Goal: Task Accomplishment & Management: Complete application form

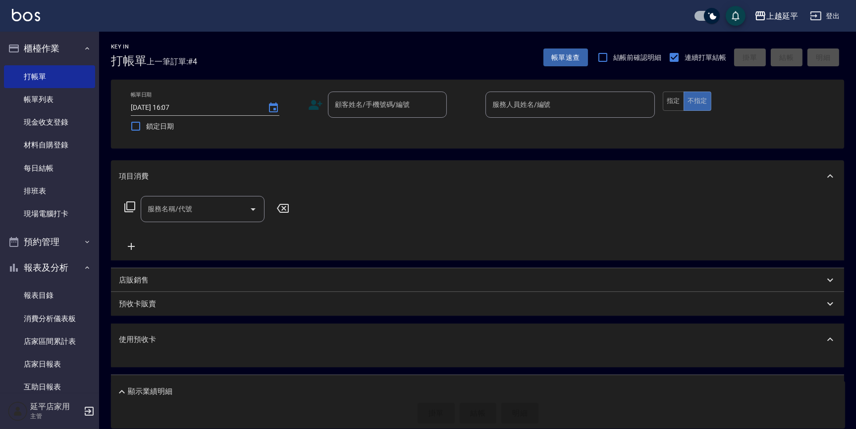
click at [554, 355] on div "使用預收卡" at bounding box center [477, 340] width 733 height 32
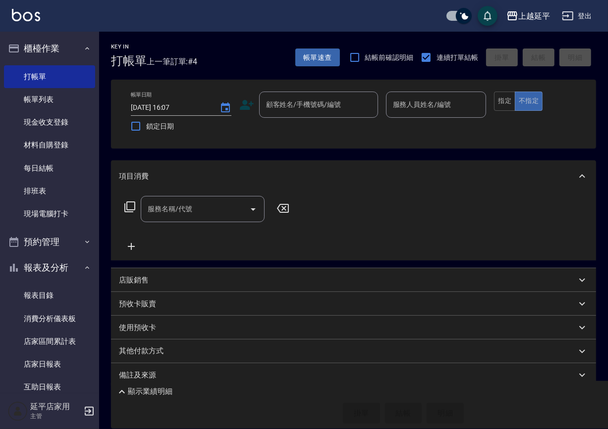
click at [481, 191] on div "項目消費" at bounding box center [353, 176] width 485 height 32
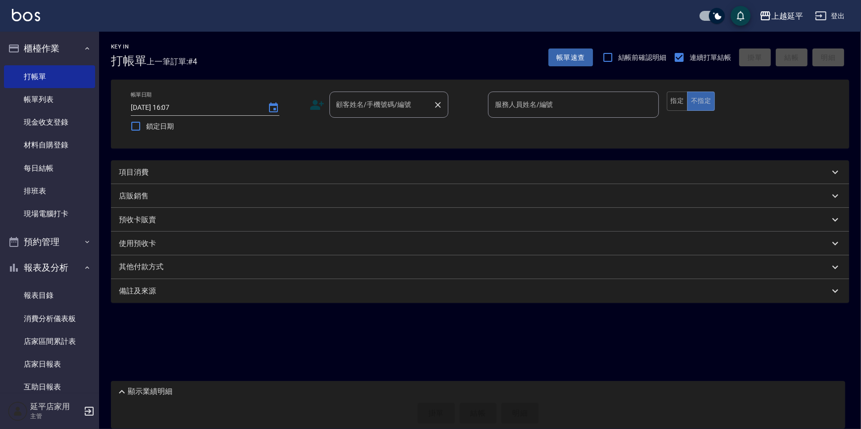
click at [369, 106] on input "顧客姓名/手機號碼/編號" at bounding box center [381, 104] width 95 height 17
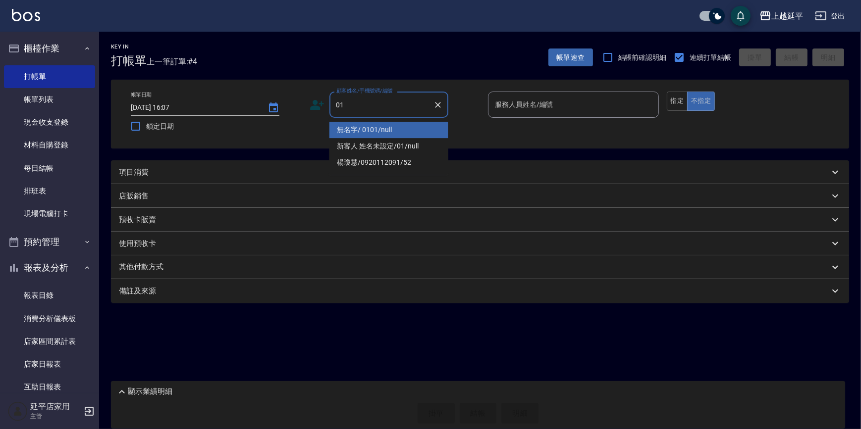
click at [391, 133] on li "無名字/ 0101/null" at bounding box center [388, 130] width 119 height 16
type input "無名字/ 0101/null"
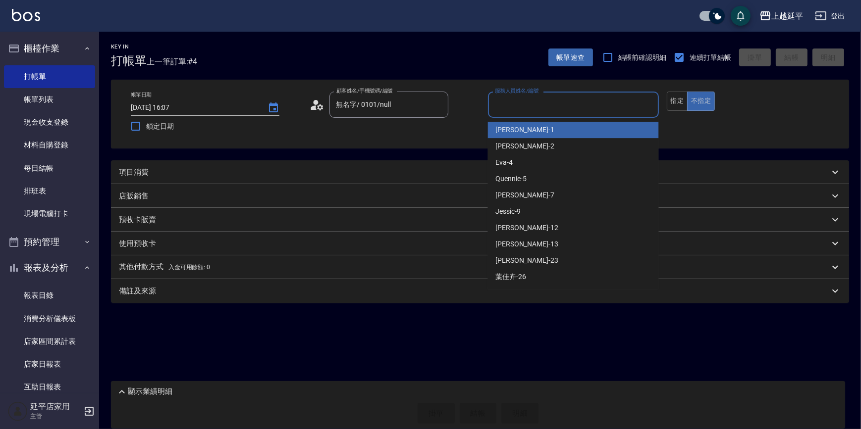
click at [520, 102] on input "服務人員姓名/編號" at bounding box center [573, 104] width 162 height 17
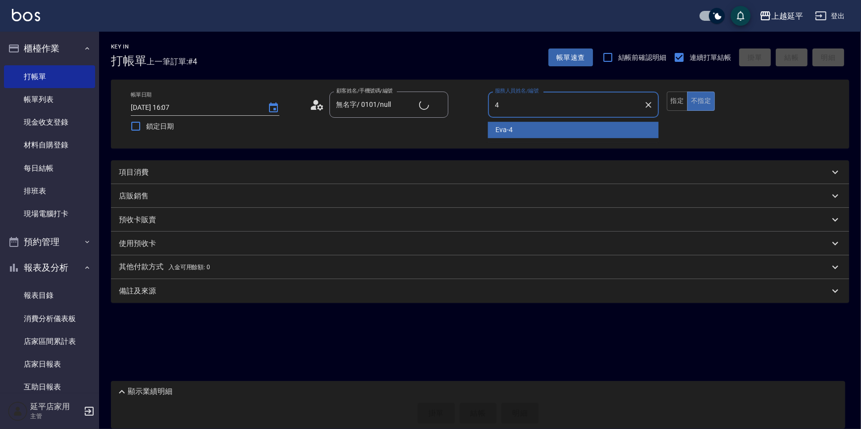
click at [519, 129] on div "Eva -4" at bounding box center [573, 130] width 171 height 16
type input "Eva-4"
click at [346, 168] on div "項目消費" at bounding box center [474, 172] width 710 height 10
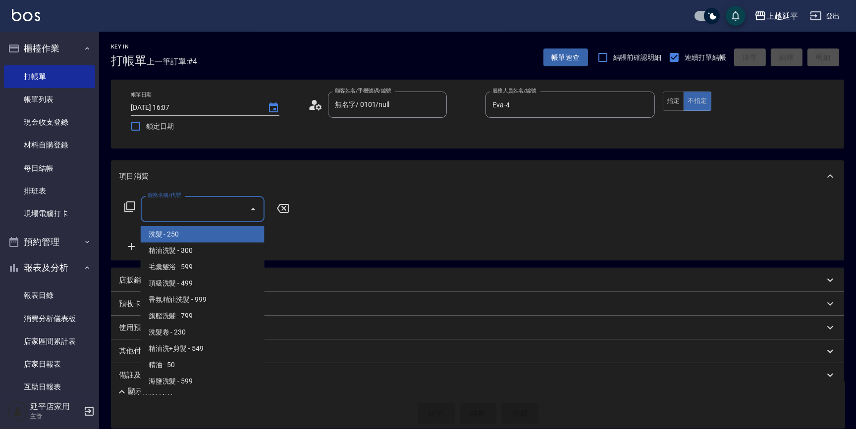
click at [223, 212] on input "服務名稱/代號" at bounding box center [195, 209] width 100 height 17
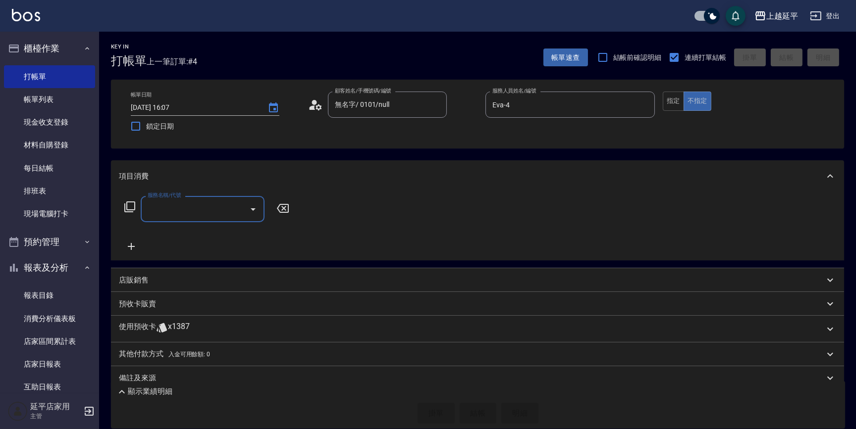
click at [224, 209] on input "服務名稱/代號" at bounding box center [195, 209] width 100 height 17
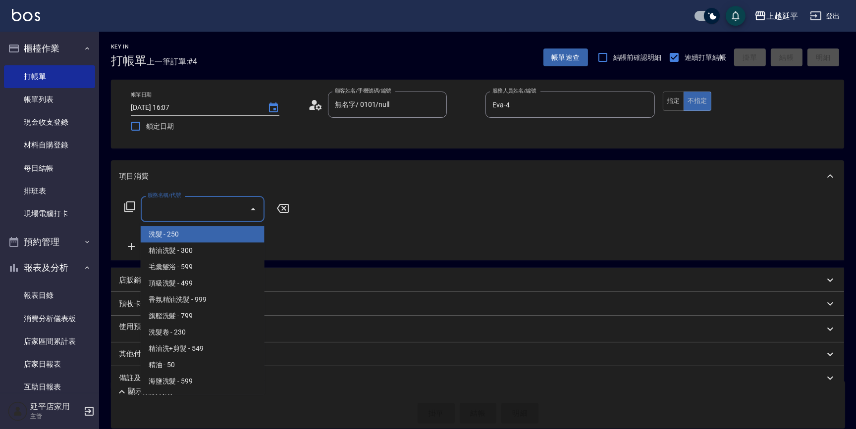
click at [224, 209] on input "服務名稱/代號" at bounding box center [195, 209] width 100 height 17
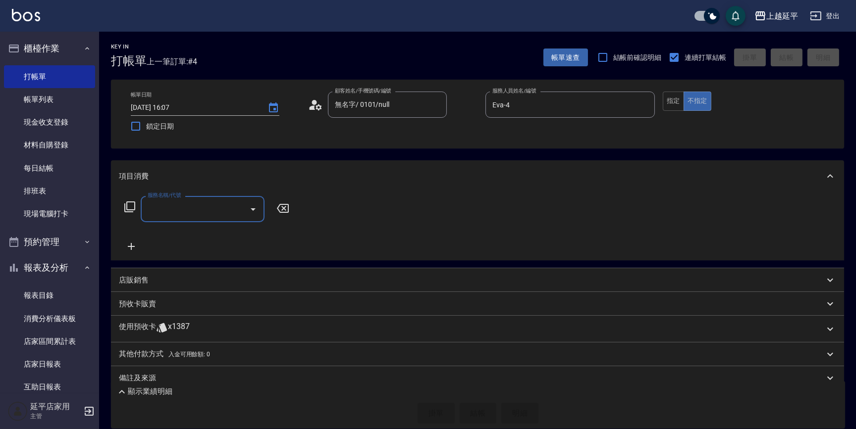
click at [228, 210] on input "服務名稱/代號" at bounding box center [195, 209] width 100 height 17
click at [228, 235] on span "B級洗+剪 - 499" at bounding box center [203, 234] width 124 height 16
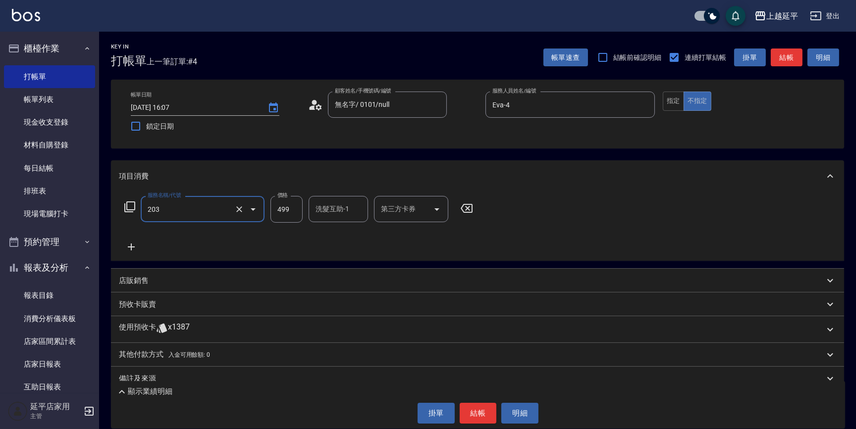
type input "B級洗+剪(203)"
click at [355, 214] on input "洗髮互助-1" at bounding box center [338, 209] width 51 height 17
click at [352, 231] on div "恩恩 -23" at bounding box center [337, 234] width 59 height 16
type input "恩恩-23"
click at [777, 61] on button "結帳" at bounding box center [786, 58] width 32 height 18
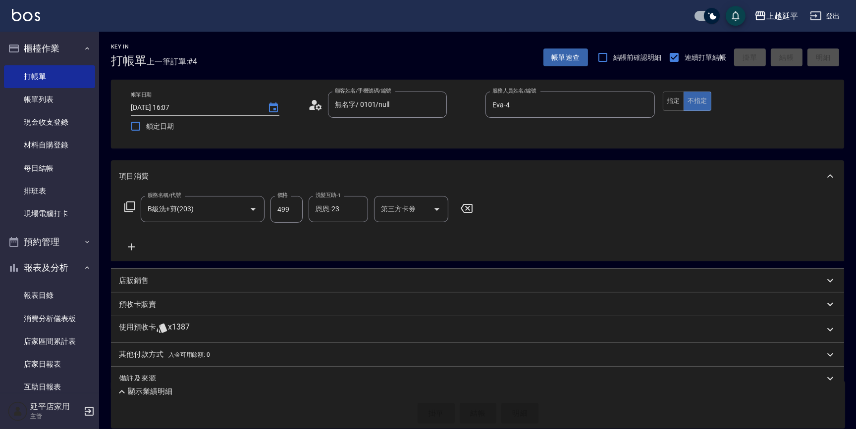
type input "[DATE] 17:17"
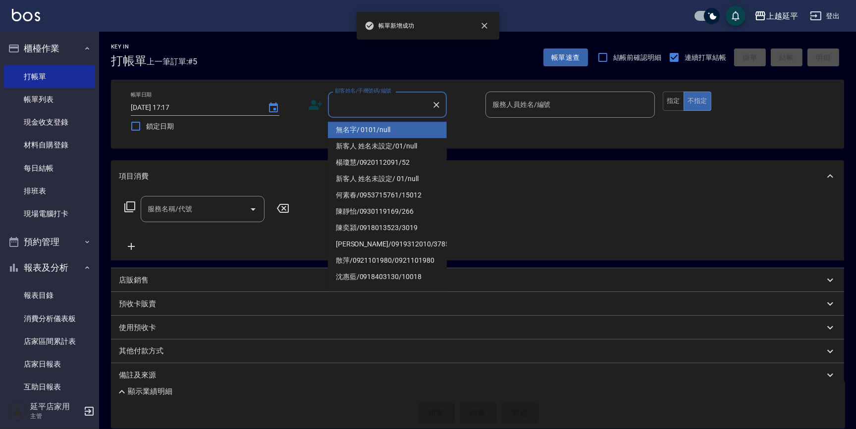
click at [414, 108] on input "顧客姓名/手機號碼/編號" at bounding box center [379, 104] width 95 height 17
drag, startPoint x: 416, startPoint y: 126, endPoint x: 528, endPoint y: 105, distance: 114.3
click at [416, 125] on li "無名字/ 0101/null" at bounding box center [387, 130] width 119 height 16
type input "無名字/ 0101/null"
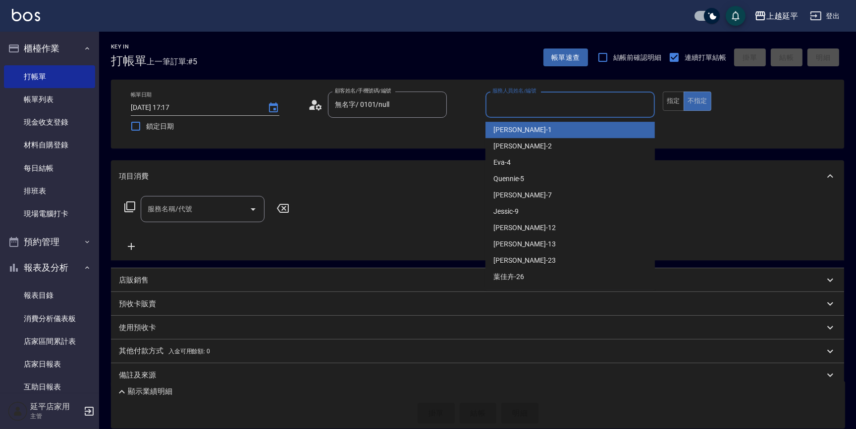
click at [535, 104] on input "服務人員姓名/編號" at bounding box center [570, 104] width 160 height 17
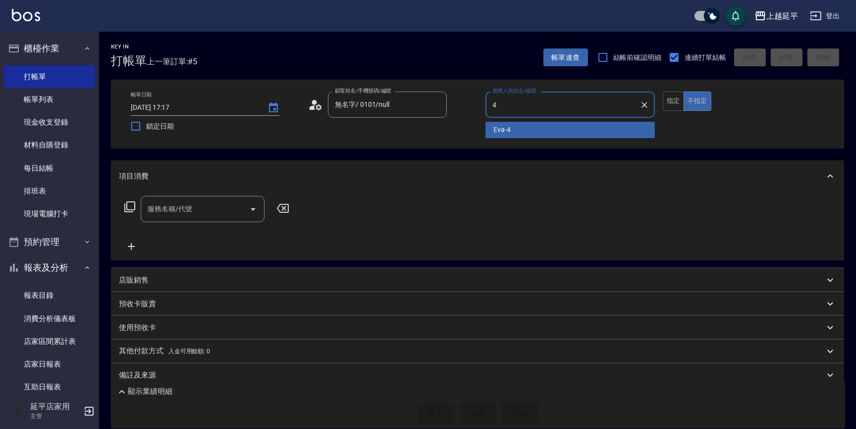
click at [518, 134] on div "Eva -4" at bounding box center [569, 130] width 169 height 16
type input "Eva-4"
click at [203, 215] on input "服務名稱/代號" at bounding box center [195, 209] width 100 height 17
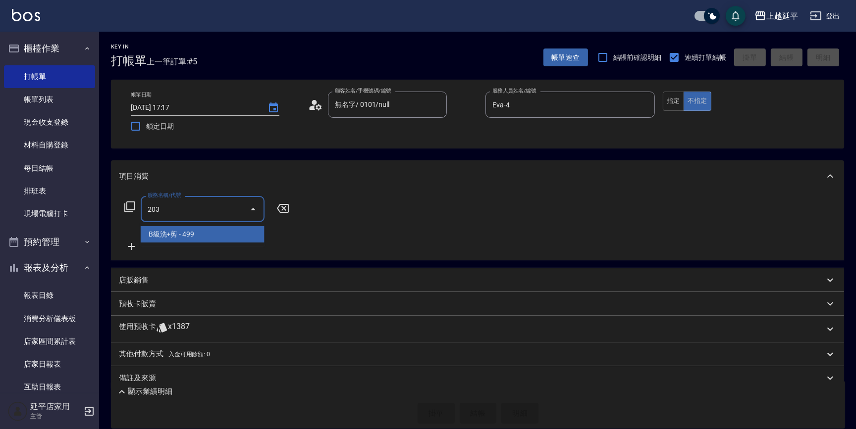
click at [222, 234] on span "B級洗+剪 - 499" at bounding box center [203, 234] width 124 height 16
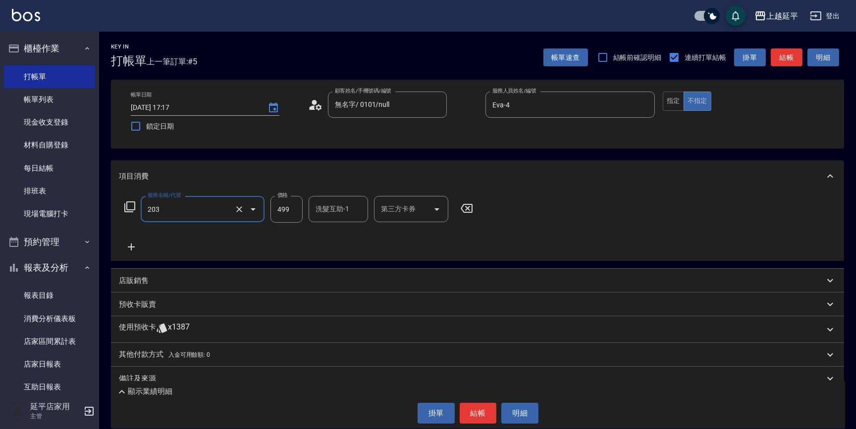
type input "B級洗+剪(203)"
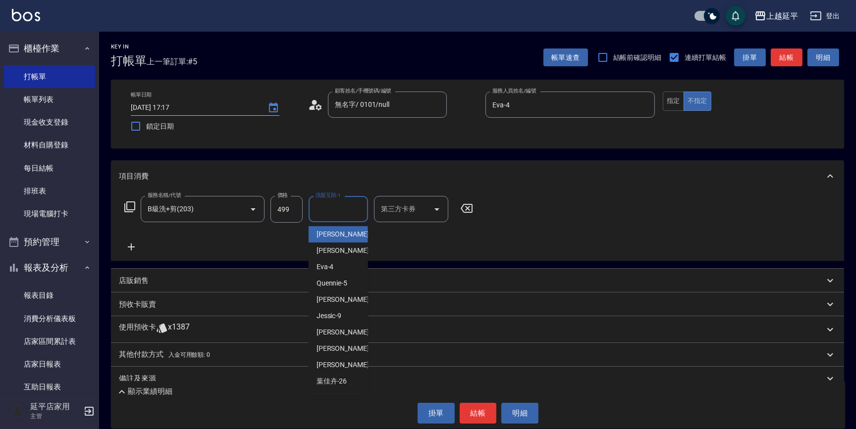
click at [338, 212] on input "洗髮互助-1" at bounding box center [338, 209] width 51 height 17
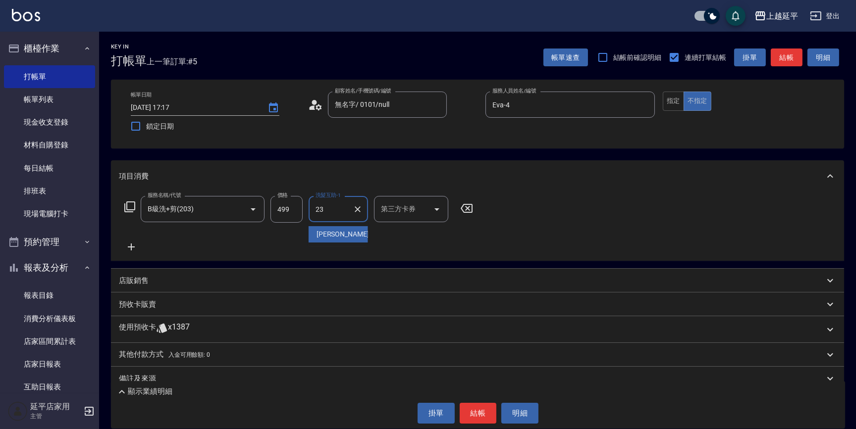
click at [347, 233] on div "恩恩 -23" at bounding box center [337, 234] width 59 height 16
type input "恩恩-23"
drag, startPoint x: 672, startPoint y: 103, endPoint x: 705, endPoint y: 101, distance: 33.3
click at [674, 104] on button "指定" at bounding box center [672, 101] width 21 height 19
click at [788, 64] on button "結帳" at bounding box center [786, 58] width 32 height 18
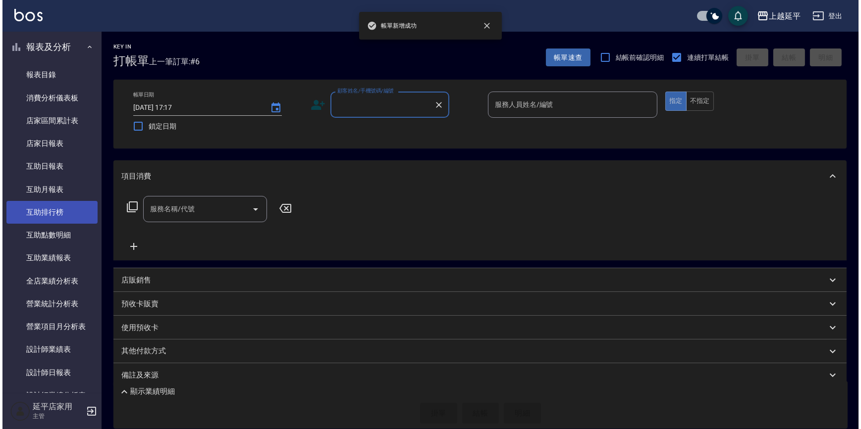
scroll to position [225, 0]
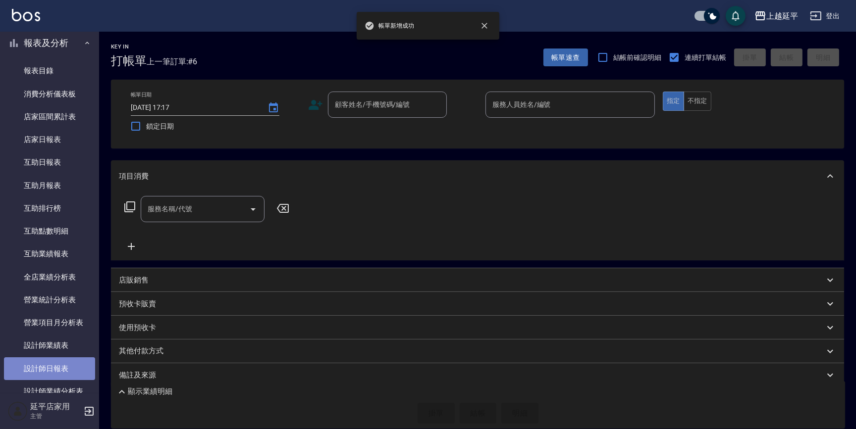
click at [56, 366] on link "設計師日報表" at bounding box center [49, 368] width 91 height 23
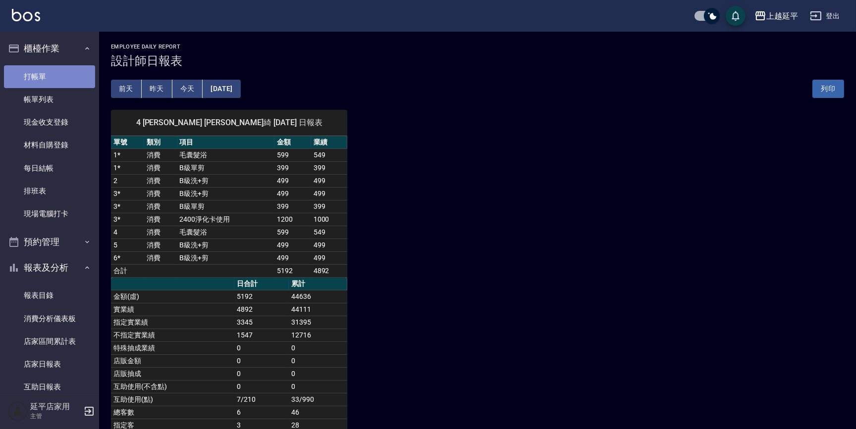
click at [59, 77] on link "打帳單" at bounding box center [49, 76] width 91 height 23
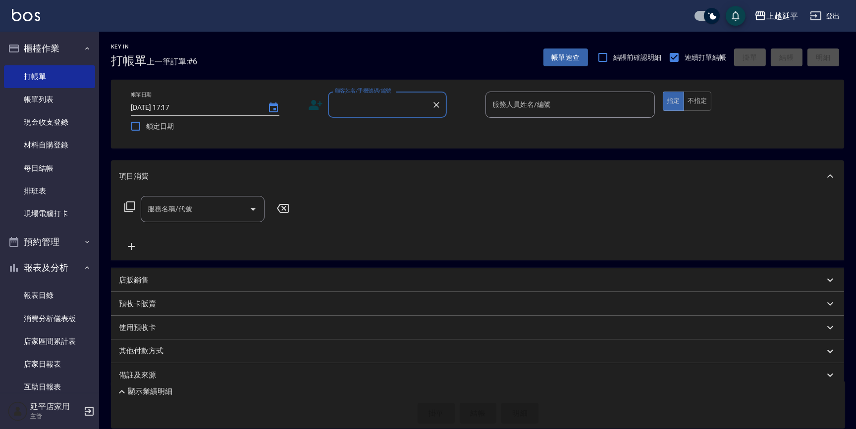
click at [349, 139] on div "帳單日期 [DATE] 17:17 鎖定日期 顧客姓名/手機號碼/編號 顧客姓名/手機號碼/編號 服務人員姓名/編號 服務人員姓名/編號 指定 不指定" at bounding box center [477, 114] width 733 height 69
click at [384, 219] on div "服務名稱/代號 服務名稱/代號" at bounding box center [477, 226] width 733 height 68
click at [381, 105] on input "顧客姓名/手機號碼/編號" at bounding box center [379, 104] width 95 height 17
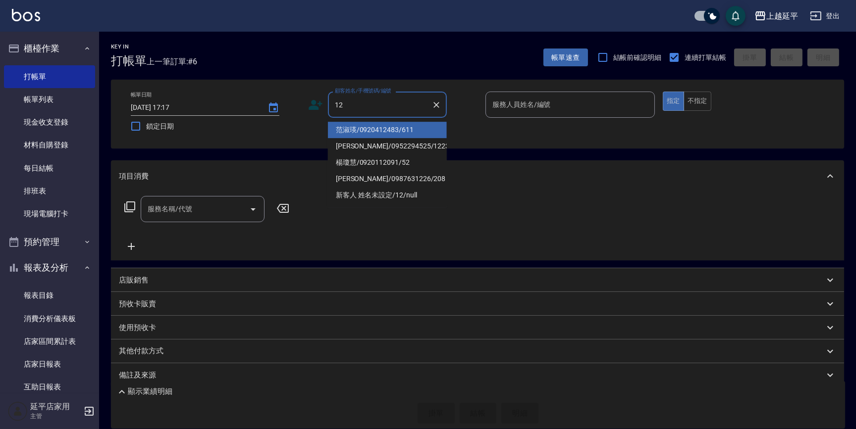
click at [384, 130] on li "范淑瑛/0920412483/611" at bounding box center [387, 130] width 119 height 16
type input "范淑瑛/0920412483/611"
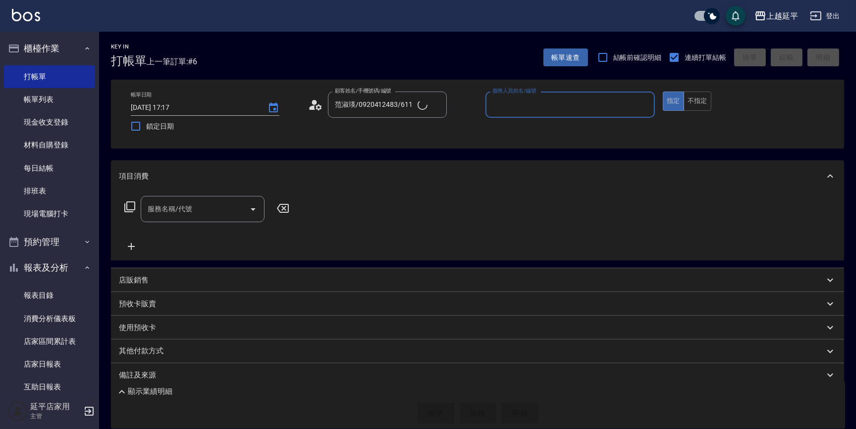
click at [518, 108] on input "服務人員姓名/編號" at bounding box center [570, 104] width 160 height 17
click at [525, 126] on div "[PERSON_NAME] -12" at bounding box center [569, 130] width 169 height 16
type input "Jessic-9"
click at [225, 215] on input "服務名稱/代號" at bounding box center [195, 209] width 100 height 17
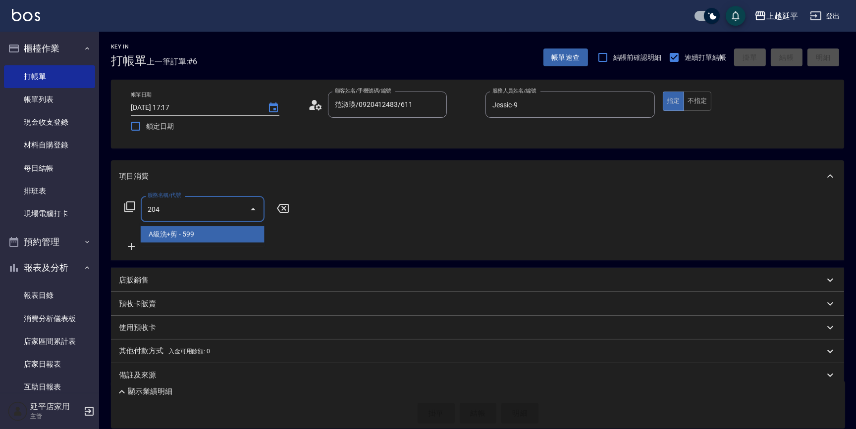
click at [222, 235] on span "A級洗+剪 - 599" at bounding box center [203, 234] width 124 height 16
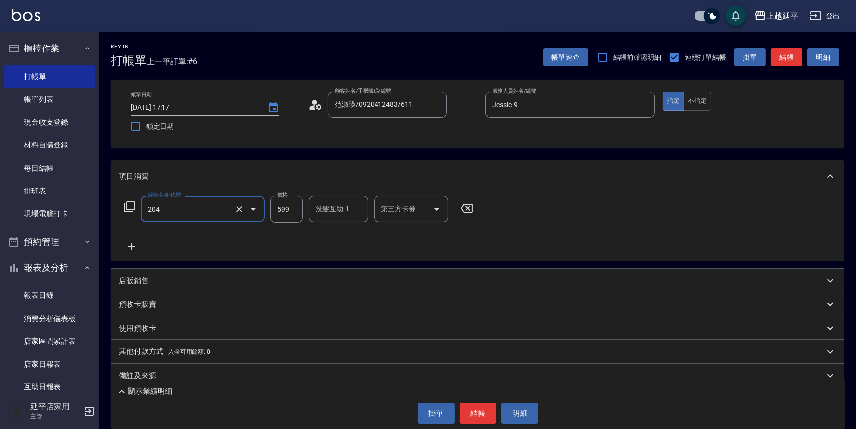
type input "A級洗+剪(204)"
click at [782, 59] on button "結帳" at bounding box center [786, 58] width 32 height 18
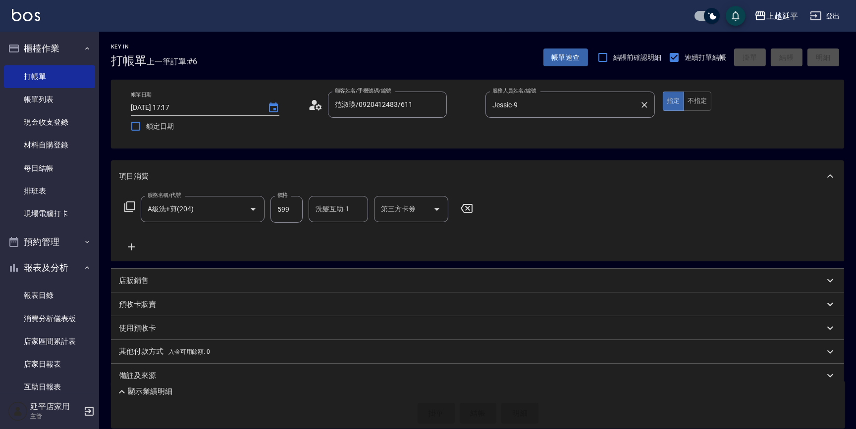
type input "[DATE] 17:32"
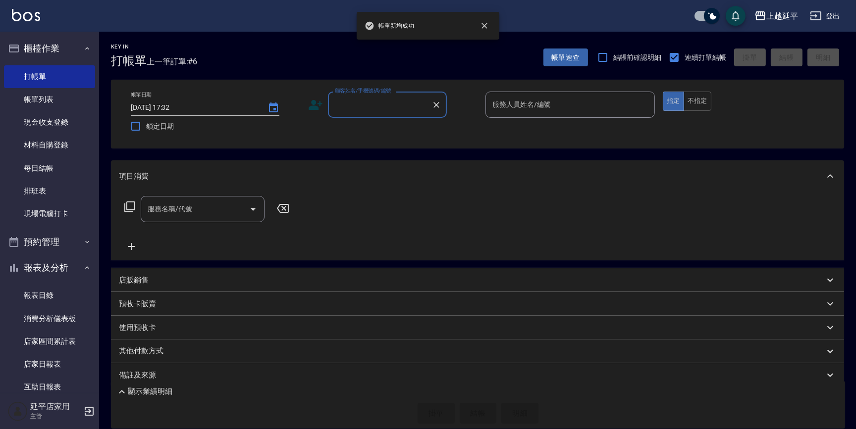
click at [643, 104] on input "服務人員姓名/編號" at bounding box center [570, 104] width 160 height 17
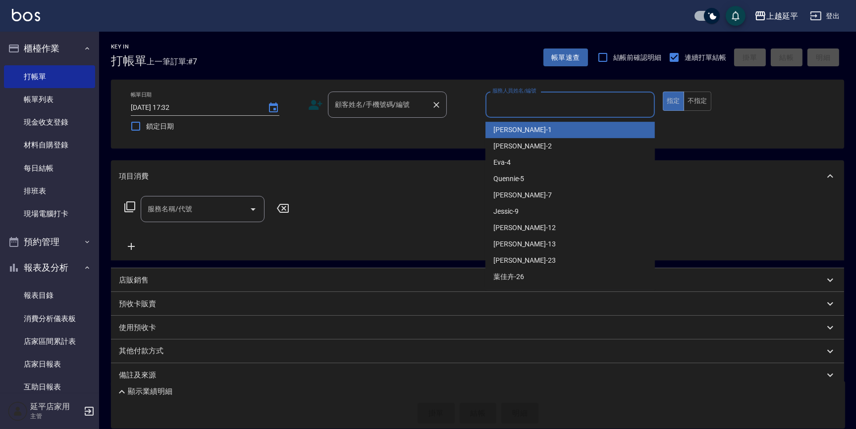
click at [376, 110] on input "顧客姓名/手機號碼/編號" at bounding box center [379, 104] width 95 height 17
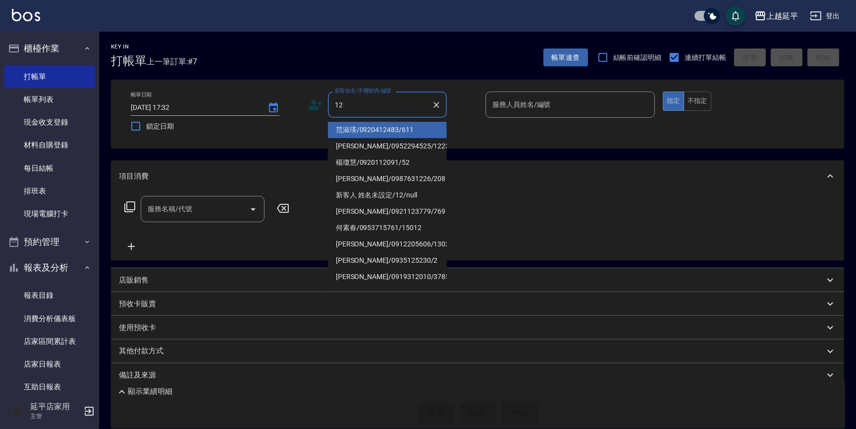
click at [375, 129] on li "范淑瑛/0920412483/611" at bounding box center [387, 130] width 119 height 16
type input "范淑瑛/0920412483/611"
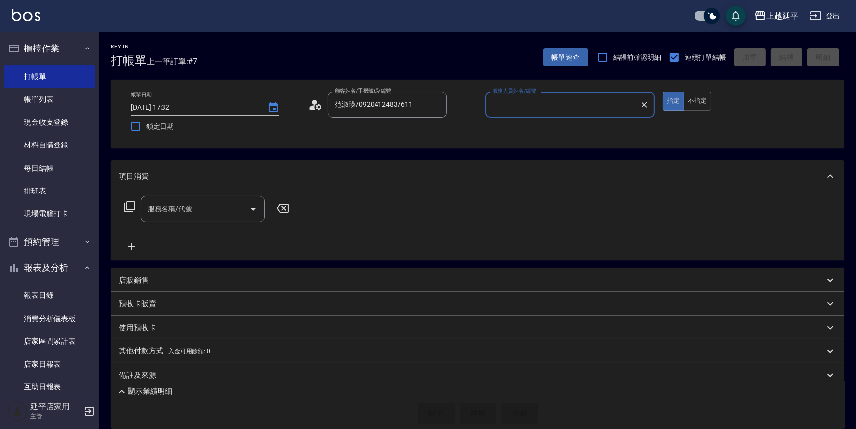
type input "Jessic-9"
drag, startPoint x: 645, startPoint y: 104, endPoint x: 584, endPoint y: 107, distance: 61.5
click at [645, 104] on icon "Clear" at bounding box center [644, 105] width 10 height 10
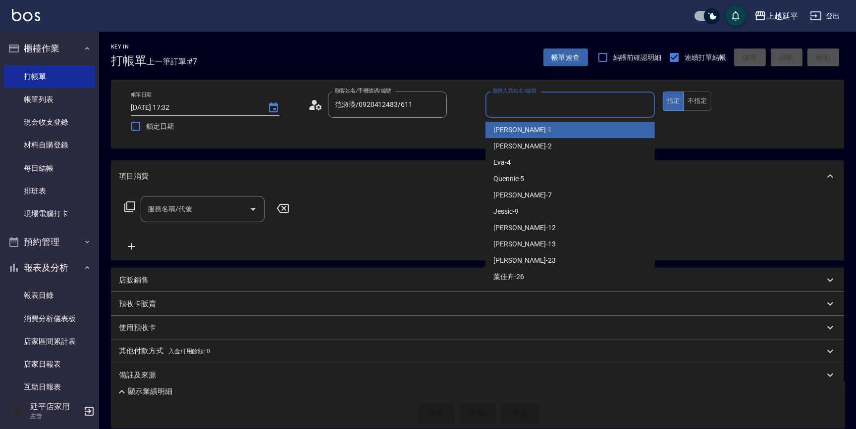
click at [583, 107] on input "服務人員姓名/編號" at bounding box center [570, 104] width 160 height 17
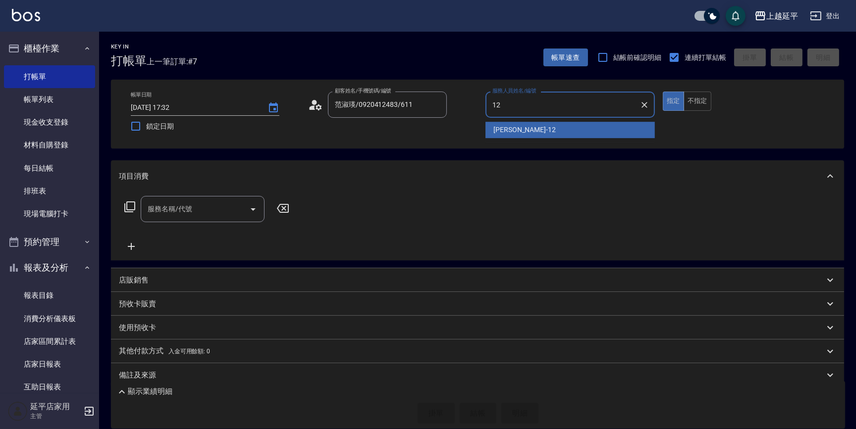
click at [514, 131] on span "[PERSON_NAME] -12" at bounding box center [524, 130] width 62 height 10
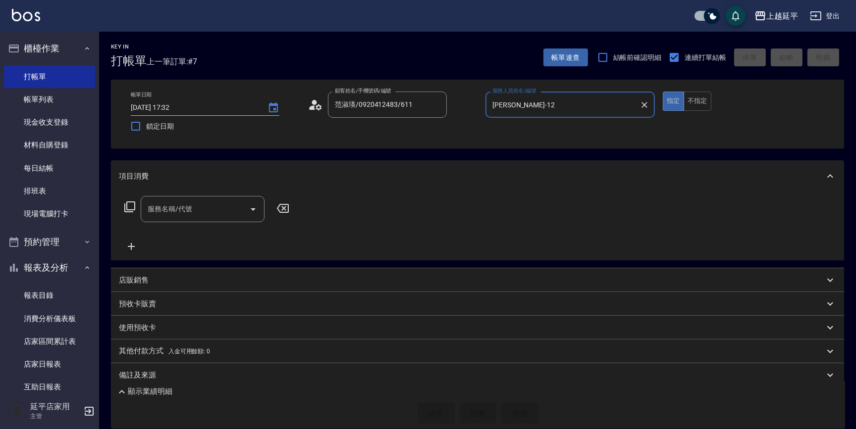
type input "[PERSON_NAME]-12"
click at [128, 205] on icon at bounding box center [130, 207] width 12 height 12
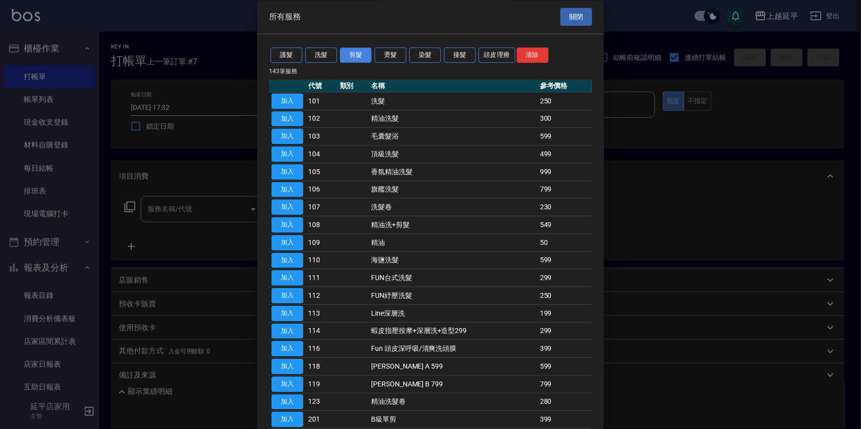
click at [359, 55] on button "剪髮" at bounding box center [356, 55] width 32 height 15
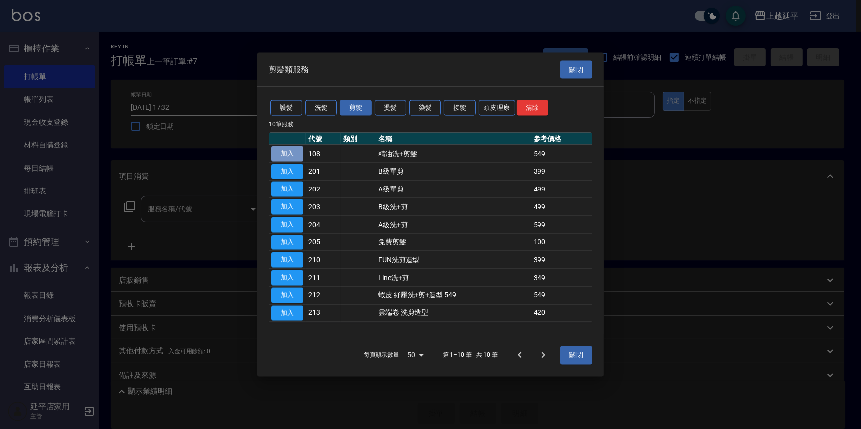
click at [291, 156] on button "加入" at bounding box center [287, 153] width 32 height 15
type input "精油洗+剪髮(108)"
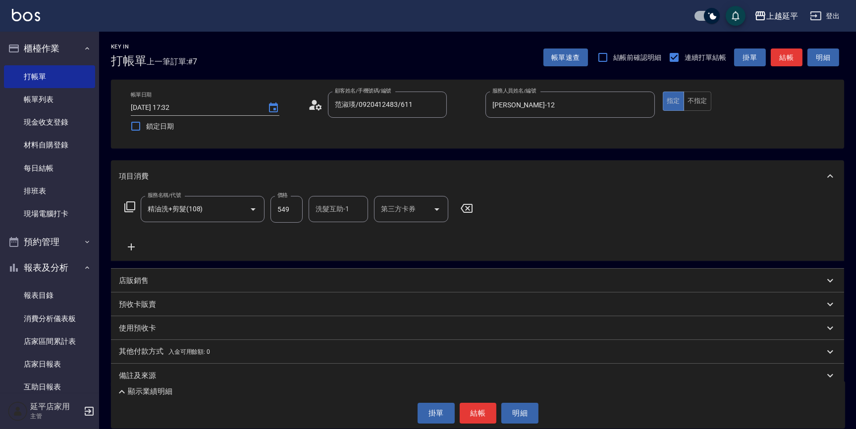
click at [292, 210] on input "549" at bounding box center [286, 209] width 32 height 27
type input "649"
click at [487, 414] on button "結帳" at bounding box center [477, 413] width 37 height 21
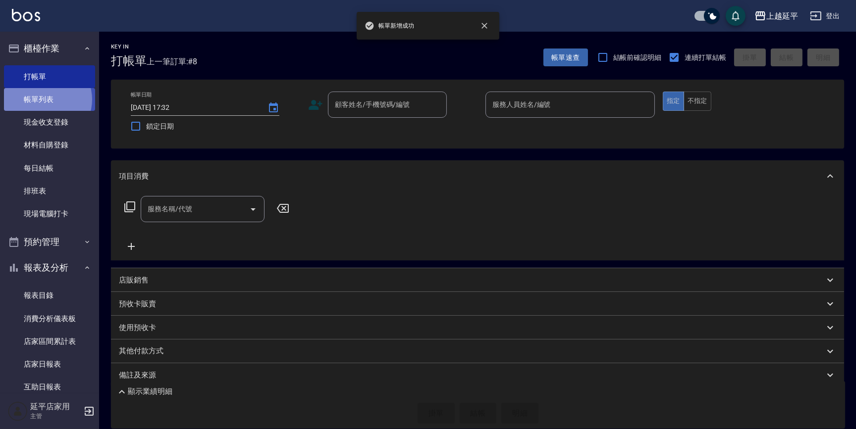
click at [45, 100] on link "帳單列表" at bounding box center [49, 99] width 91 height 23
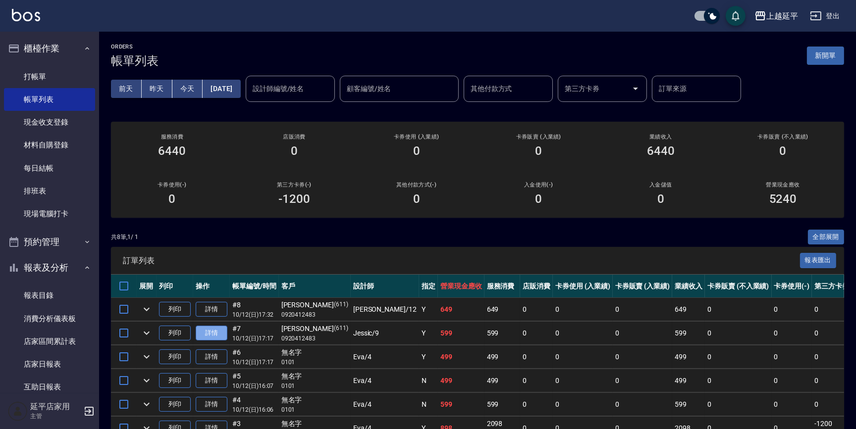
click at [206, 332] on link "詳情" at bounding box center [212, 333] width 32 height 15
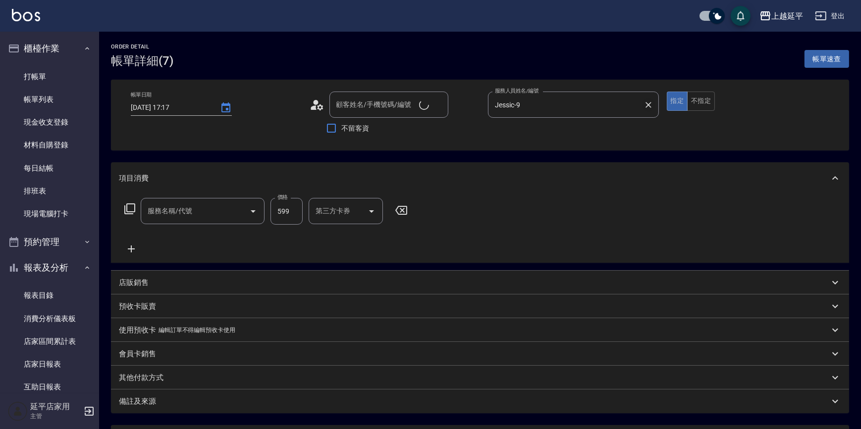
type input "[DATE] 17:17"
type input "Jessic-9"
type input "范淑瑛/0920412483/611"
click at [644, 104] on icon "Clear" at bounding box center [644, 105] width 6 height 6
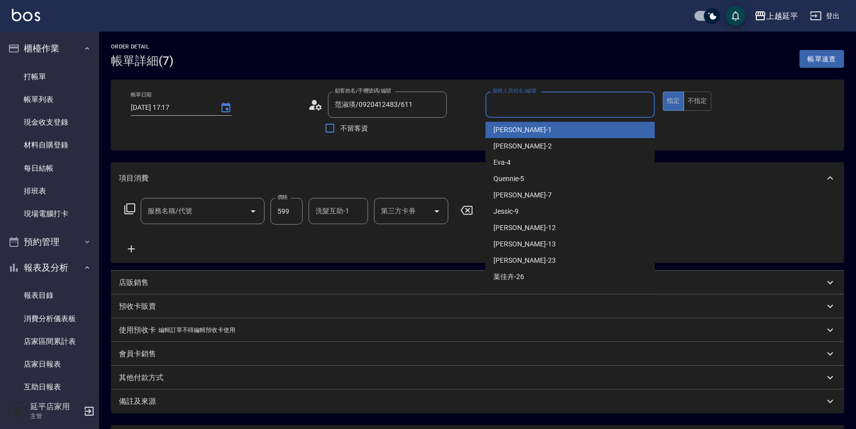
click at [614, 103] on input "服務人員姓名/編號" at bounding box center [570, 104] width 160 height 17
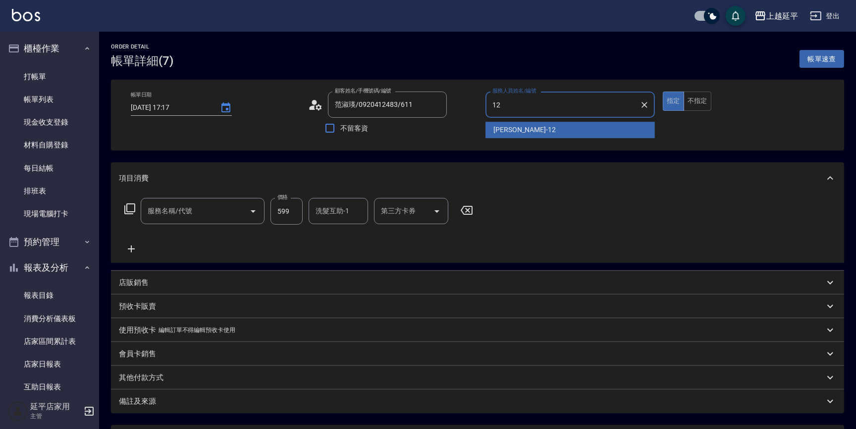
click at [560, 126] on div "[PERSON_NAME] -12" at bounding box center [569, 130] width 169 height 16
type input "[PERSON_NAME]-12"
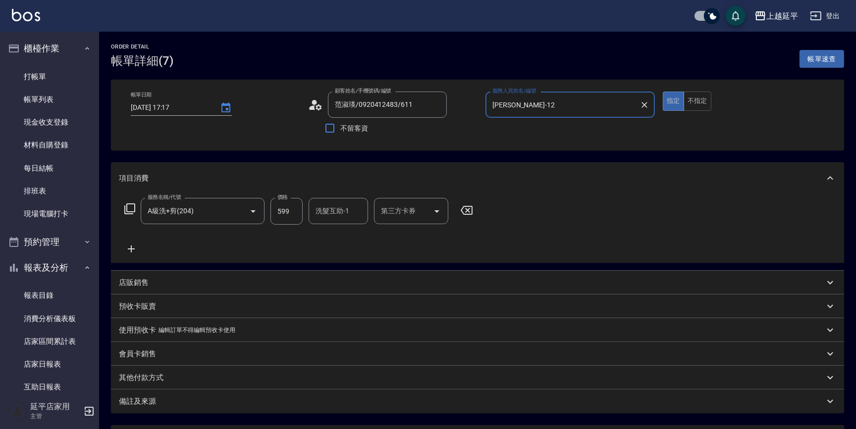
type input "A級洗+剪(204)"
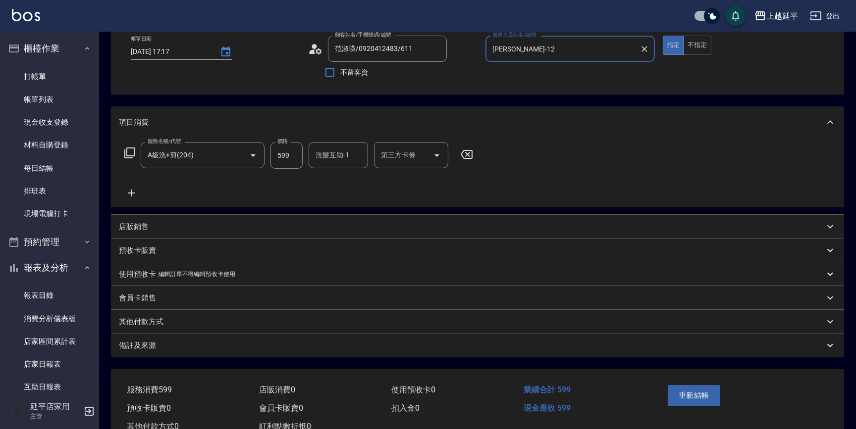
scroll to position [89, 0]
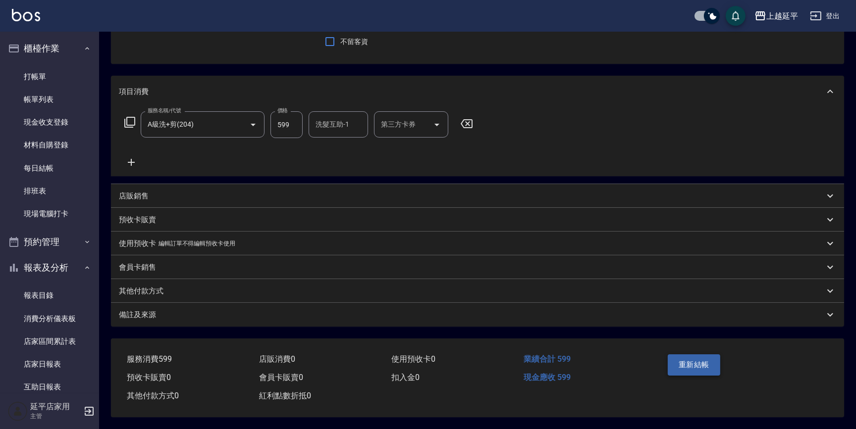
type input "[PERSON_NAME]-12"
click at [692, 363] on button "重新結帳" at bounding box center [693, 365] width 52 height 21
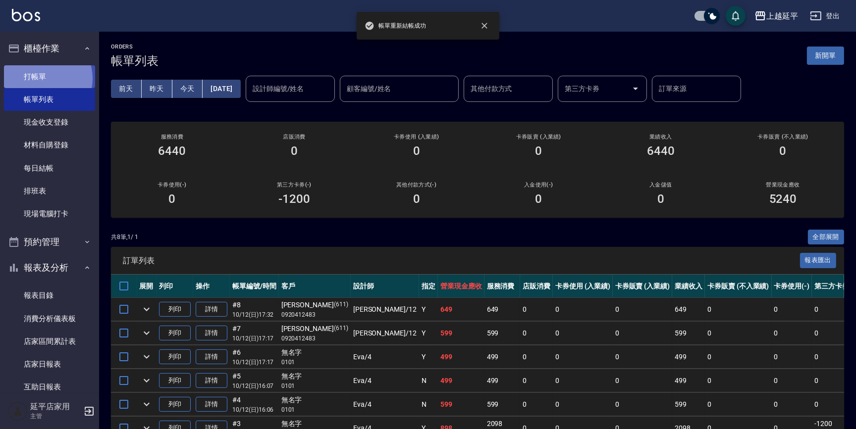
click at [44, 78] on link "打帳單" at bounding box center [49, 76] width 91 height 23
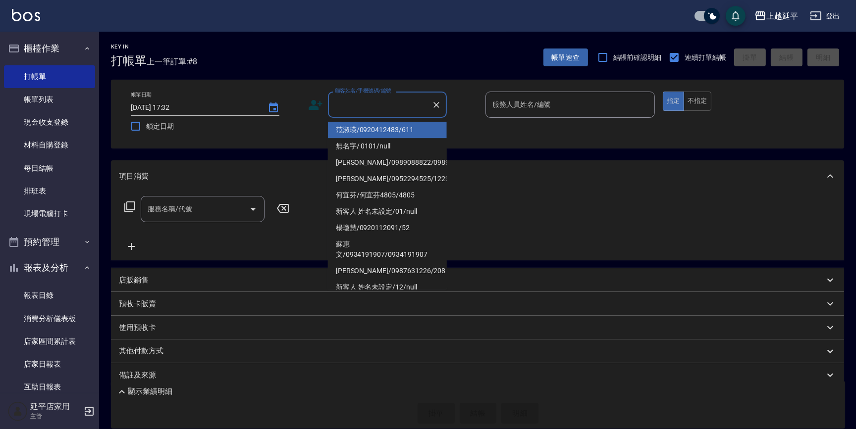
click at [381, 110] on input "顧客姓名/手機號碼/編號" at bounding box center [379, 104] width 95 height 17
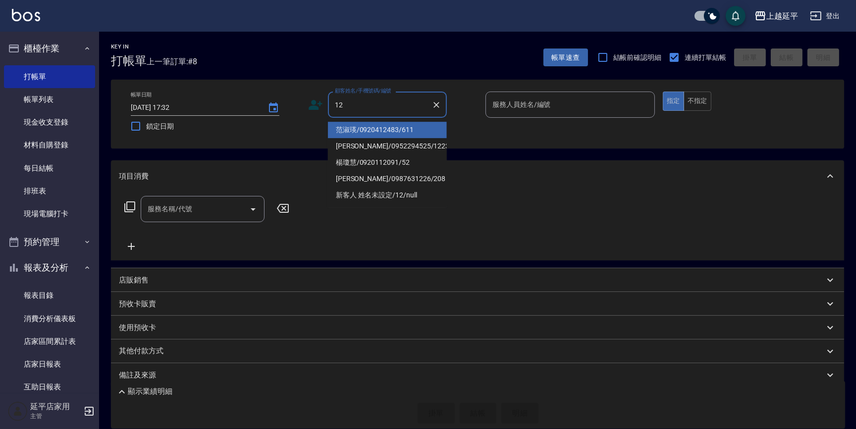
click at [379, 122] on li "范淑瑛/0920412483/611" at bounding box center [387, 130] width 119 height 16
type input "范淑瑛/0920412483/611"
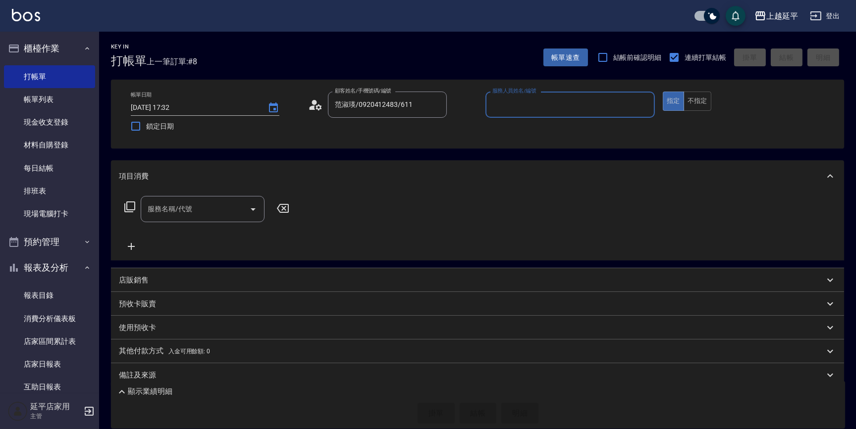
type input "Jessic-9"
click at [641, 105] on icon "Clear" at bounding box center [644, 105] width 10 height 10
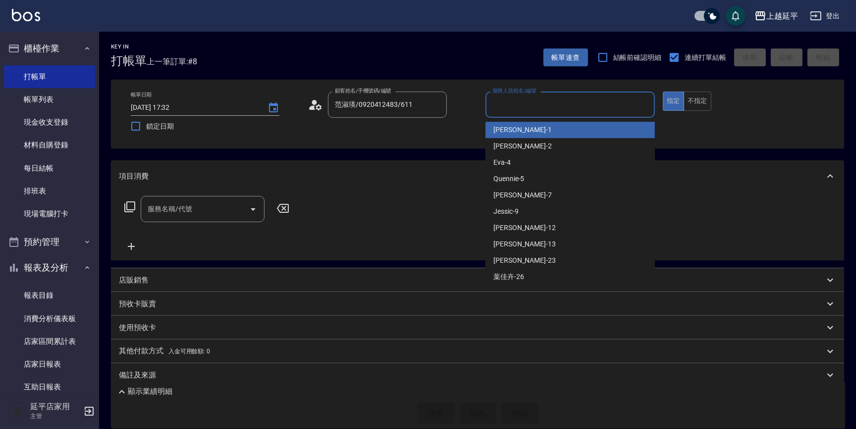
click at [624, 105] on input "服務人員姓名/編號" at bounding box center [570, 104] width 160 height 17
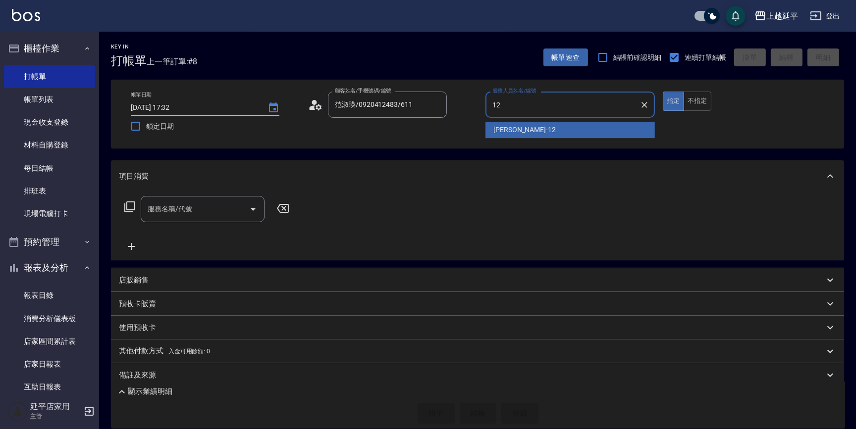
click at [556, 126] on div "[PERSON_NAME] -12" at bounding box center [569, 130] width 169 height 16
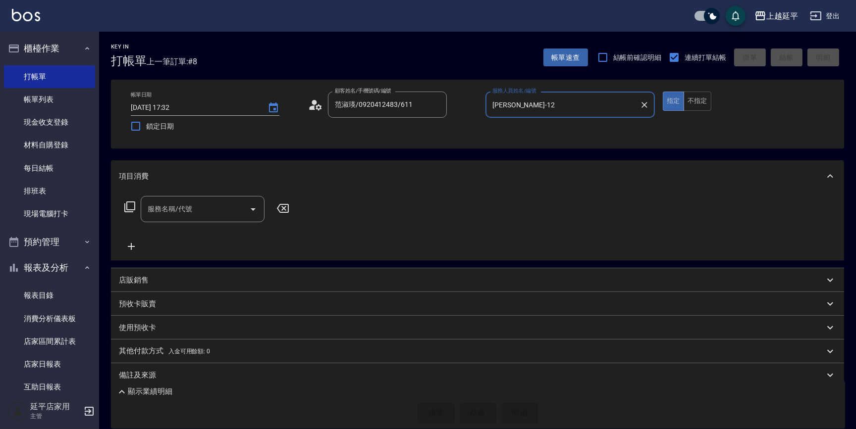
type input "[PERSON_NAME]-12"
click at [222, 209] on input "服務名稱/代號" at bounding box center [195, 209] width 100 height 17
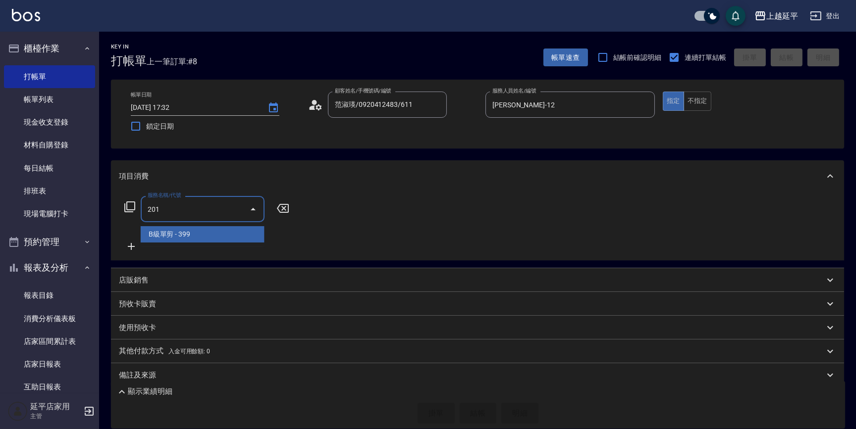
click at [222, 235] on span "B級單剪 - 399" at bounding box center [203, 234] width 124 height 16
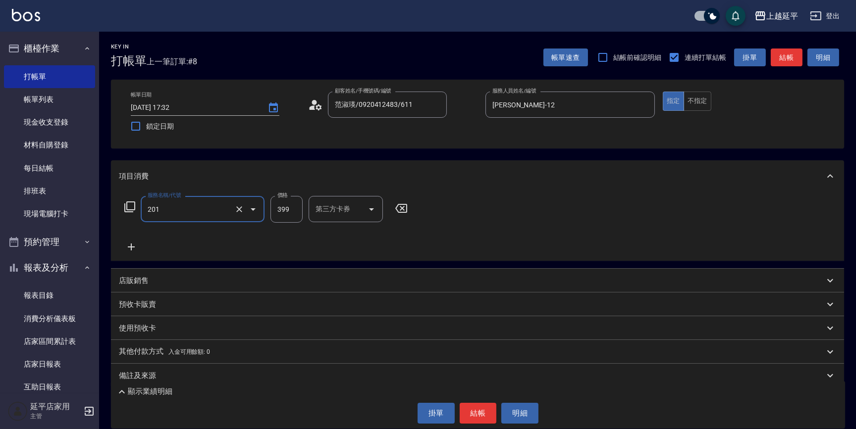
click at [295, 210] on input "399" at bounding box center [286, 209] width 32 height 27
type input "B級單剪(201)"
type input "500"
click at [782, 62] on button "結帳" at bounding box center [786, 58] width 32 height 18
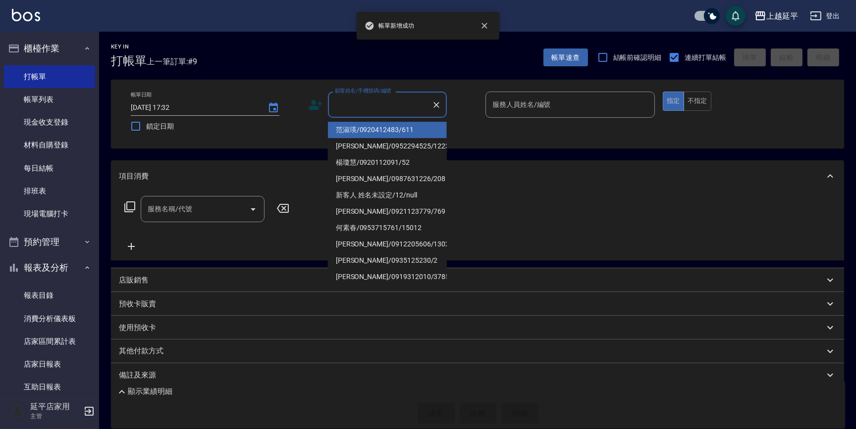
drag, startPoint x: 397, startPoint y: 107, endPoint x: 388, endPoint y: 125, distance: 19.7
click at [396, 107] on input "顧客姓名/手機號碼/編號" at bounding box center [379, 104] width 95 height 17
click at [386, 131] on li "范淑瑛/0920412483/611" at bounding box center [387, 130] width 119 height 16
type input "范淑瑛/0920412483/611"
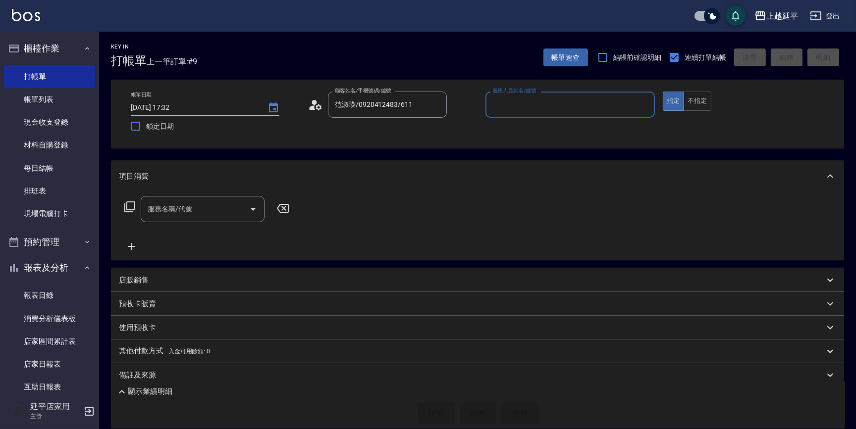
type input "Jessic-9"
click at [640, 102] on icon "Clear" at bounding box center [644, 105] width 10 height 10
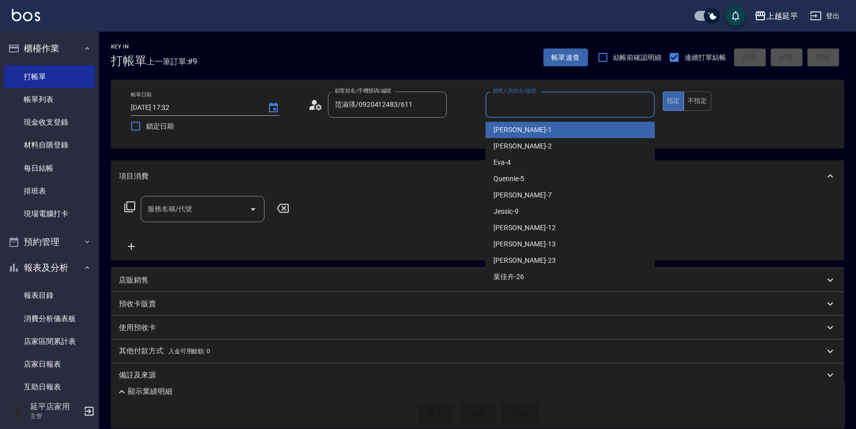
click at [607, 104] on input "服務人員姓名/編號" at bounding box center [570, 104] width 160 height 17
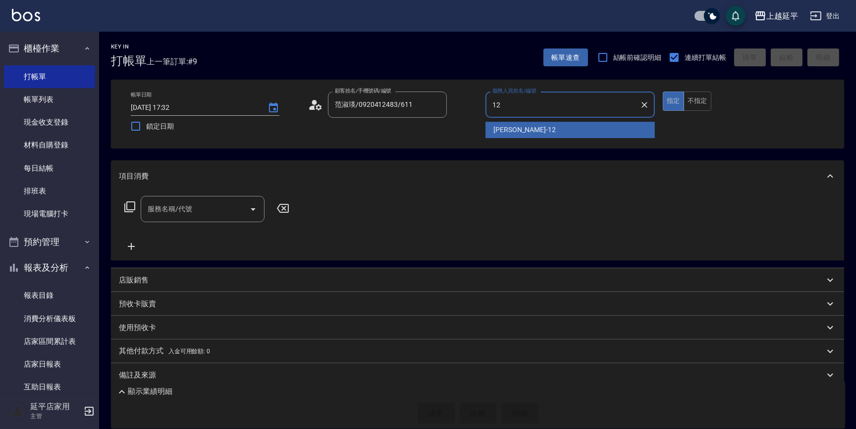
click at [530, 126] on div "[PERSON_NAME] -12" at bounding box center [569, 130] width 169 height 16
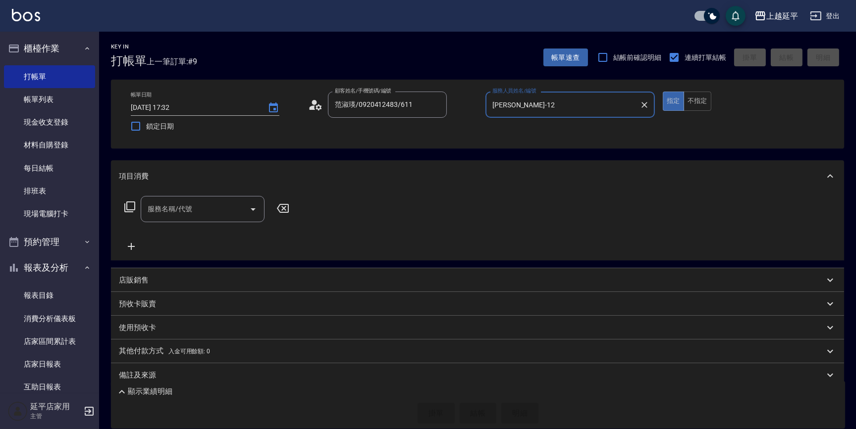
type input "[PERSON_NAME]-12"
click at [206, 215] on input "服務名稱/代號" at bounding box center [195, 209] width 100 height 17
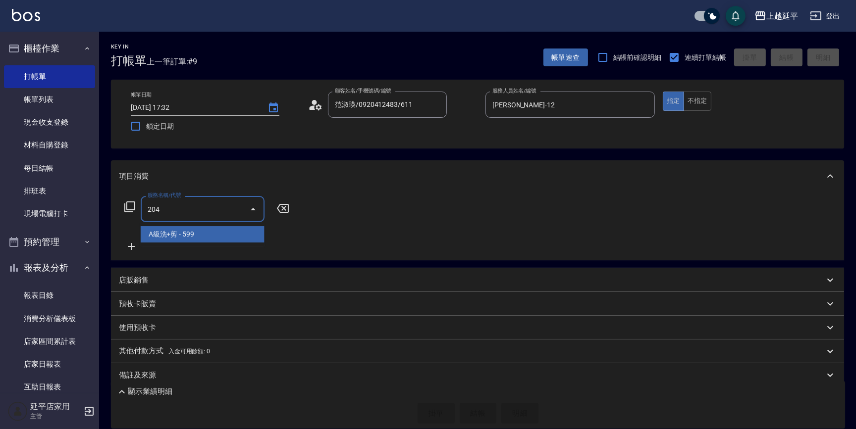
click at [209, 239] on span "A級洗+剪 - 599" at bounding box center [203, 234] width 124 height 16
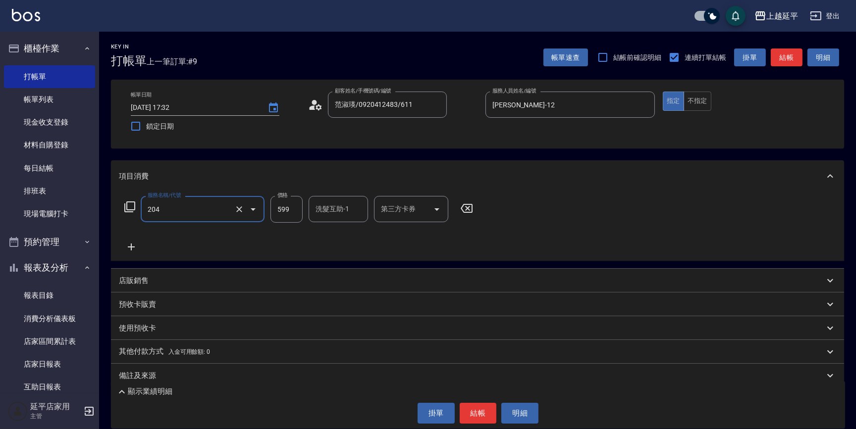
type input "A級洗+剪(204)"
click at [781, 61] on button "結帳" at bounding box center [786, 58] width 32 height 18
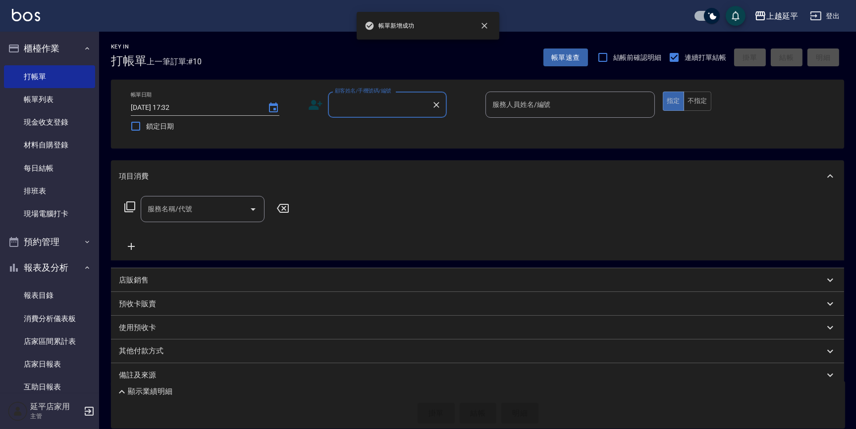
click at [385, 108] on input "顧客姓名/手機號碼/編號" at bounding box center [379, 104] width 95 height 17
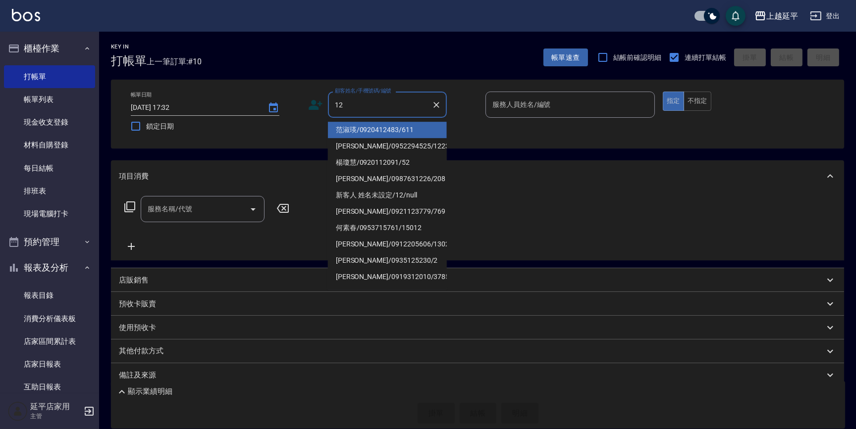
click at [389, 125] on li "范淑瑛/0920412483/611" at bounding box center [387, 130] width 119 height 16
type input "范淑瑛/0920412483/611"
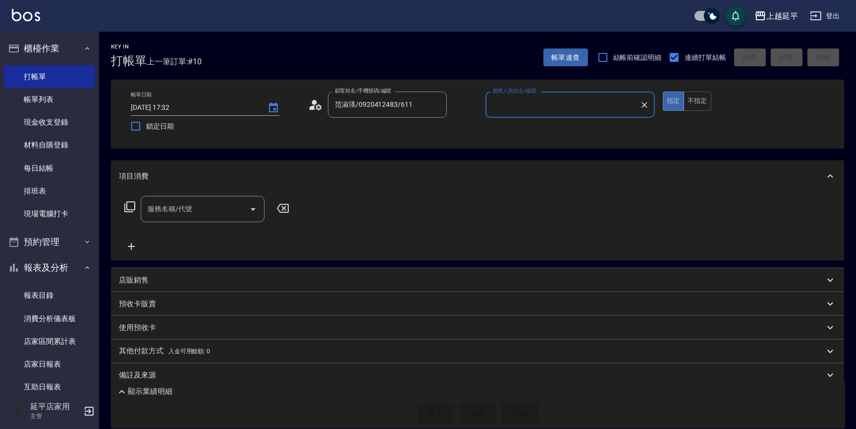
type input "Jessic-9"
click at [643, 104] on icon "Clear" at bounding box center [644, 105] width 10 height 10
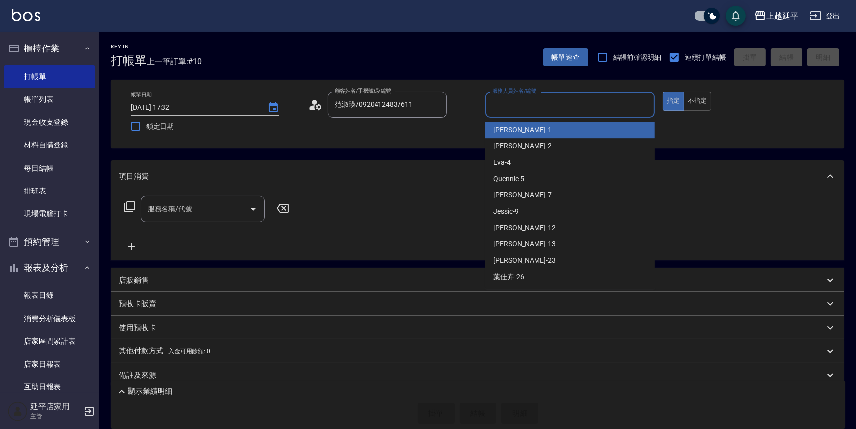
click at [601, 106] on input "服務人員姓名/編號" at bounding box center [570, 104] width 160 height 17
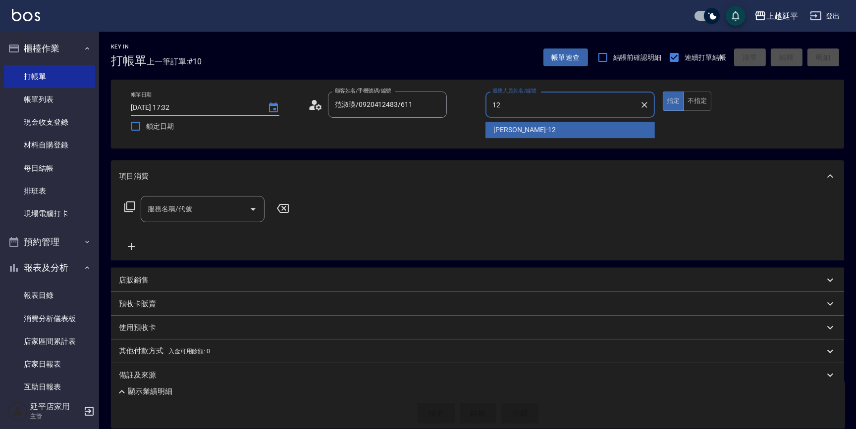
click at [521, 127] on div "[PERSON_NAME] -12" at bounding box center [569, 130] width 169 height 16
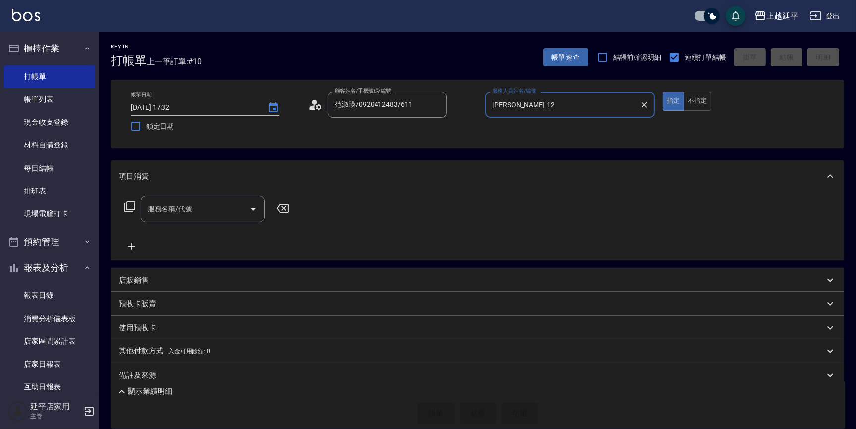
type input "[PERSON_NAME]-12"
click at [208, 211] on input "服務名稱/代號" at bounding box center [195, 209] width 100 height 17
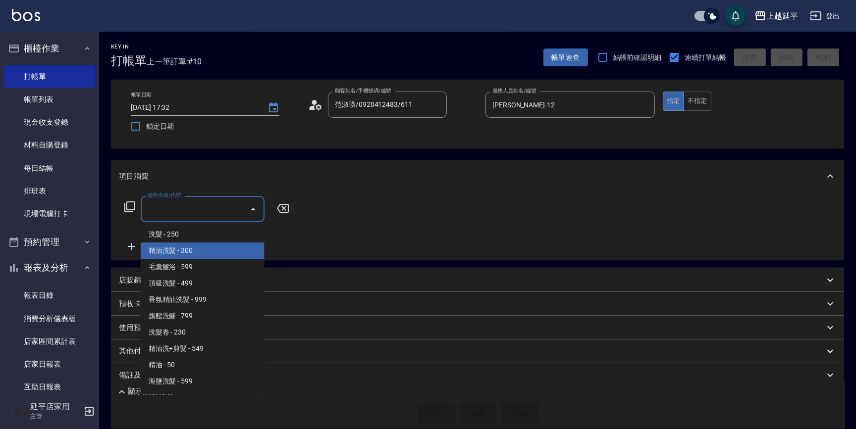
click at [205, 245] on span "精油洗髮 - 300" at bounding box center [203, 251] width 124 height 16
type input "精油洗髮(102)"
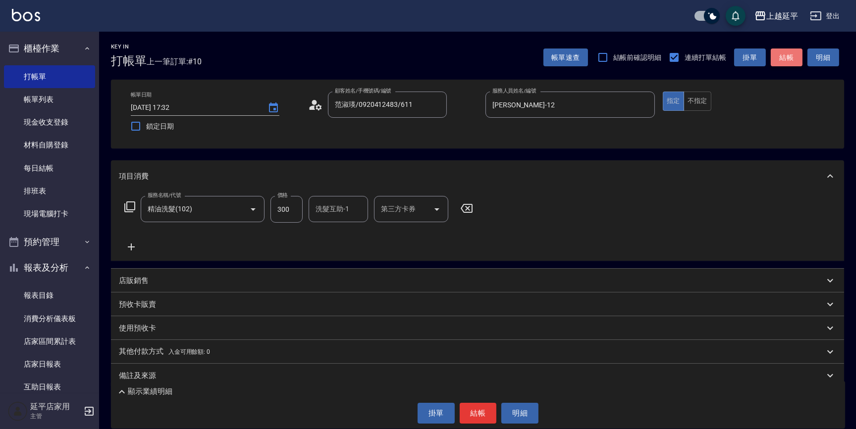
click at [791, 56] on button "結帳" at bounding box center [786, 58] width 32 height 18
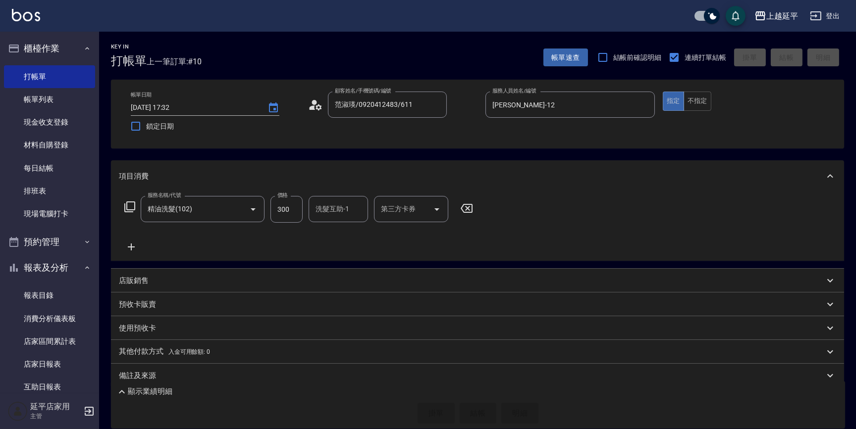
type input "[DATE] 17:33"
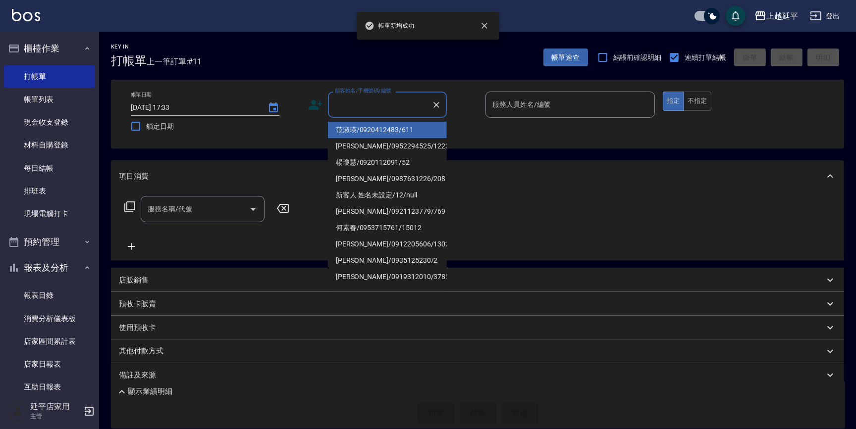
click at [367, 107] on input "顧客姓名/手機號碼/編號" at bounding box center [379, 104] width 95 height 17
click at [372, 131] on li "范淑瑛/0920412483/611" at bounding box center [387, 130] width 119 height 16
type input "范淑瑛/0920412483/611"
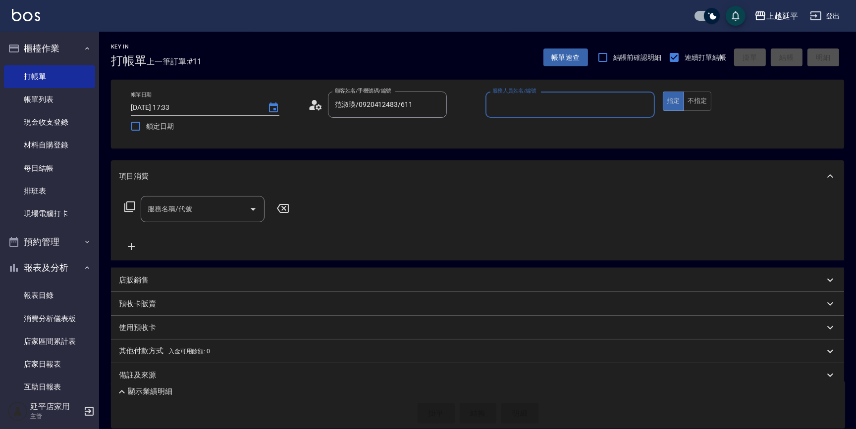
type input "Jessic-9"
click at [643, 101] on icon "Clear" at bounding box center [644, 105] width 10 height 10
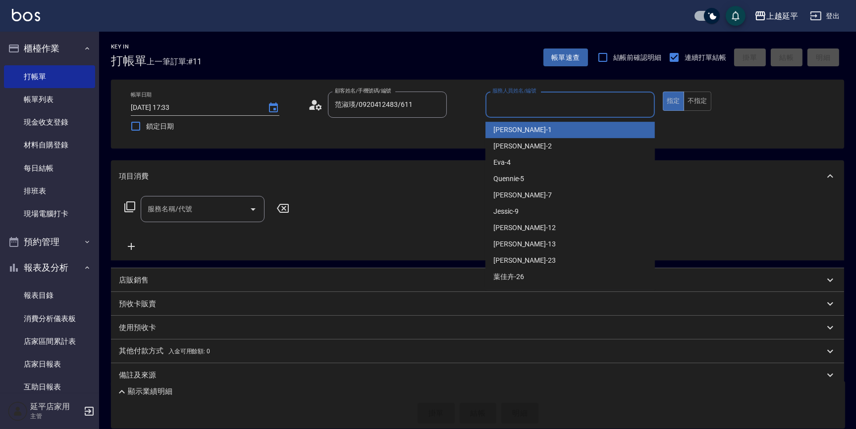
click at [625, 101] on input "服務人員姓名/編號" at bounding box center [570, 104] width 160 height 17
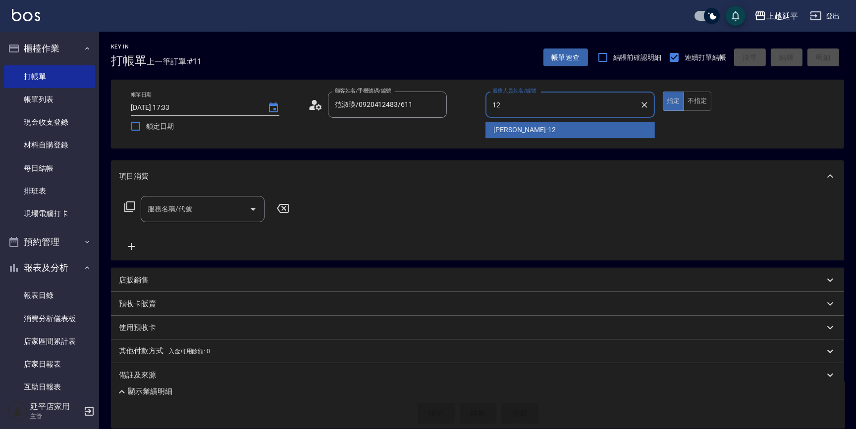
click at [526, 128] on div "[PERSON_NAME] -12" at bounding box center [569, 130] width 169 height 16
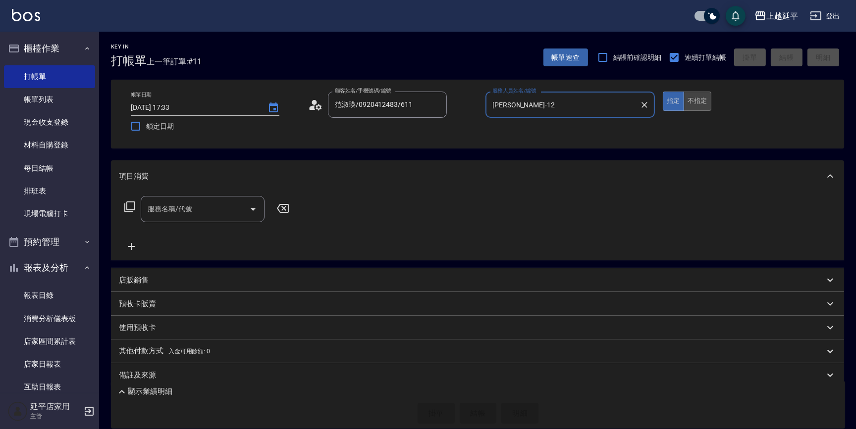
type input "[PERSON_NAME]-12"
click at [692, 106] on button "不指定" at bounding box center [697, 101] width 28 height 19
click at [183, 208] on div "服務名稱/代號 服務名稱/代號" at bounding box center [203, 209] width 124 height 26
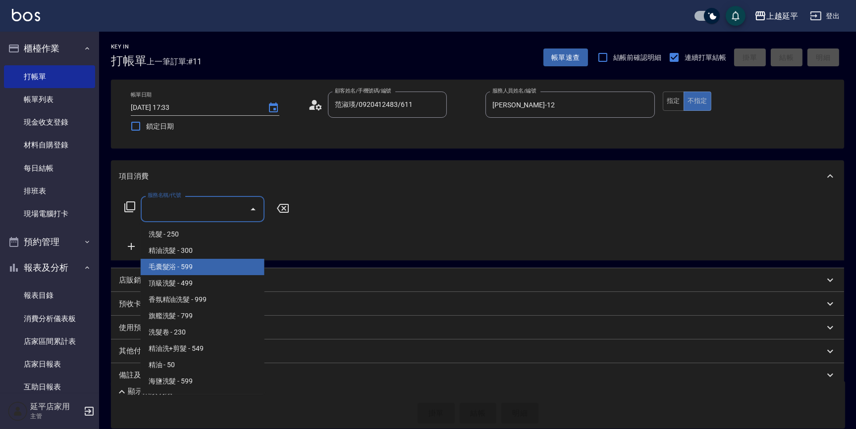
click at [199, 261] on span "毛囊髮浴 - 599" at bounding box center [203, 267] width 124 height 16
type input "毛囊髮浴(103)"
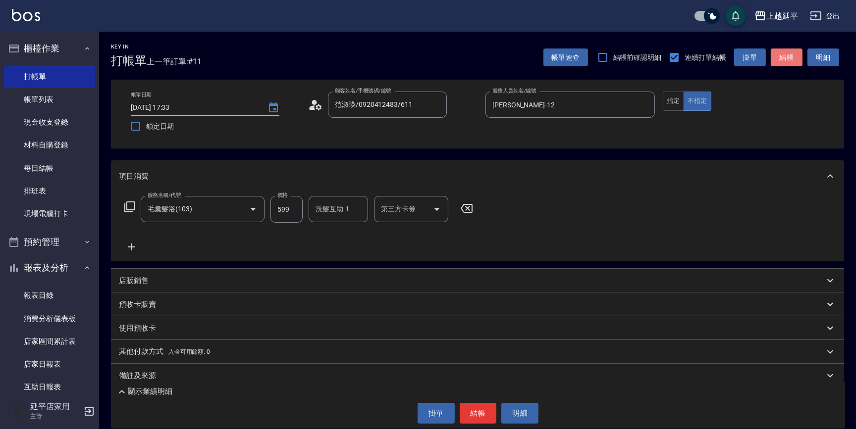
click at [791, 64] on button "結帳" at bounding box center [786, 58] width 32 height 18
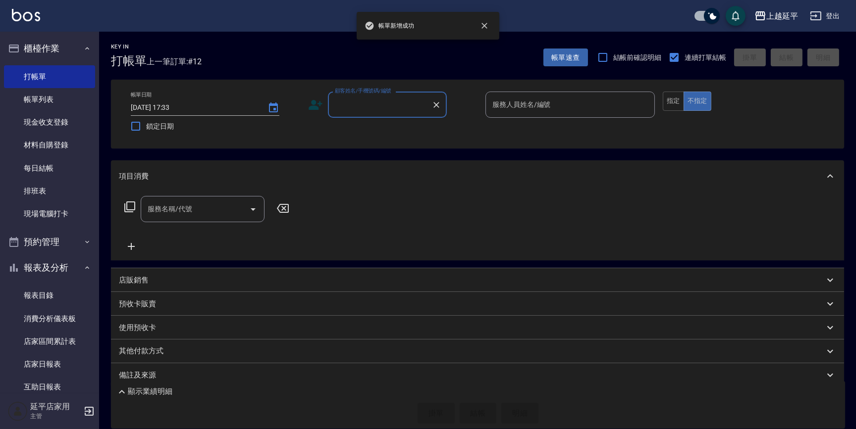
click at [383, 101] on input "顧客姓名/手機號碼/編號" at bounding box center [379, 104] width 95 height 17
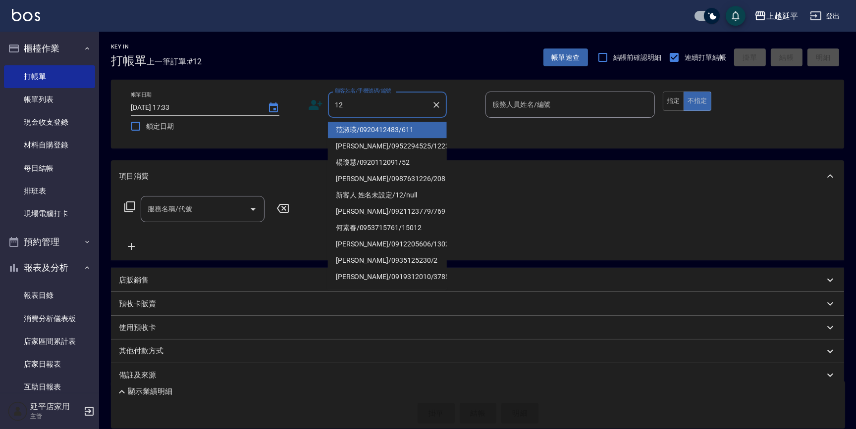
click at [384, 128] on li "范淑瑛/0920412483/611" at bounding box center [387, 130] width 119 height 16
type input "范淑瑛/0920412483/611"
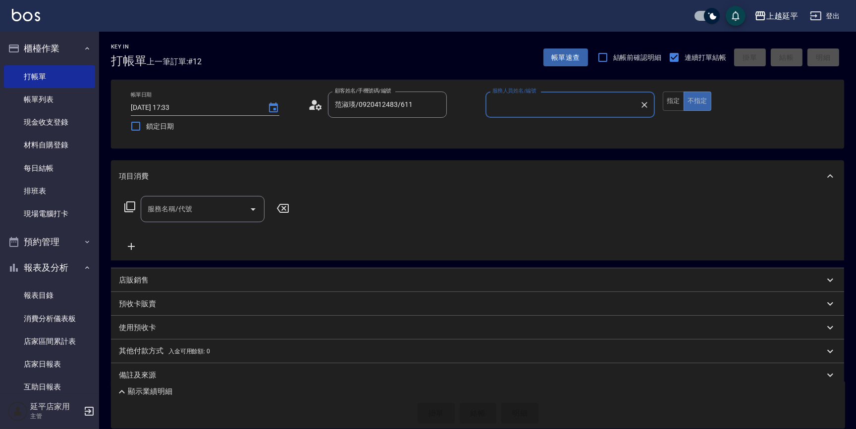
type input "Jessic-9"
click at [644, 104] on icon "Clear" at bounding box center [644, 105] width 6 height 6
click at [603, 103] on input "服務人員姓名/編號" at bounding box center [570, 104] width 160 height 17
click at [550, 124] on div "[PERSON_NAME] -12" at bounding box center [569, 130] width 169 height 16
type input "[PERSON_NAME]-12"
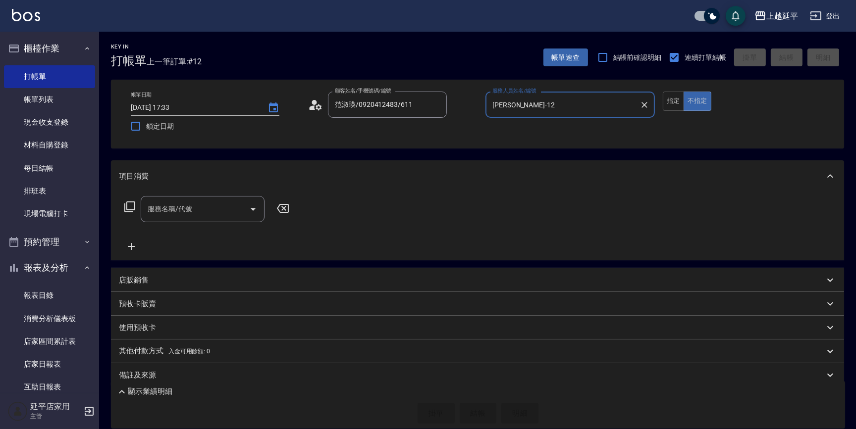
click at [216, 209] on input "服務名稱/代號" at bounding box center [195, 209] width 100 height 17
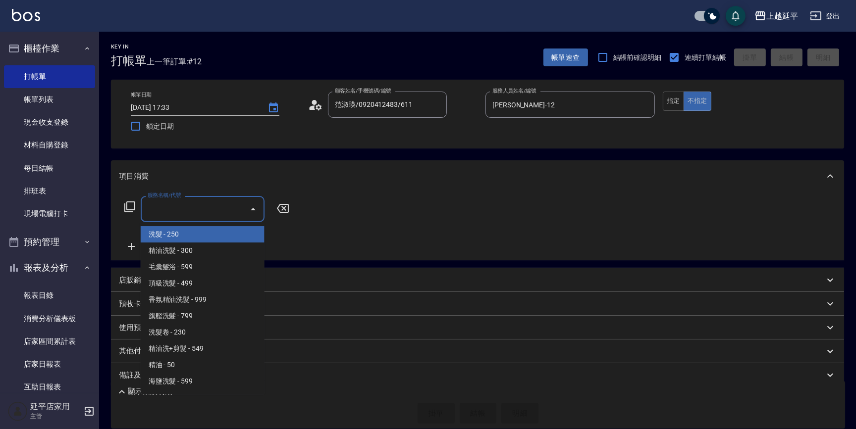
type input "2"
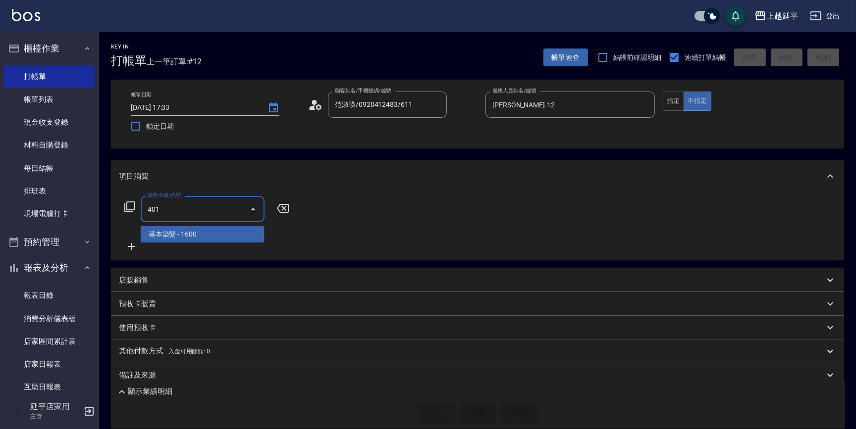
click at [246, 228] on span "基本染髮 - 1600" at bounding box center [203, 234] width 124 height 16
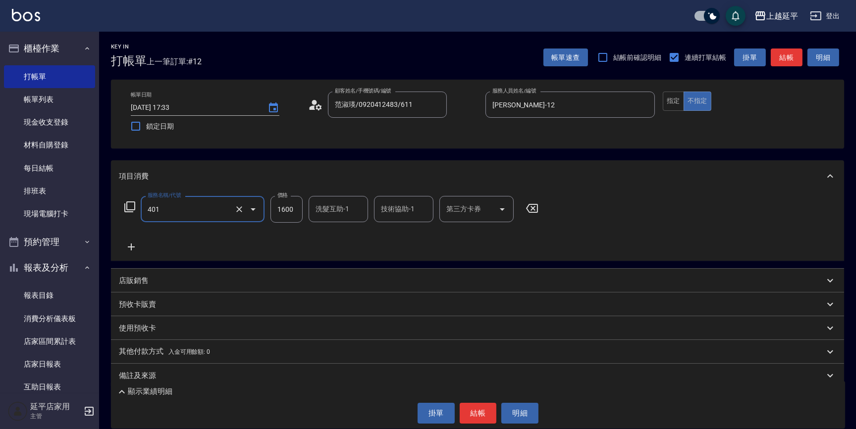
type input "基本染髮(401)"
click at [299, 212] on input "1600" at bounding box center [286, 209] width 32 height 27
type input "2499"
click at [135, 203] on icon at bounding box center [129, 207] width 11 height 11
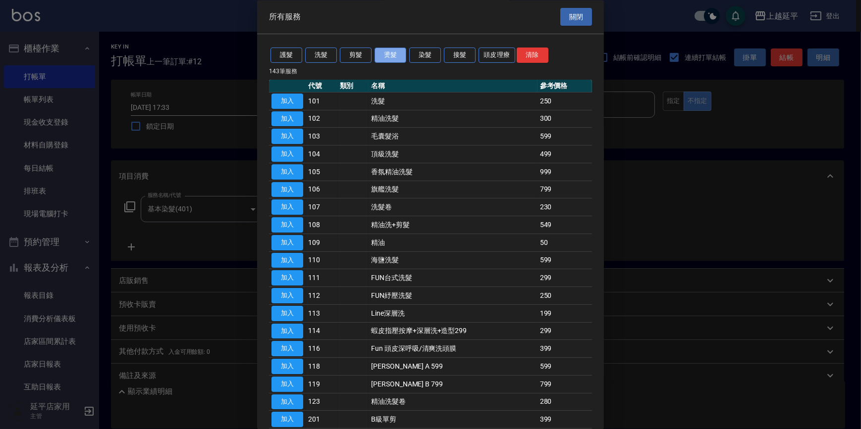
click at [392, 57] on button "燙髮" at bounding box center [390, 55] width 32 height 15
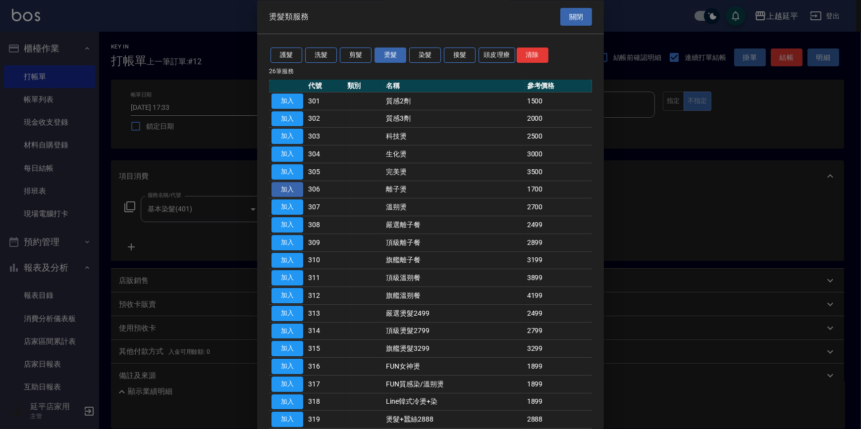
click at [294, 189] on button "加入" at bounding box center [287, 189] width 32 height 15
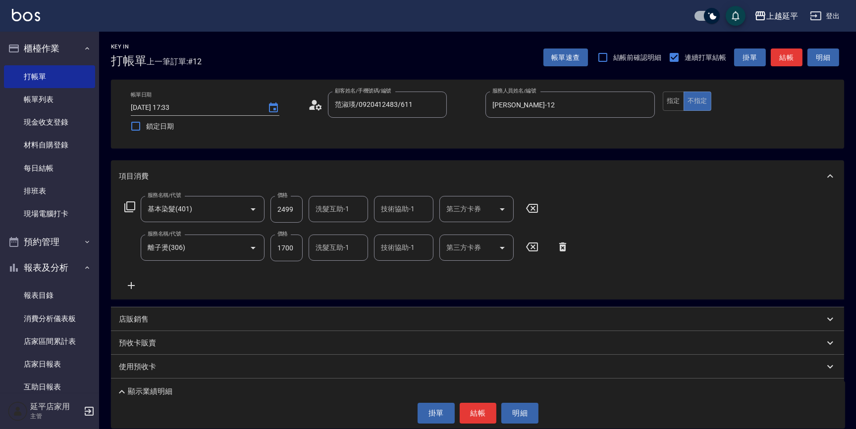
click at [293, 251] on input "1700" at bounding box center [286, 248] width 32 height 27
type input "2000"
click at [393, 212] on div "技術協助-1 技術協助-1" at bounding box center [403, 209] width 59 height 26
click at [398, 237] on span "丞宗 -29" at bounding box center [394, 234] width 24 height 10
type input "丞宗-29"
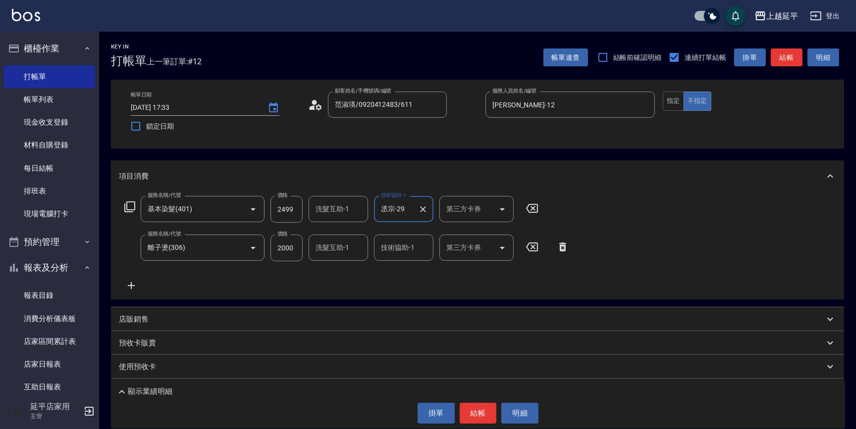
click at [346, 210] on div "洗髮互助-1 洗髮互助-1" at bounding box center [337, 209] width 59 height 26
click at [350, 236] on div "丞宗 -29" at bounding box center [337, 234] width 59 height 16
type input "丞宗-29"
drag, startPoint x: 477, startPoint y: 416, endPoint x: 472, endPoint y: 411, distance: 7.0
click at [475, 413] on button "結帳" at bounding box center [477, 413] width 37 height 21
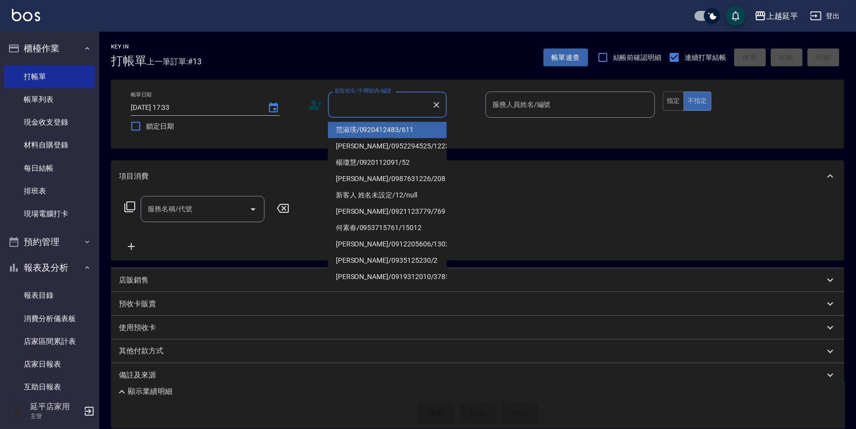
click at [384, 103] on input "顧客姓名/手機號碼/編號" at bounding box center [379, 104] width 95 height 17
click at [385, 129] on li "范淑瑛/0920412483/611" at bounding box center [387, 130] width 119 height 16
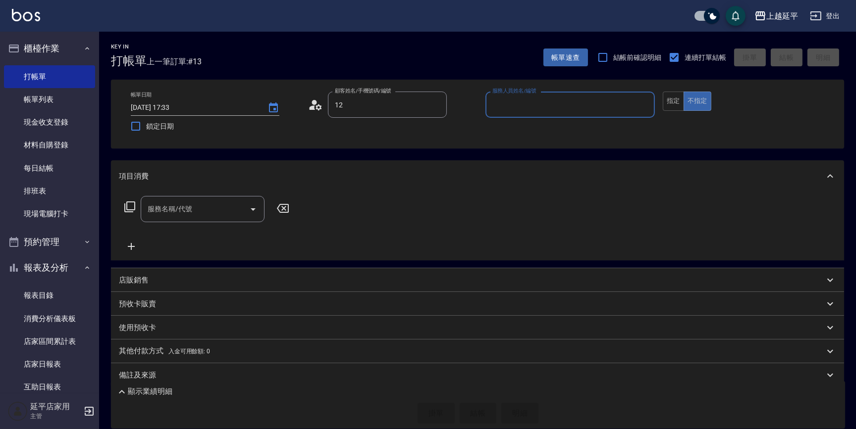
type input "范淑瑛/0920412483/611"
click at [548, 106] on input "Jessic-9" at bounding box center [563, 104] width 146 height 17
type input "Jessic-912"
click at [641, 107] on icon "Clear" at bounding box center [644, 105] width 10 height 10
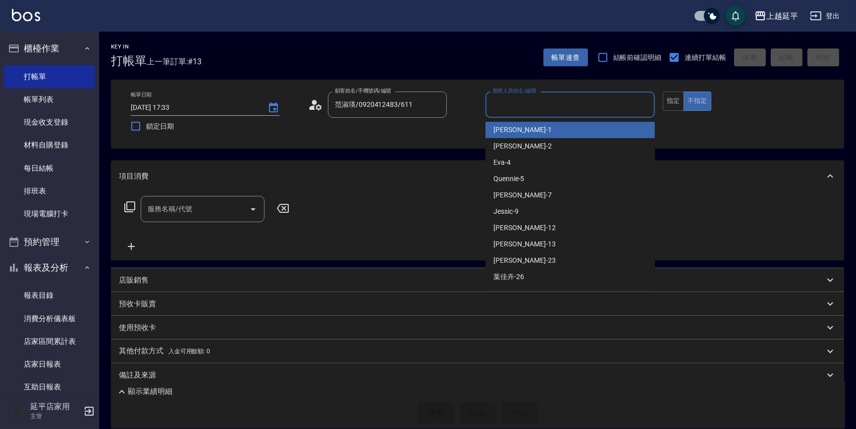
click at [581, 108] on input "服務人員姓名/編號" at bounding box center [570, 104] width 160 height 17
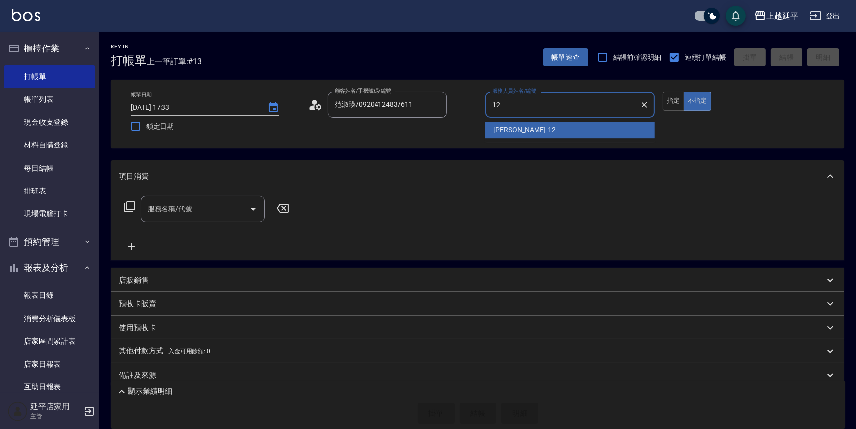
click at [521, 133] on div "[PERSON_NAME] -12" at bounding box center [569, 130] width 169 height 16
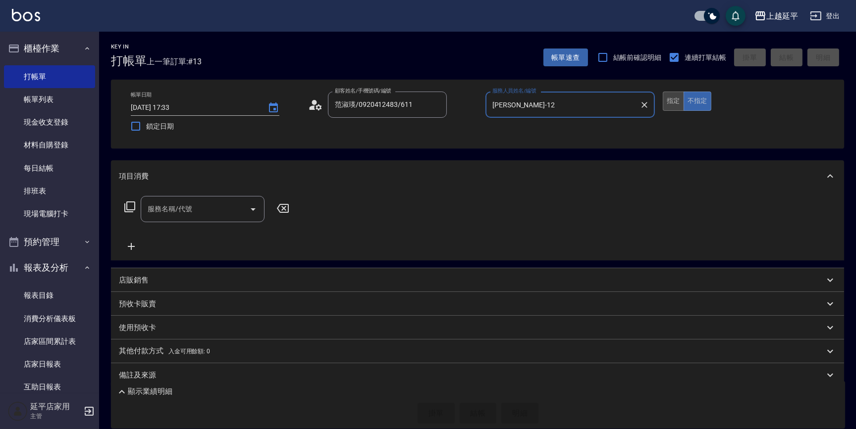
type input "[PERSON_NAME]-12"
click at [675, 103] on button "指定" at bounding box center [672, 101] width 21 height 19
click at [128, 203] on icon at bounding box center [130, 207] width 12 height 12
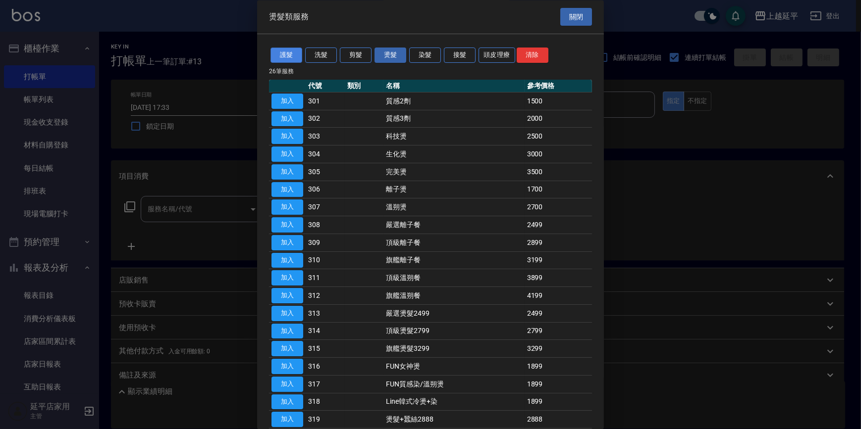
click at [292, 56] on button "護髮" at bounding box center [286, 55] width 32 height 15
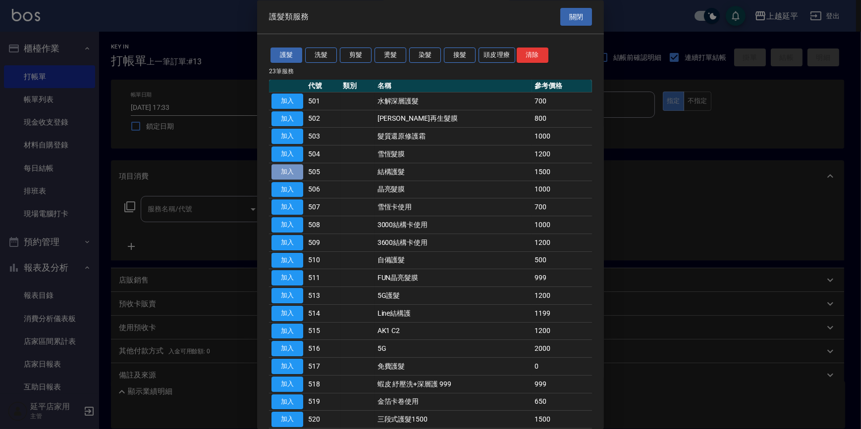
click at [295, 169] on button "加入" at bounding box center [287, 171] width 32 height 15
type input "結構護髮(505)"
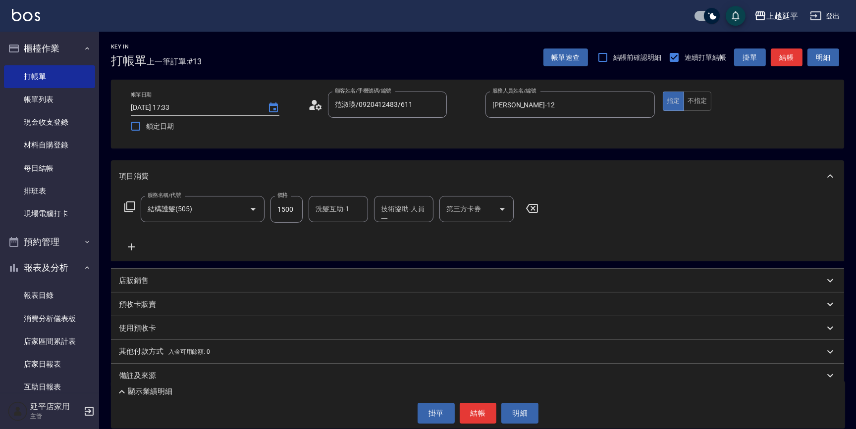
click at [294, 214] on input "1500" at bounding box center [286, 209] width 32 height 27
drag, startPoint x: 375, startPoint y: 212, endPoint x: 409, endPoint y: 203, distance: 34.7
click at [381, 209] on div "技術協助-人員一" at bounding box center [403, 209] width 59 height 26
type input "1300"
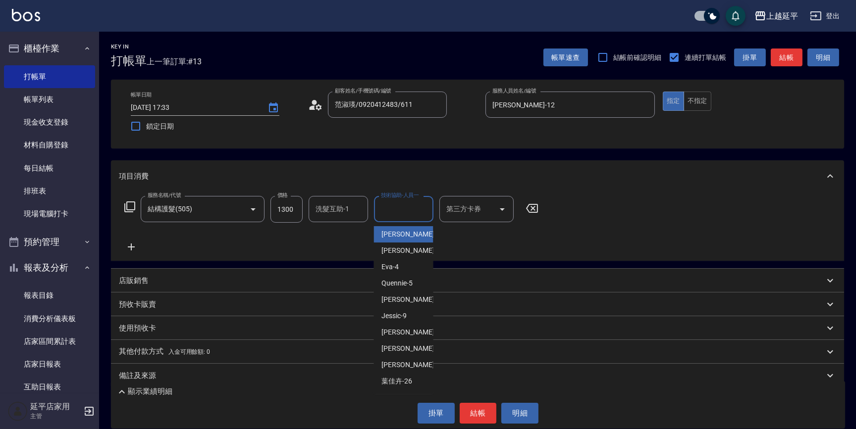
click at [333, 211] on div "洗髮互助-1 洗髮互助-1" at bounding box center [337, 209] width 59 height 26
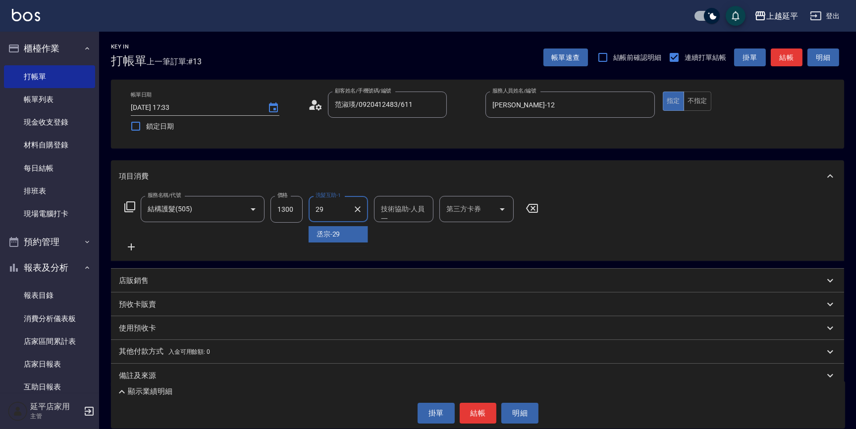
click at [341, 234] on div "丞宗 -29" at bounding box center [337, 234] width 59 height 16
type input "丞宗-29"
click at [391, 210] on div "技術協助-人員一 技術協助-人員[PERSON_NAME]" at bounding box center [403, 209] width 59 height 26
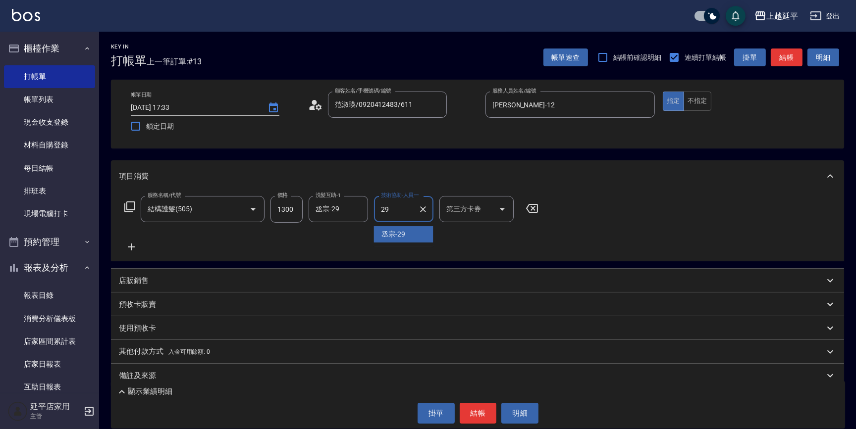
click at [394, 233] on span "丞宗 -29" at bounding box center [394, 234] width 24 height 10
type input "丞宗-29"
click at [781, 61] on button "結帳" at bounding box center [786, 58] width 32 height 18
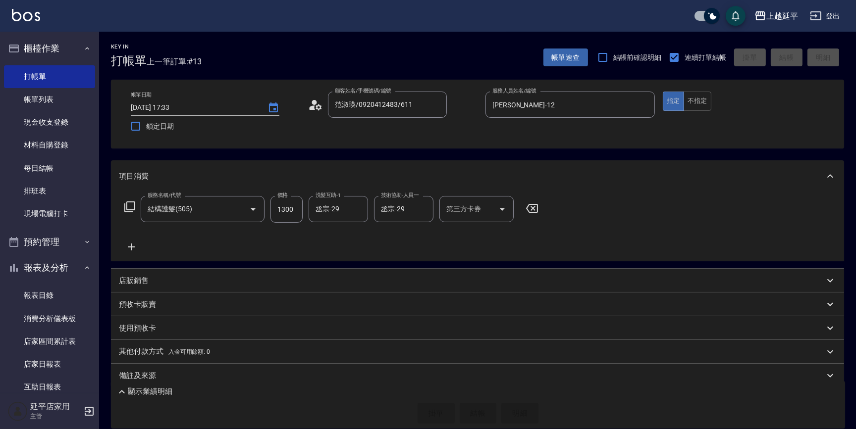
type input "[DATE] 17:34"
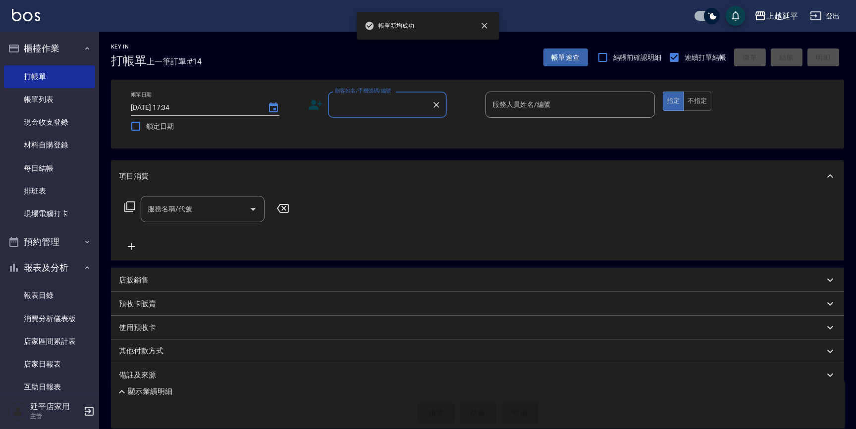
click at [391, 106] on input "顧客姓名/手機號碼/編號" at bounding box center [379, 104] width 95 height 17
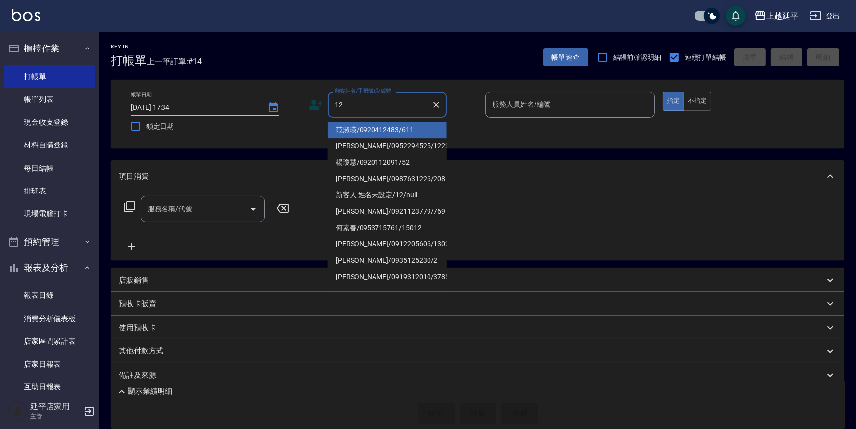
click at [392, 130] on li "范淑瑛/0920412483/611" at bounding box center [387, 130] width 119 height 16
type input "范淑瑛/0920412483/611"
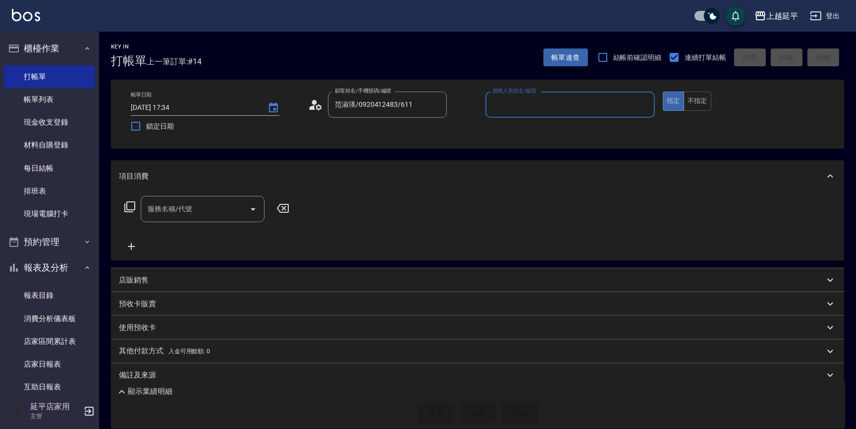
type input "Jessic-9"
click at [643, 104] on icon "Clear" at bounding box center [644, 105] width 10 height 10
click at [594, 107] on input "服務人員姓名/編號" at bounding box center [570, 104] width 160 height 17
click at [540, 126] on div "[PERSON_NAME] -12" at bounding box center [569, 130] width 169 height 16
type input "[PERSON_NAME]-12"
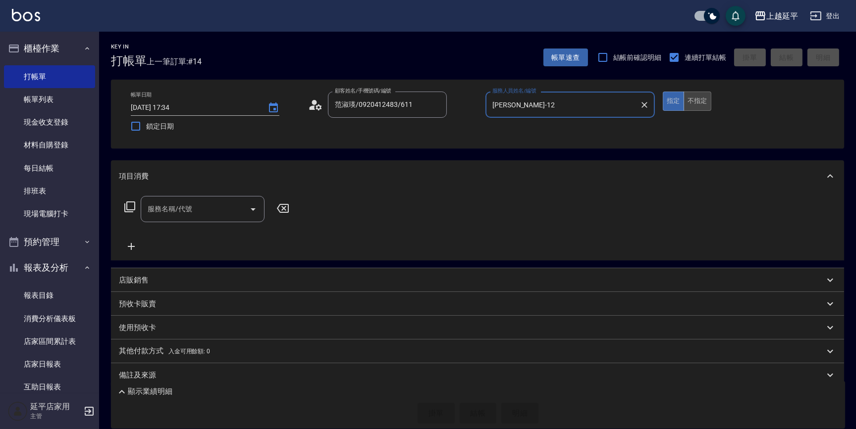
drag, startPoint x: 695, startPoint y: 102, endPoint x: 589, endPoint y: 140, distance: 112.7
click at [695, 103] on button "不指定" at bounding box center [697, 101] width 28 height 19
click at [184, 209] on div "服務名稱/代號 服務名稱/代號" at bounding box center [203, 209] width 124 height 26
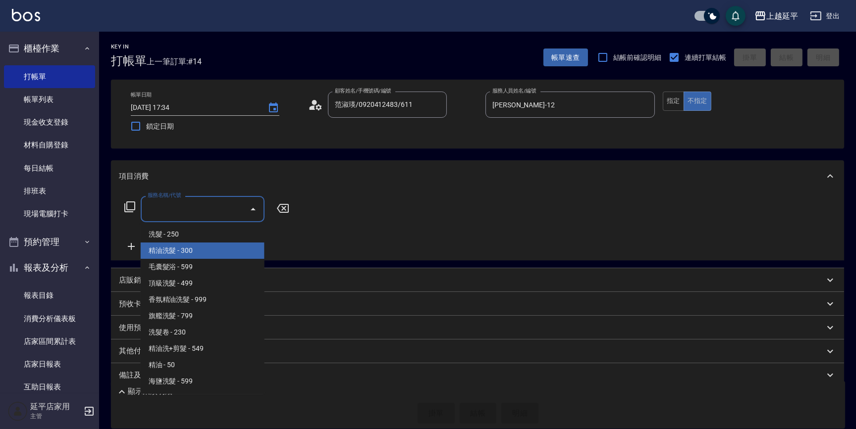
click at [129, 206] on icon at bounding box center [130, 207] width 12 height 12
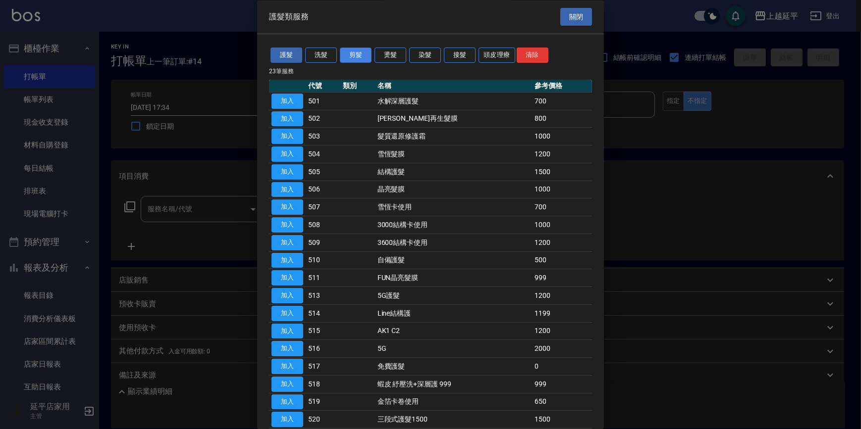
click at [357, 58] on button "剪髮" at bounding box center [356, 55] width 32 height 15
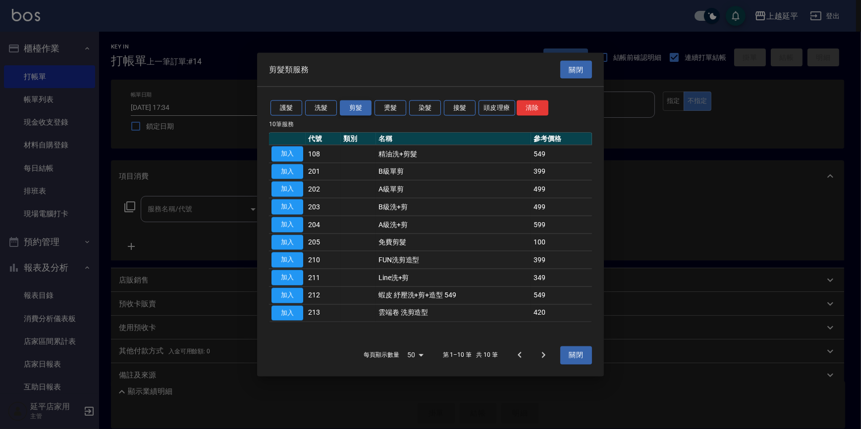
click at [366, 107] on button "剪髮" at bounding box center [356, 108] width 32 height 15
click at [283, 157] on button "加入" at bounding box center [287, 153] width 32 height 15
type input "精油洗+剪髮(108)"
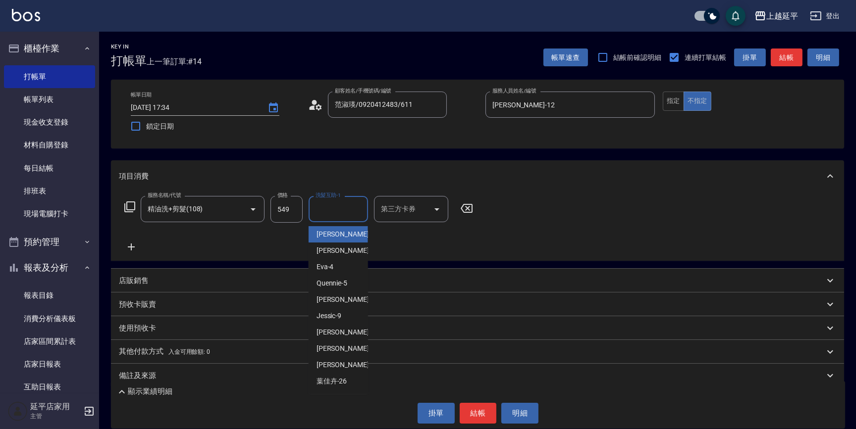
drag, startPoint x: 339, startPoint y: 210, endPoint x: 339, endPoint y: 201, distance: 9.4
click at [339, 209] on input "洗髮互助-1" at bounding box center [338, 209] width 51 height 17
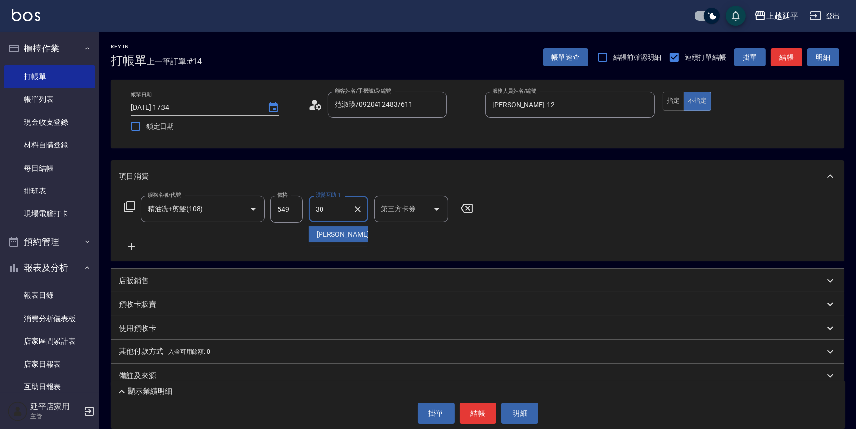
click at [341, 232] on div "[PERSON_NAME] -30" at bounding box center [337, 234] width 59 height 16
type input "[PERSON_NAME]-30"
click at [480, 417] on button "結帳" at bounding box center [477, 413] width 37 height 21
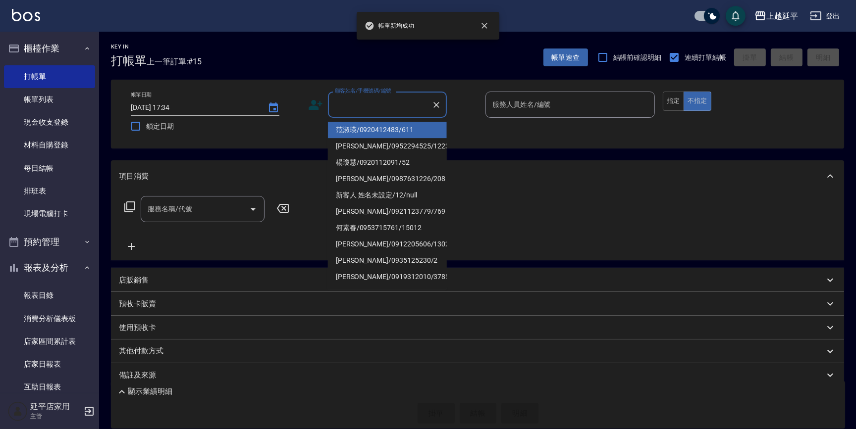
click at [380, 103] on input "顧客姓名/手機號碼/編號" at bounding box center [379, 104] width 95 height 17
click at [389, 131] on li "范淑瑛/0920412483/611" at bounding box center [387, 130] width 119 height 16
type input "范淑瑛/0920412483/611"
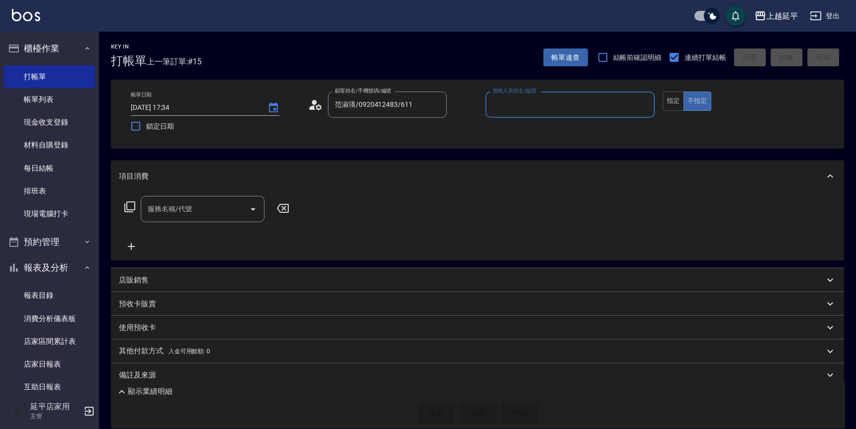
type input "Jessic-9"
click at [642, 105] on icon "Clear" at bounding box center [644, 105] width 10 height 10
click at [614, 104] on input "服務人員姓名/編號" at bounding box center [570, 104] width 160 height 17
click at [546, 130] on div "[PERSON_NAME] -12" at bounding box center [569, 130] width 169 height 16
type input "[PERSON_NAME]-12"
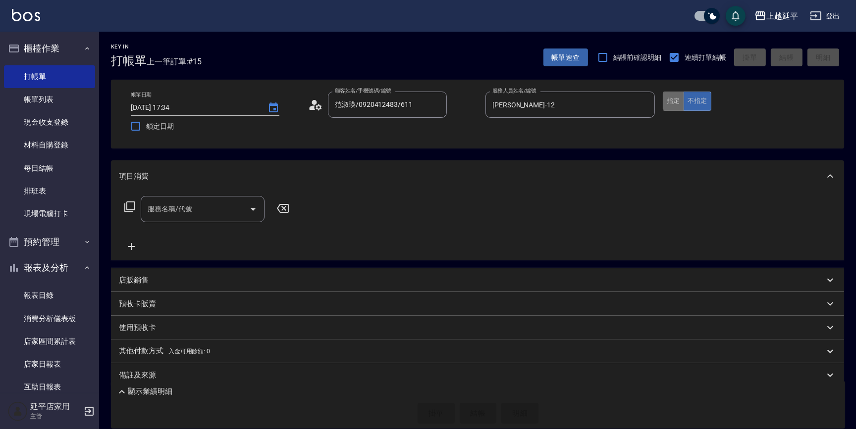
click at [671, 104] on button "指定" at bounding box center [672, 101] width 21 height 19
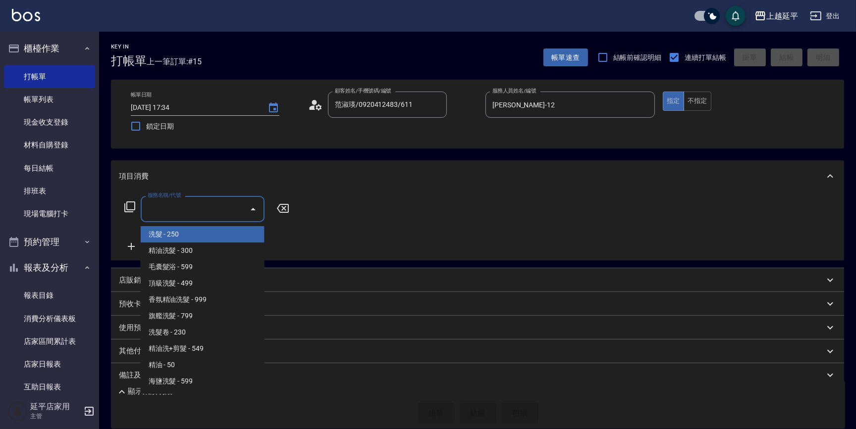
click at [219, 210] on input "服務名稱/代號" at bounding box center [195, 209] width 100 height 17
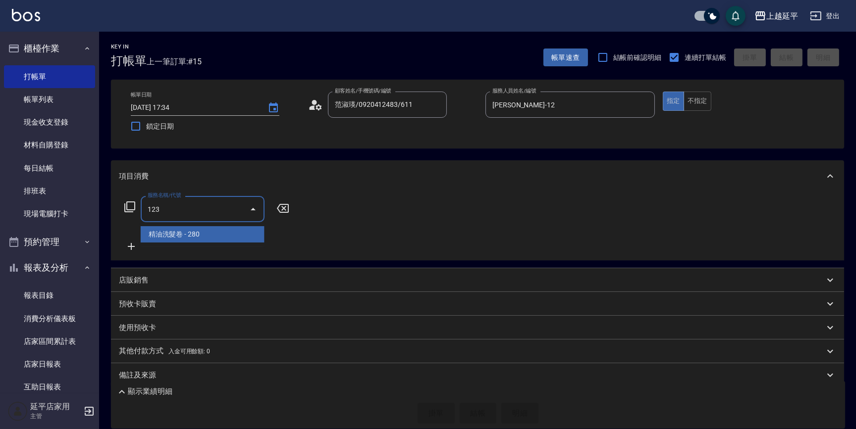
click at [213, 239] on span "精油洗髮卷 - 280" at bounding box center [203, 234] width 124 height 16
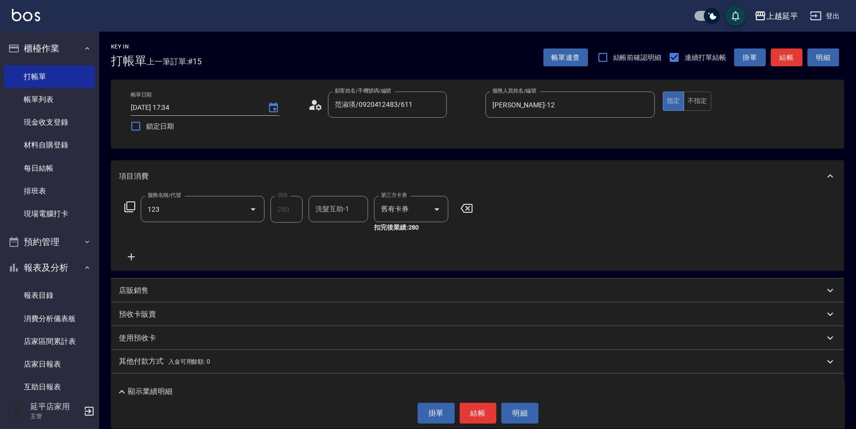
type input "精油洗髮卷(123)"
click at [131, 206] on icon at bounding box center [130, 207] width 12 height 12
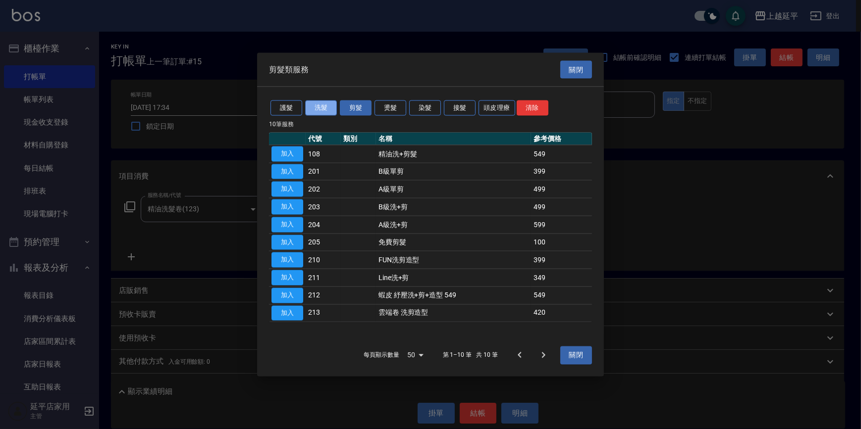
click at [317, 111] on button "洗髮" at bounding box center [321, 108] width 32 height 15
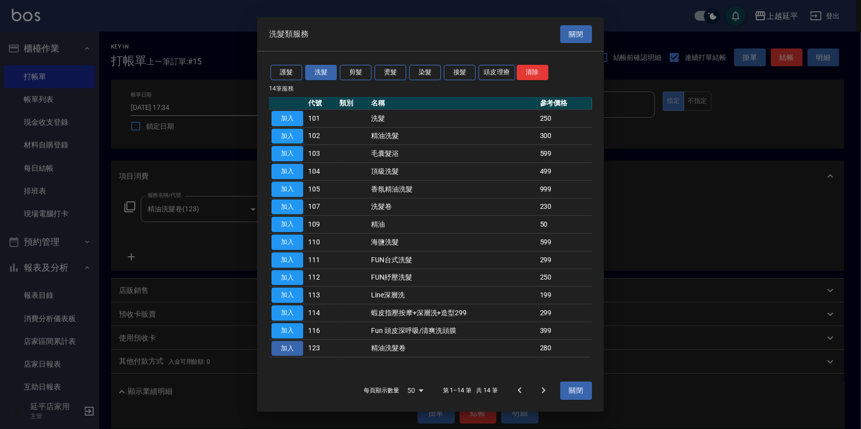
click at [273, 348] on button "加入" at bounding box center [287, 348] width 32 height 15
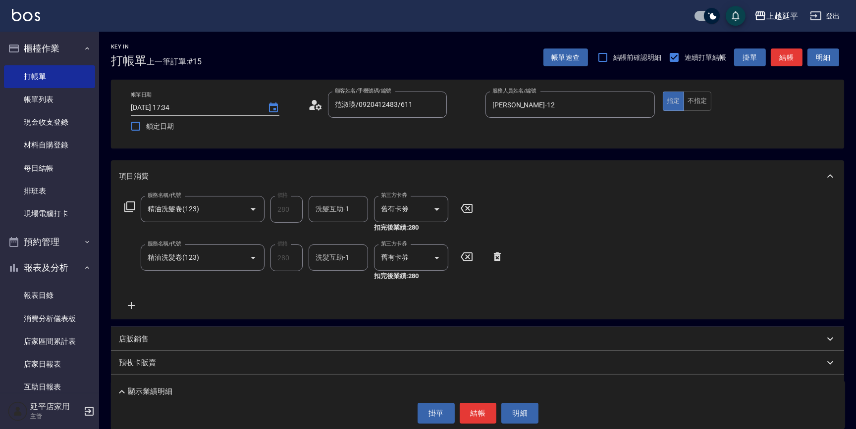
click at [337, 208] on div "洗髮互助-1 洗髮互助-1" at bounding box center [337, 209] width 59 height 26
click at [329, 237] on span "[PERSON_NAME] -30" at bounding box center [347, 234] width 62 height 10
type input "[PERSON_NAME]-30"
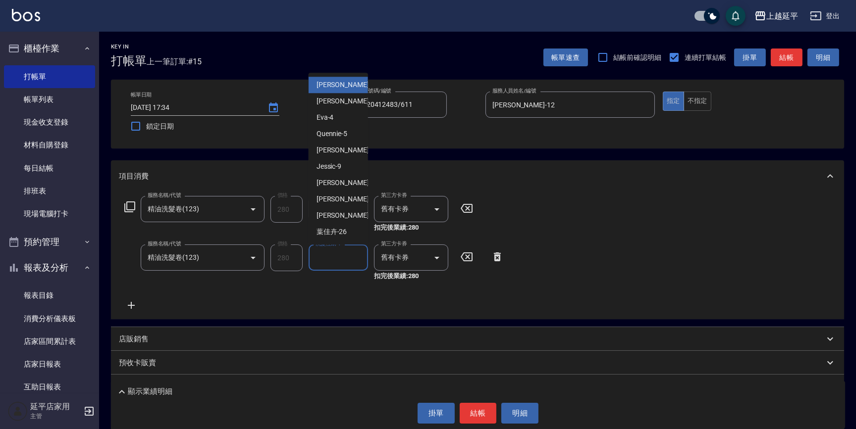
click at [332, 262] on input "洗髮互助-1" at bounding box center [338, 257] width 51 height 17
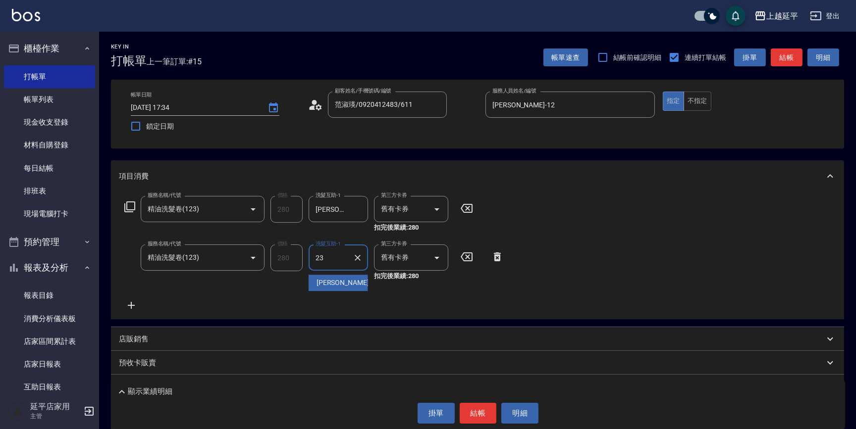
click at [334, 282] on span "恩恩 -23" at bounding box center [347, 283] width 62 height 10
type input "恩恩-23"
click at [785, 58] on button "結帳" at bounding box center [786, 58] width 32 height 18
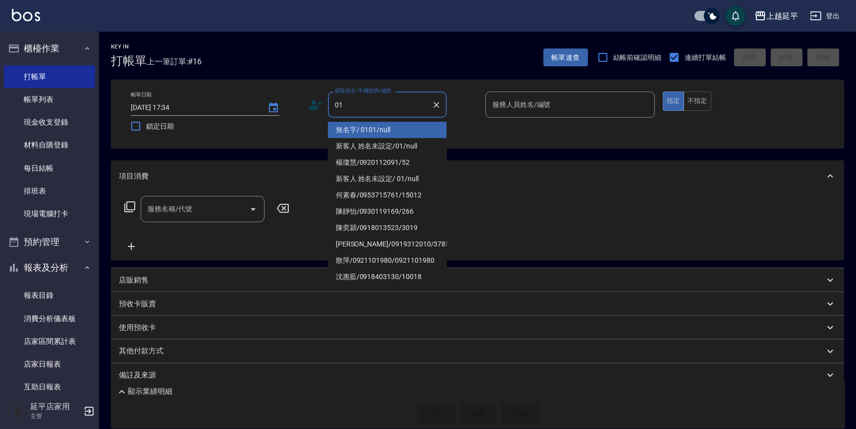
click at [421, 132] on li "無名字/ 0101/null" at bounding box center [387, 130] width 119 height 16
type input "無名字/ 0101/null"
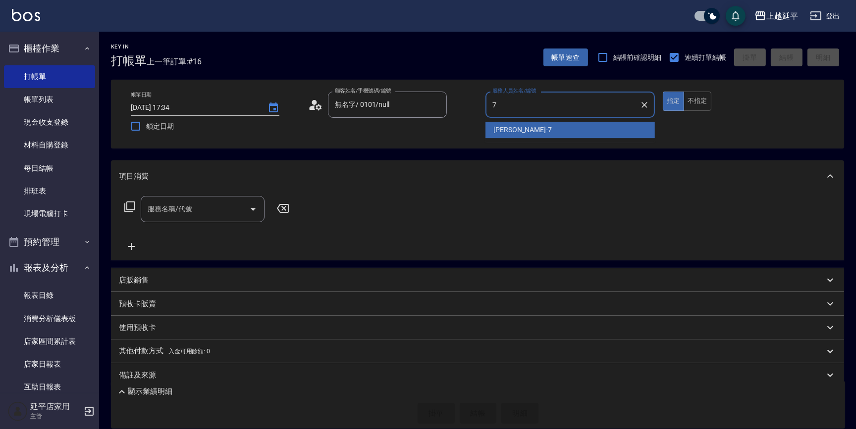
click at [521, 124] on div "[PERSON_NAME] -7" at bounding box center [569, 130] width 169 height 16
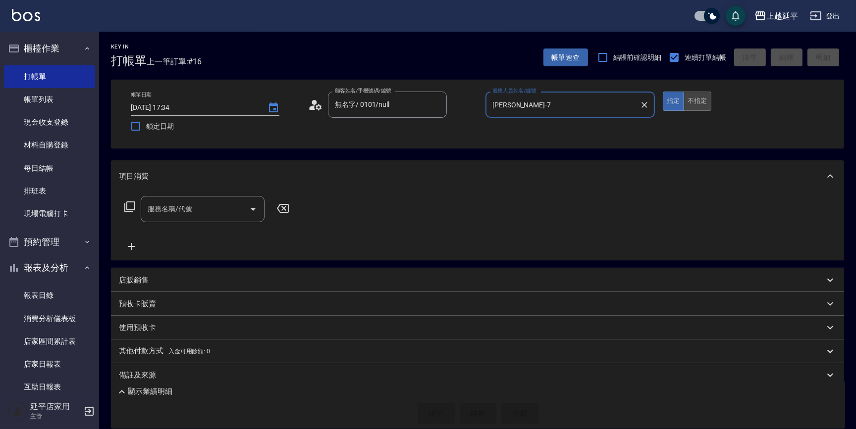
type input "[PERSON_NAME]-7"
click at [707, 103] on button "不指定" at bounding box center [697, 101] width 28 height 19
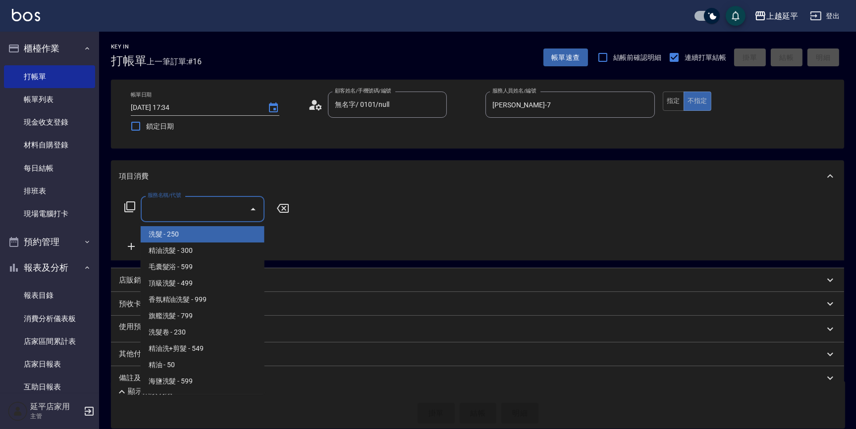
click at [203, 211] on input "服務名稱/代號" at bounding box center [195, 209] width 100 height 17
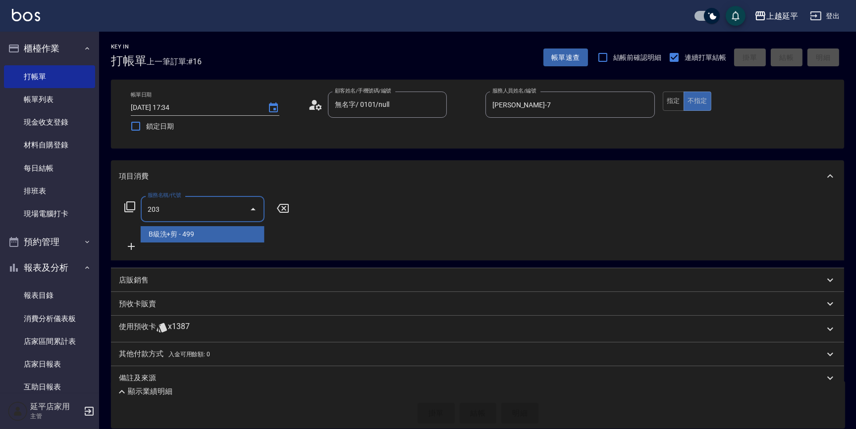
click at [214, 234] on span "B級洗+剪 - 499" at bounding box center [203, 234] width 124 height 16
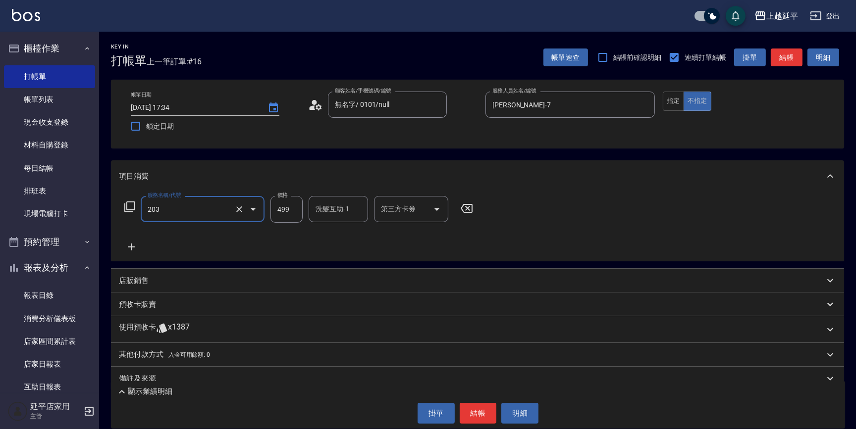
type input "B級洗+剪(203)"
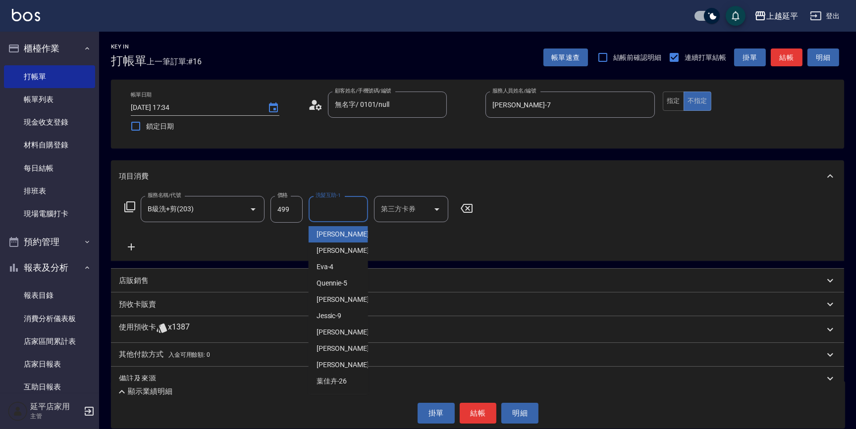
click at [336, 208] on div "洗髮互助-1 洗髮互助-1" at bounding box center [337, 209] width 59 height 26
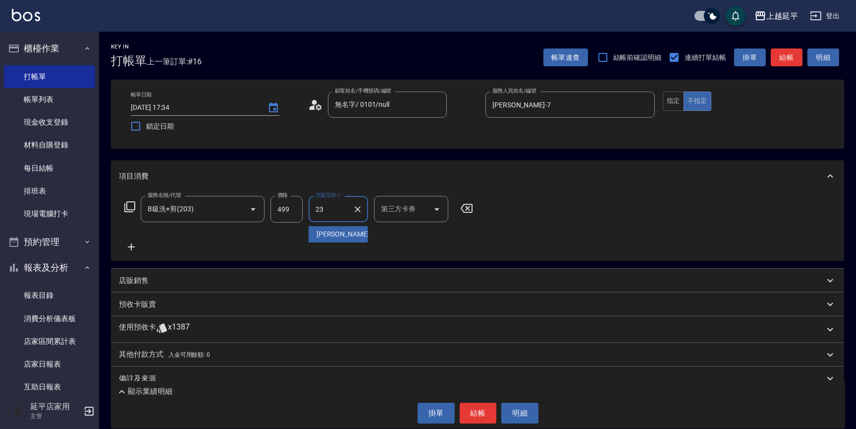
click at [332, 228] on div "恩恩 -23" at bounding box center [337, 234] width 59 height 16
type input "恩恩-23"
click at [473, 411] on button "結帳" at bounding box center [477, 413] width 37 height 21
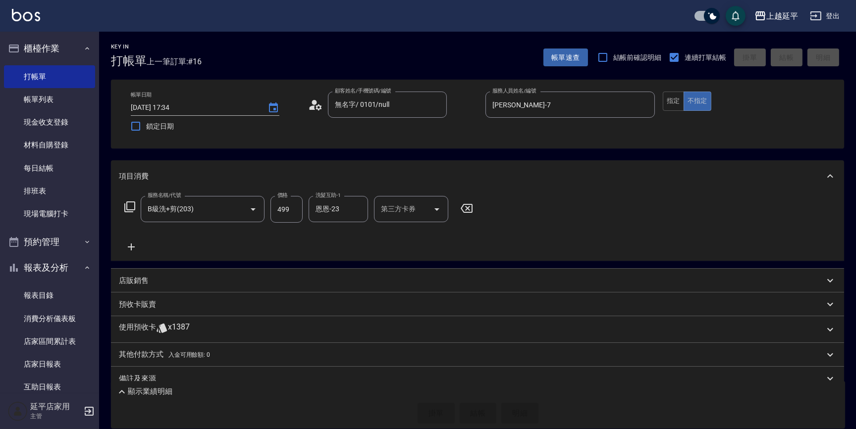
type input "[DATE] 17:35"
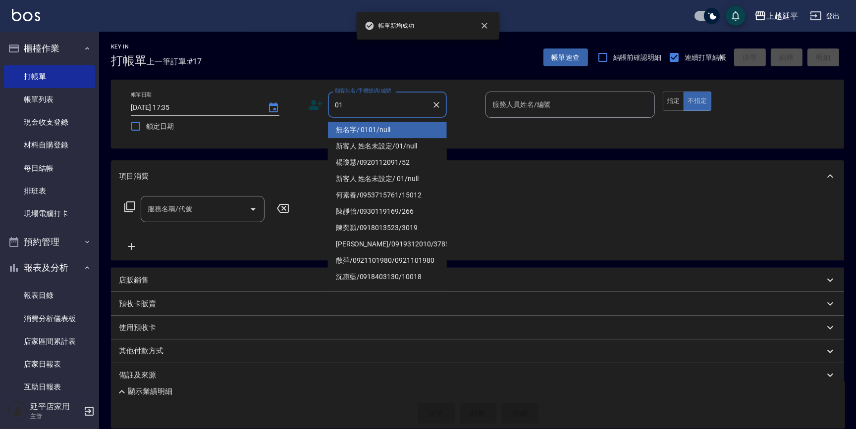
click at [392, 129] on li "無名字/ 0101/null" at bounding box center [387, 130] width 119 height 16
type input "無名字/ 0101/null"
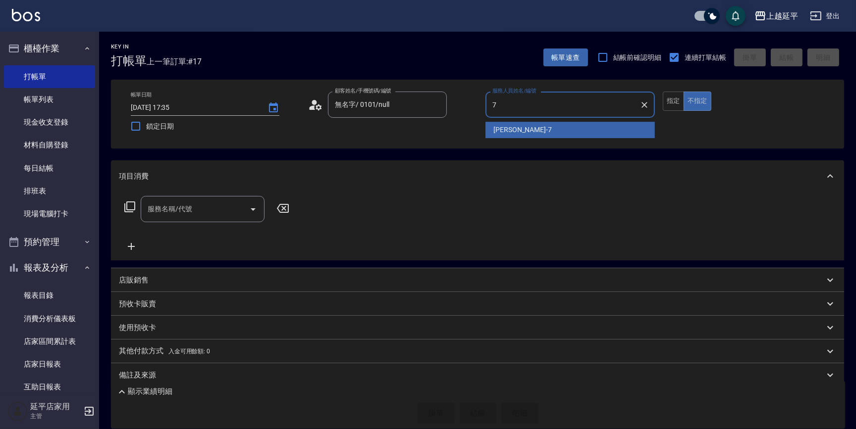
drag, startPoint x: 523, startPoint y: 128, endPoint x: 645, endPoint y: 105, distance: 124.0
click at [524, 124] on div "[PERSON_NAME] -7" at bounding box center [569, 130] width 169 height 16
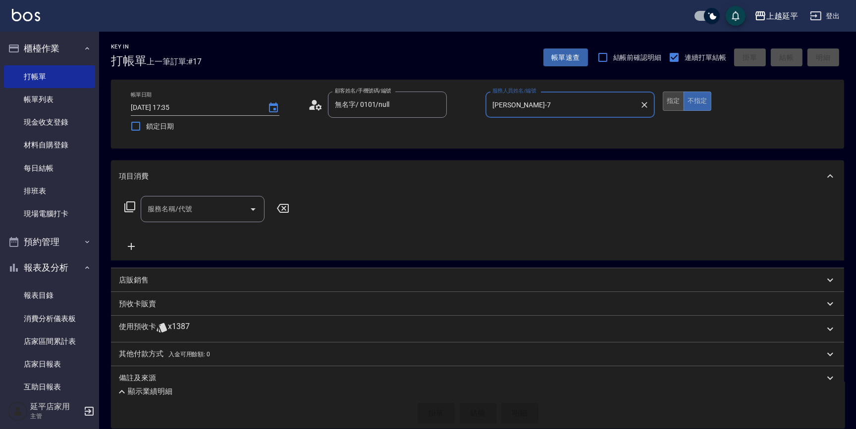
type input "[PERSON_NAME]-7"
click at [673, 103] on button "指定" at bounding box center [672, 101] width 21 height 19
click at [247, 210] on icon "Open" at bounding box center [253, 209] width 12 height 12
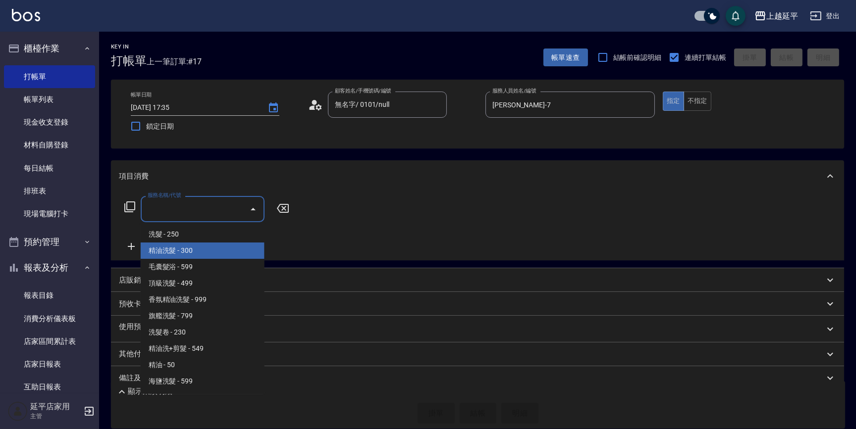
click at [224, 253] on span "精油洗髮 - 300" at bounding box center [203, 251] width 124 height 16
type input "精油洗髮(102)"
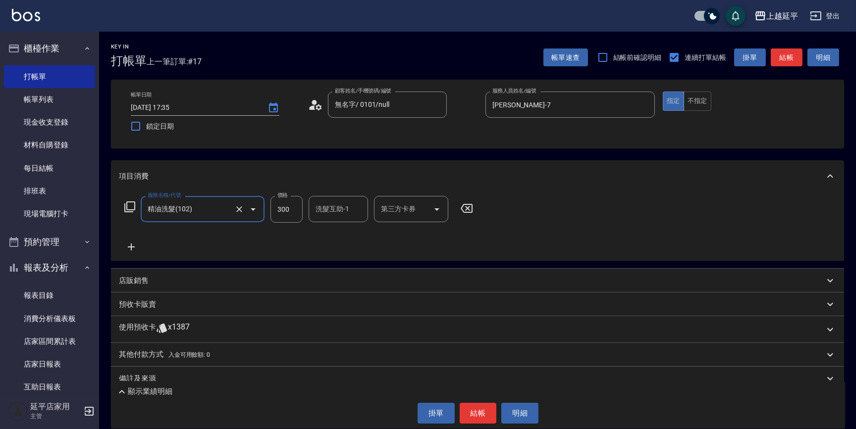
click at [293, 206] on input "300" at bounding box center [286, 209] width 32 height 27
type input "749"
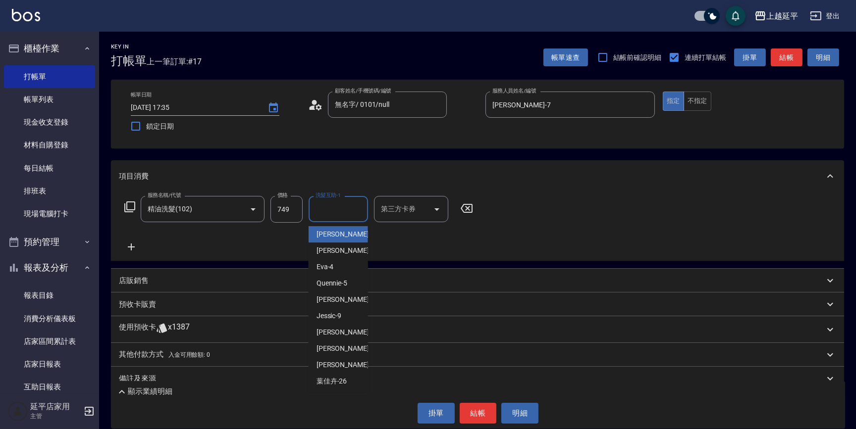
click at [344, 212] on input "洗髮互助-1" at bounding box center [338, 209] width 51 height 17
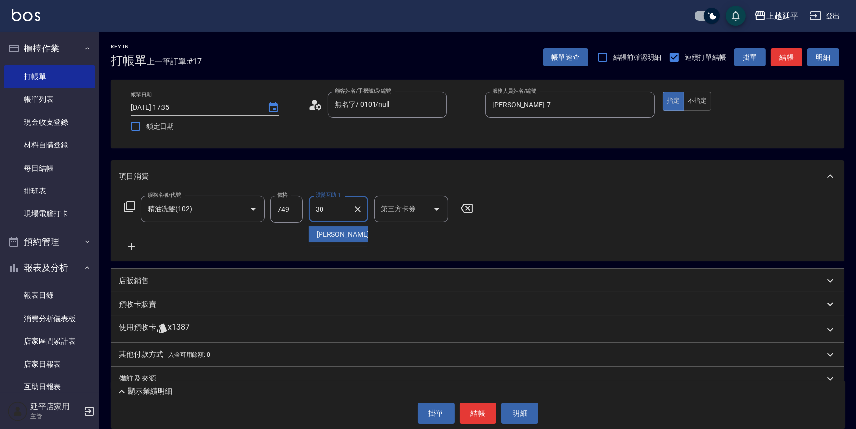
click at [339, 232] on span "[PERSON_NAME] -30" at bounding box center [347, 234] width 62 height 10
type input "[PERSON_NAME]-30"
click at [475, 410] on button "結帳" at bounding box center [477, 413] width 37 height 21
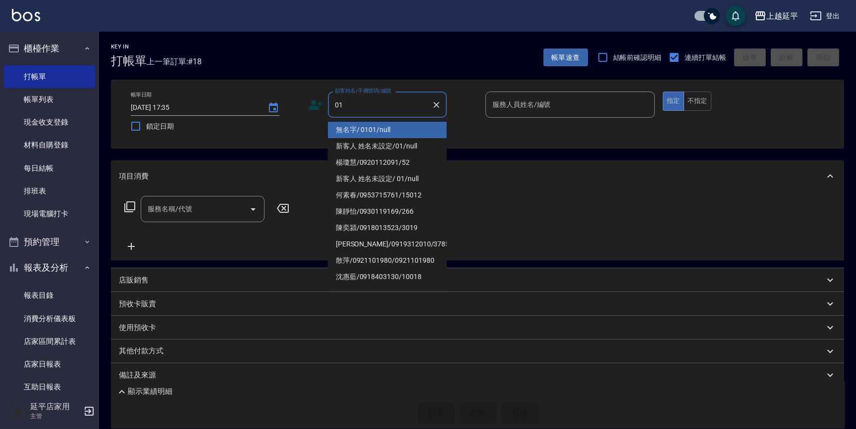
click at [393, 124] on li "無名字/ 0101/null" at bounding box center [387, 130] width 119 height 16
type input "無名字/ 0101/null"
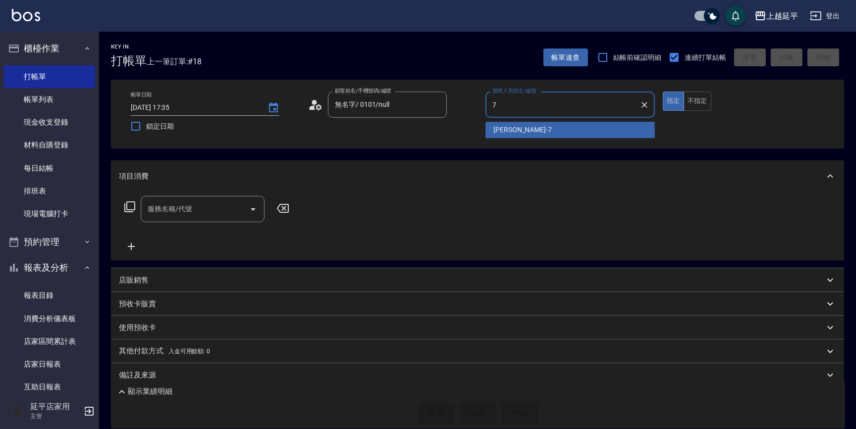
drag, startPoint x: 535, startPoint y: 133, endPoint x: 523, endPoint y: 127, distance: 13.5
click at [535, 132] on div "[PERSON_NAME] -7" at bounding box center [569, 130] width 169 height 16
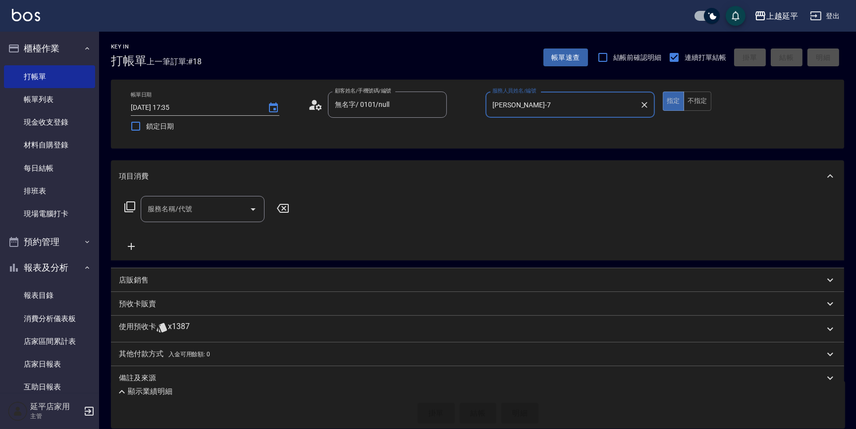
type input "[PERSON_NAME]-7"
click at [192, 209] on input "服務名稱/代號" at bounding box center [195, 209] width 100 height 17
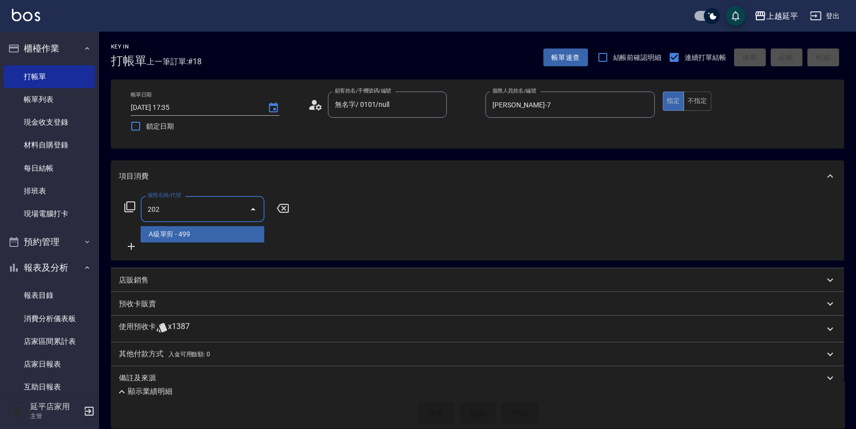
click at [187, 231] on span "A級單剪 - 499" at bounding box center [203, 234] width 124 height 16
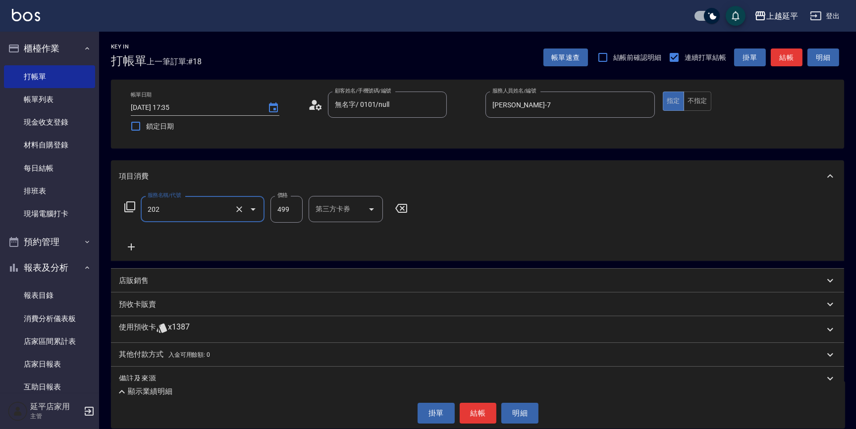
type input "A級單剪(202)"
click at [298, 206] on input "499" at bounding box center [286, 209] width 32 height 27
type input "1397"
click at [473, 415] on button "結帳" at bounding box center [477, 413] width 37 height 21
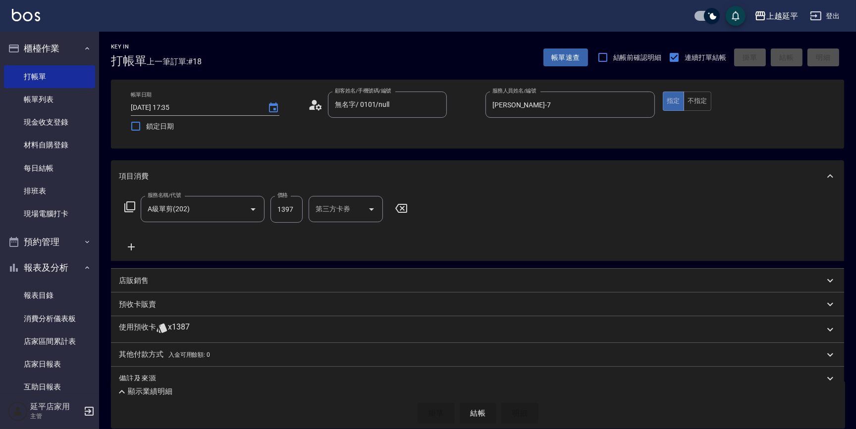
type input "[DATE] 17:36"
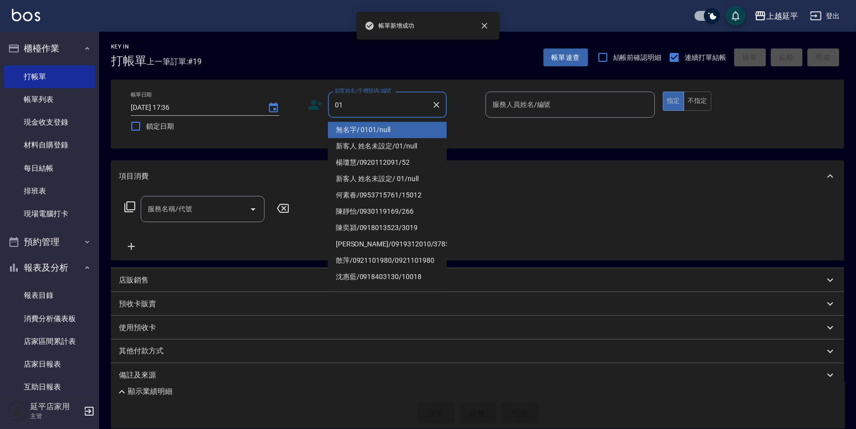
click at [373, 128] on li "無名字/ 0101/null" at bounding box center [387, 130] width 119 height 16
type input "無名字/ 0101/null"
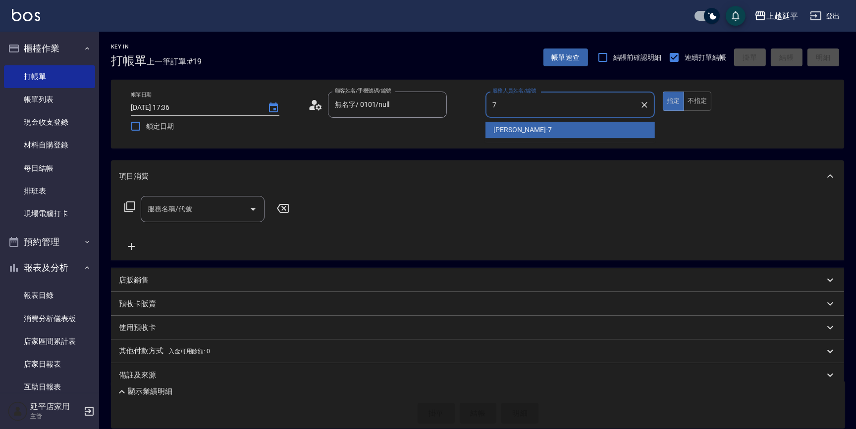
click at [525, 129] on div "[PERSON_NAME] -7" at bounding box center [569, 130] width 169 height 16
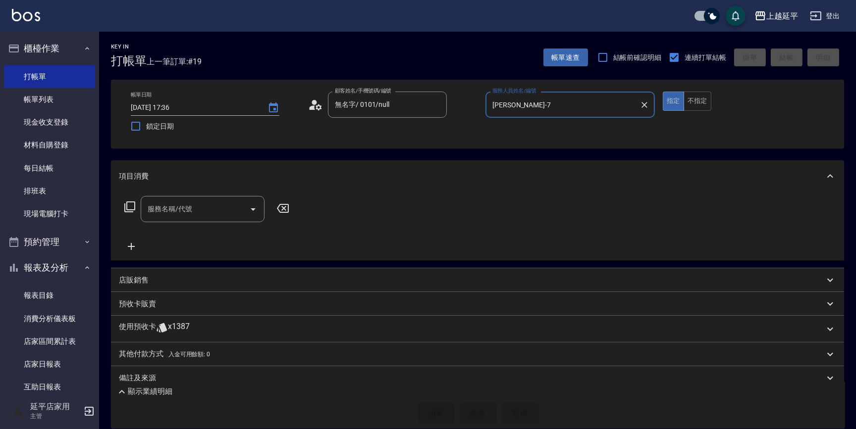
type input "[PERSON_NAME]-7"
click at [133, 209] on icon at bounding box center [130, 207] width 12 height 12
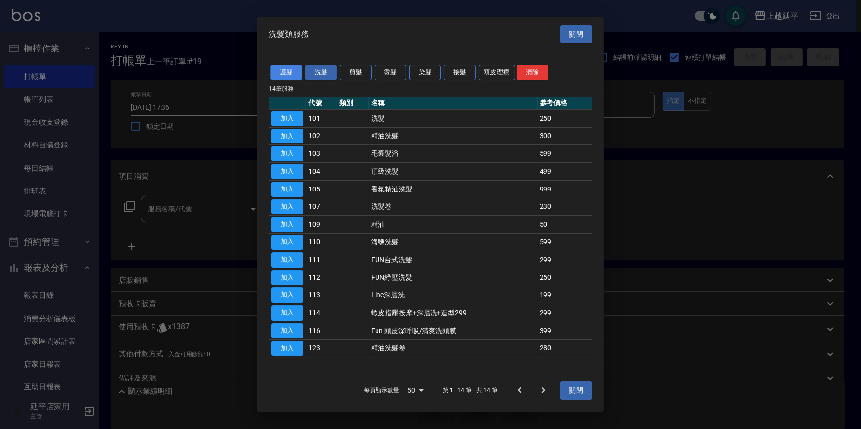
click at [285, 69] on button "護髮" at bounding box center [286, 72] width 32 height 15
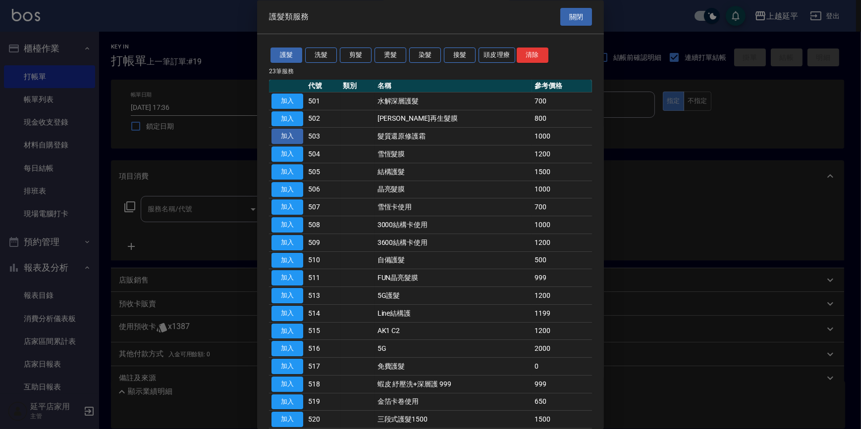
click at [300, 140] on button "加入" at bounding box center [287, 136] width 32 height 15
type input "髮質還原修護霜(503)"
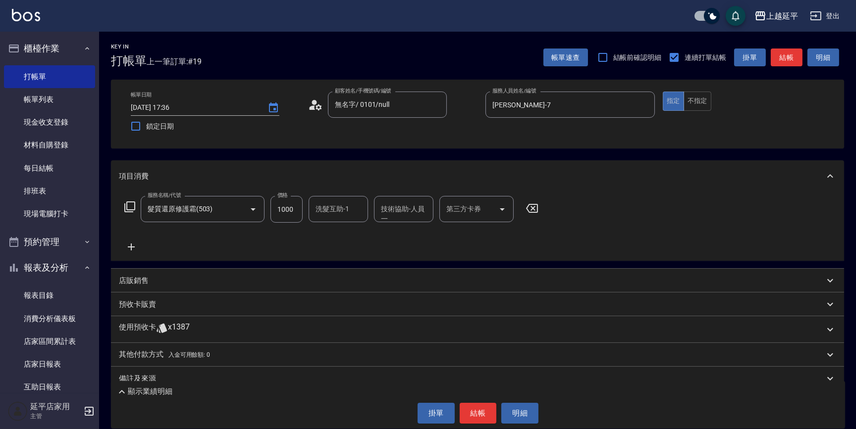
click at [345, 215] on input "洗髮互助-1" at bounding box center [338, 209] width 51 height 17
click at [347, 230] on div "恩恩 -23" at bounding box center [337, 234] width 59 height 16
type input "恩恩-23"
click at [393, 210] on div "技術協助-人員一 技術協助-人員[PERSON_NAME]" at bounding box center [403, 209] width 59 height 26
click at [403, 231] on span "恩恩 -23" at bounding box center [413, 234] width 62 height 10
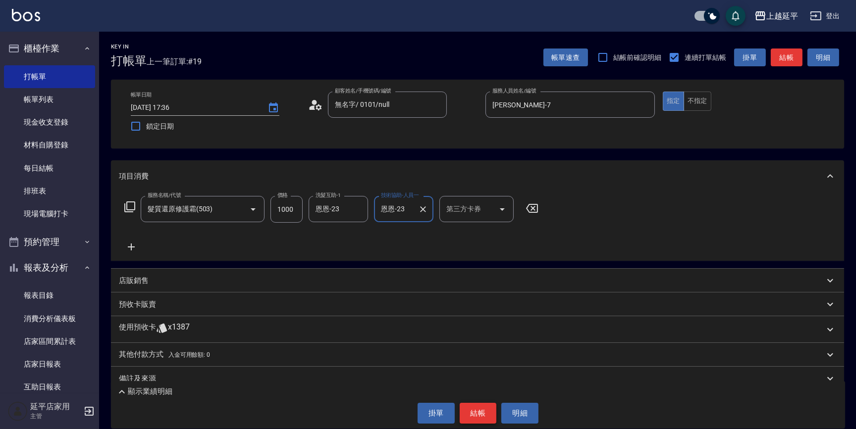
type input "恩恩-23"
click at [488, 411] on button "結帳" at bounding box center [477, 413] width 37 height 21
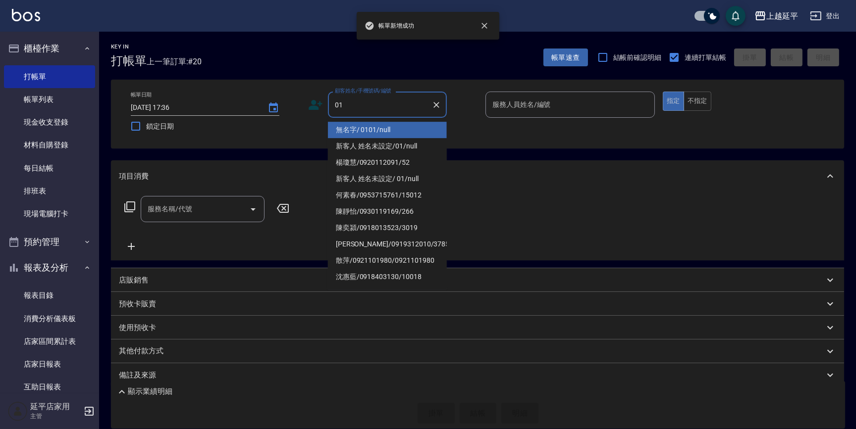
click at [371, 126] on li "無名字/ 0101/null" at bounding box center [387, 130] width 119 height 16
type input "無名字/ 0101/null"
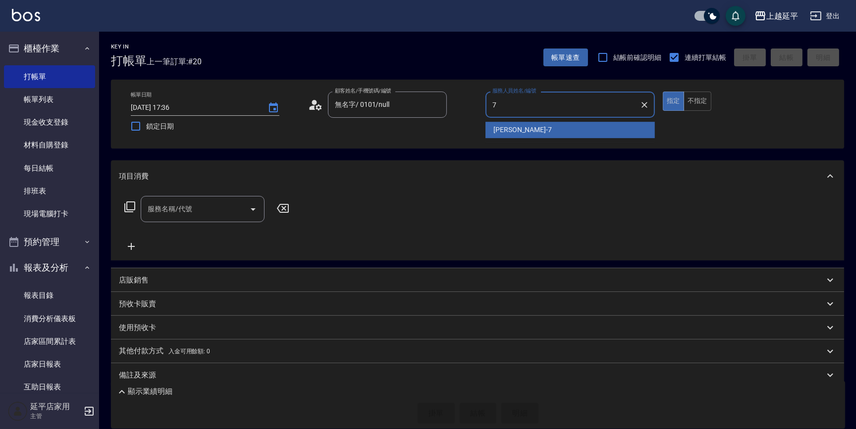
click at [563, 124] on div "[PERSON_NAME] -7" at bounding box center [569, 130] width 169 height 16
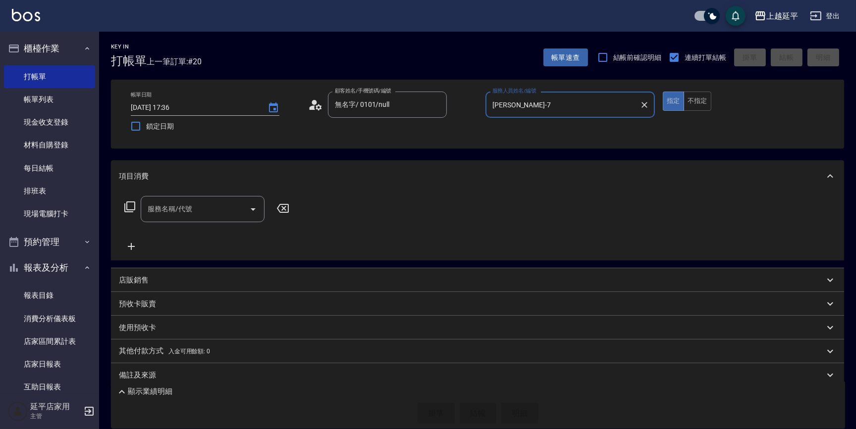
type input "[PERSON_NAME]-7"
click at [203, 201] on input "服務名稱/代號" at bounding box center [195, 209] width 100 height 17
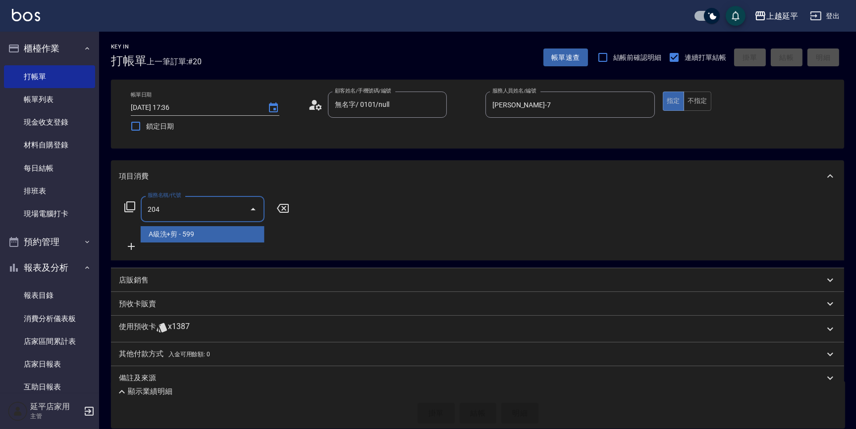
click at [208, 233] on span "A級洗+剪 - 599" at bounding box center [203, 234] width 124 height 16
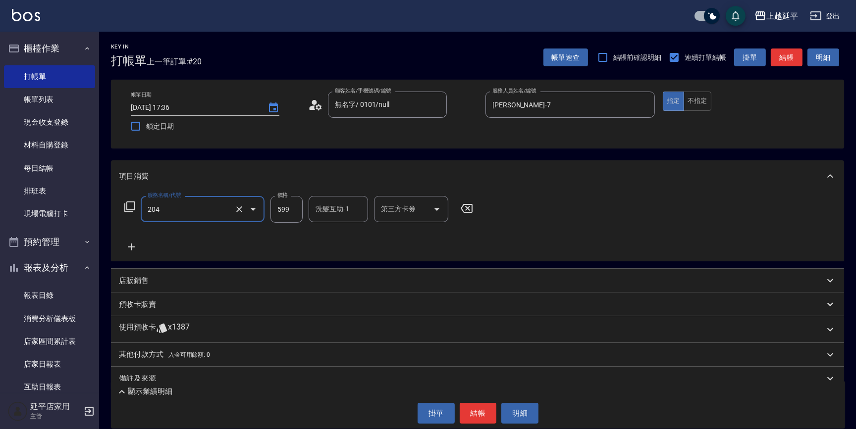
type input "A級洗+剪(204)"
click at [340, 214] on input "洗髮互助-1" at bounding box center [338, 209] width 51 height 17
click at [342, 233] on span "Jessic -9" at bounding box center [328, 234] width 25 height 10
type input "Jessic-9"
click at [487, 418] on button "結帳" at bounding box center [477, 413] width 37 height 21
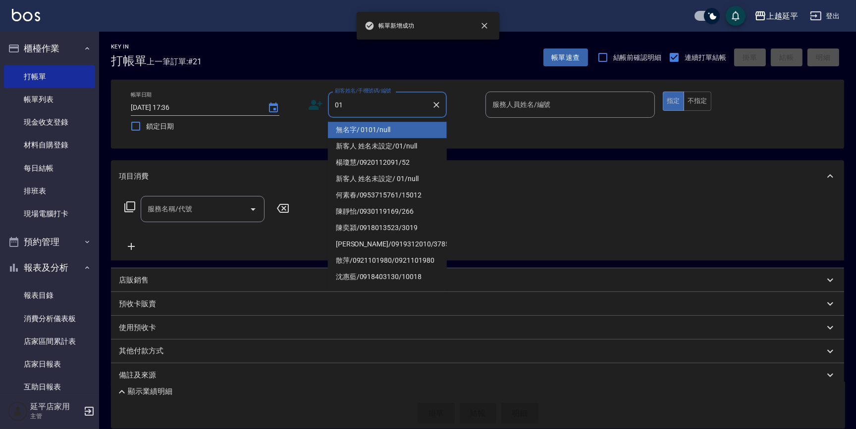
drag, startPoint x: 411, startPoint y: 134, endPoint x: 499, endPoint y: 124, distance: 88.1
click at [411, 133] on li "無名字/ 0101/null" at bounding box center [387, 130] width 119 height 16
type input "無名字/ 0101/null"
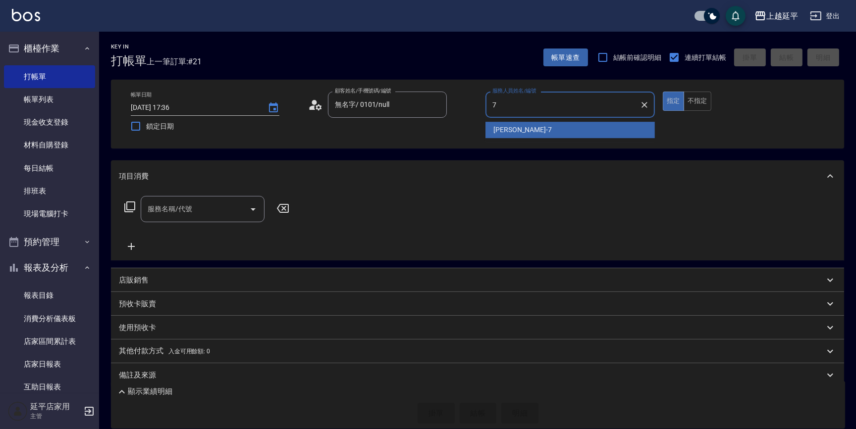
click at [510, 124] on div "[PERSON_NAME] -7" at bounding box center [569, 130] width 169 height 16
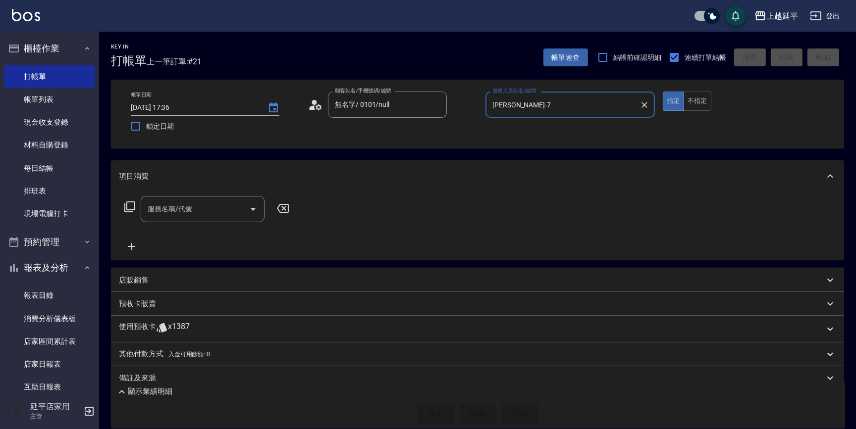
type input "[PERSON_NAME]-7"
click at [130, 205] on icon at bounding box center [130, 207] width 12 height 12
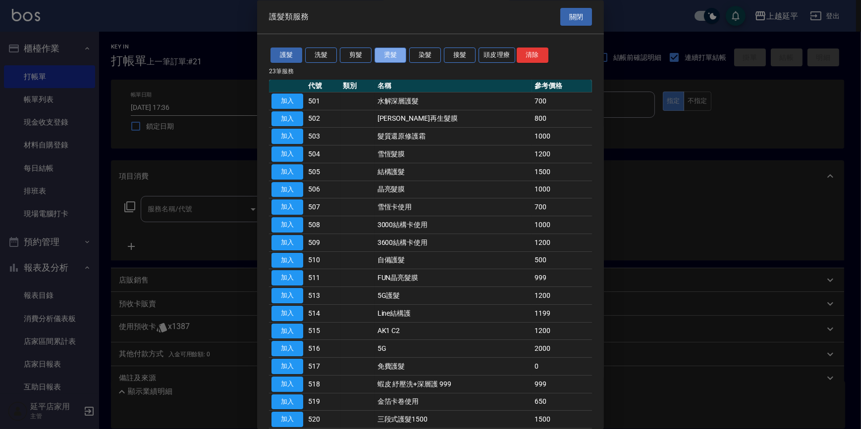
click at [395, 56] on button "燙髮" at bounding box center [390, 55] width 32 height 15
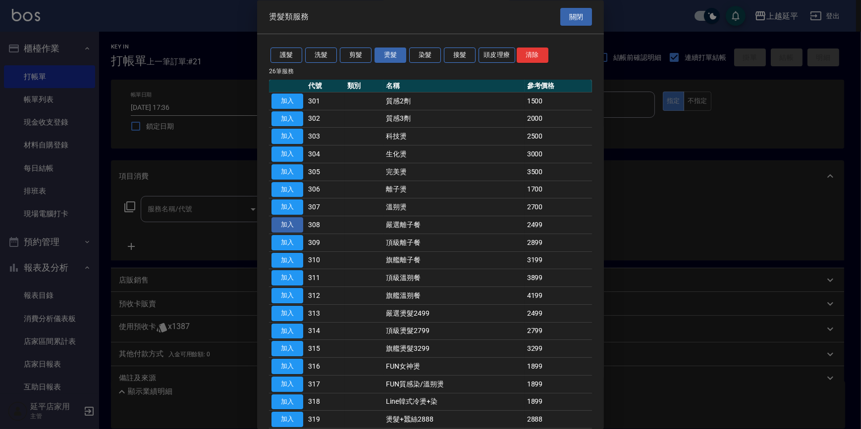
click at [287, 223] on button "加入" at bounding box center [287, 225] width 32 height 15
type input "嚴選離子餐(308)"
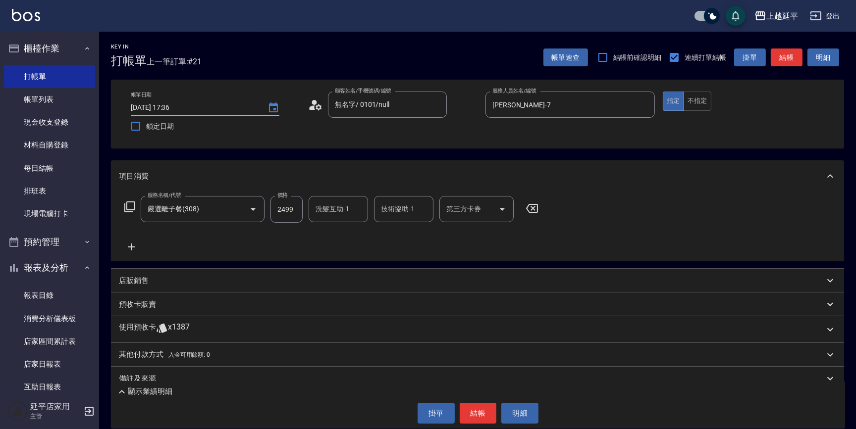
click at [294, 213] on input "2499" at bounding box center [286, 209] width 32 height 27
type input "2500"
click at [347, 211] on input "洗髮互助-1" at bounding box center [338, 209] width 51 height 17
click at [353, 237] on div "[PERSON_NAME] -30" at bounding box center [337, 234] width 59 height 16
type input "[PERSON_NAME]-30"
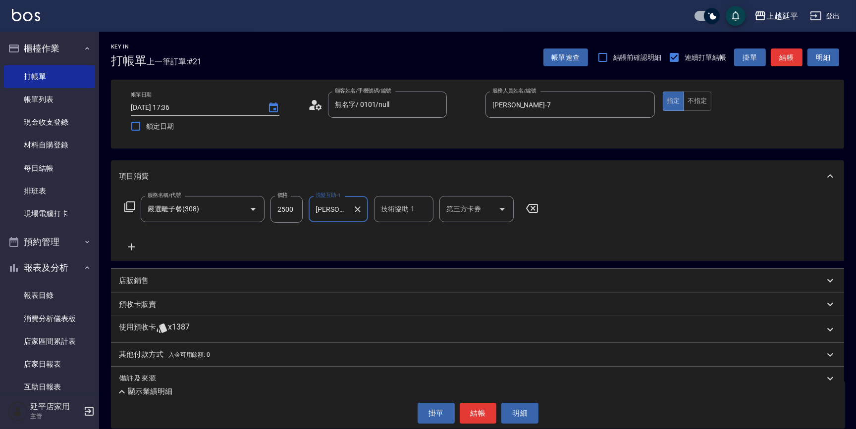
click at [401, 203] on div "技術協助-1 技術協助-1" at bounding box center [403, 209] width 59 height 26
click at [398, 237] on span "[PERSON_NAME] -30" at bounding box center [413, 234] width 62 height 10
type input "[PERSON_NAME]-30"
click at [483, 410] on button "結帳" at bounding box center [477, 413] width 37 height 21
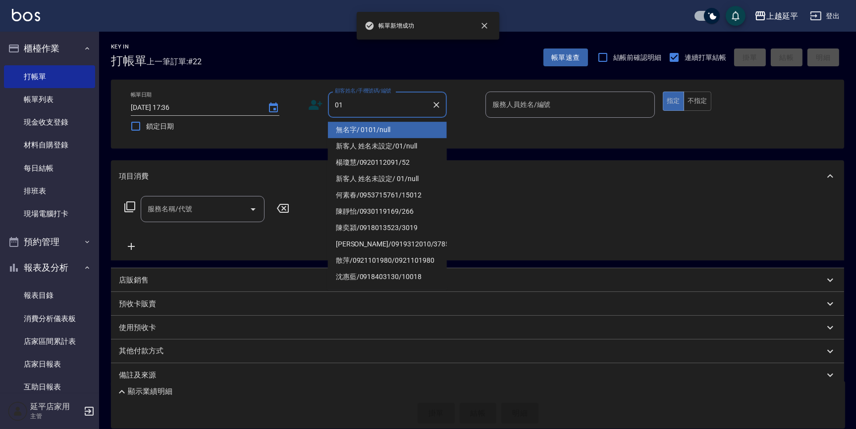
click at [396, 128] on li "無名字/ 0101/null" at bounding box center [387, 130] width 119 height 16
type input "無名字/ 0101/null"
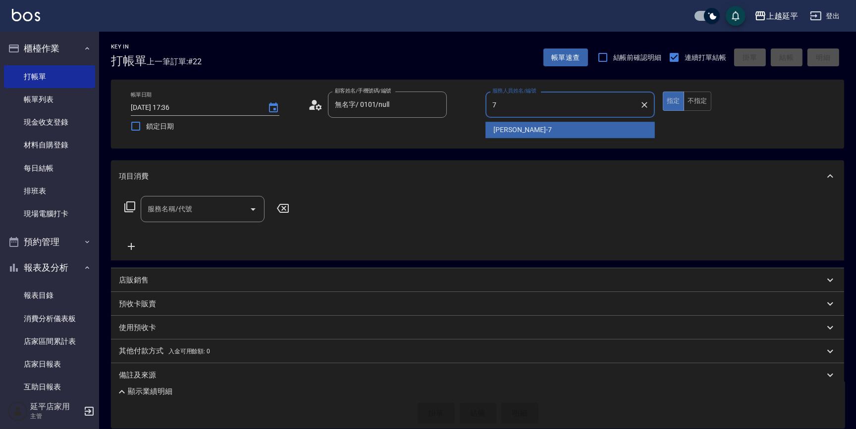
click at [559, 126] on div "[PERSON_NAME] -7" at bounding box center [569, 130] width 169 height 16
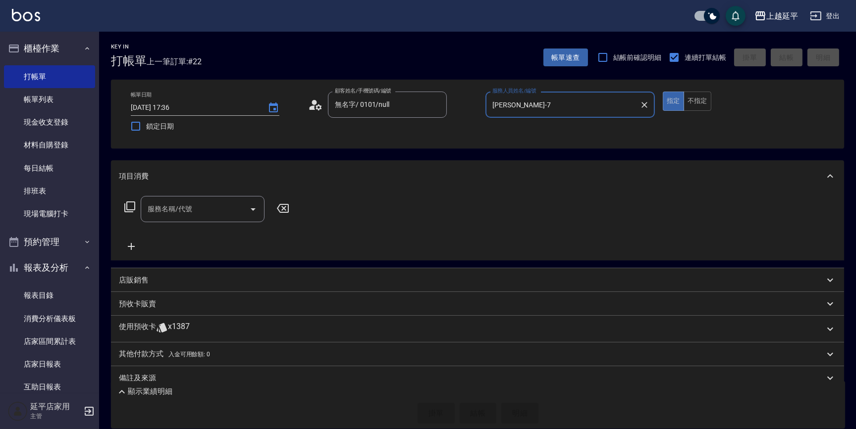
type input "[PERSON_NAME]-7"
click at [166, 214] on input "服務名稱/代號" at bounding box center [195, 209] width 100 height 17
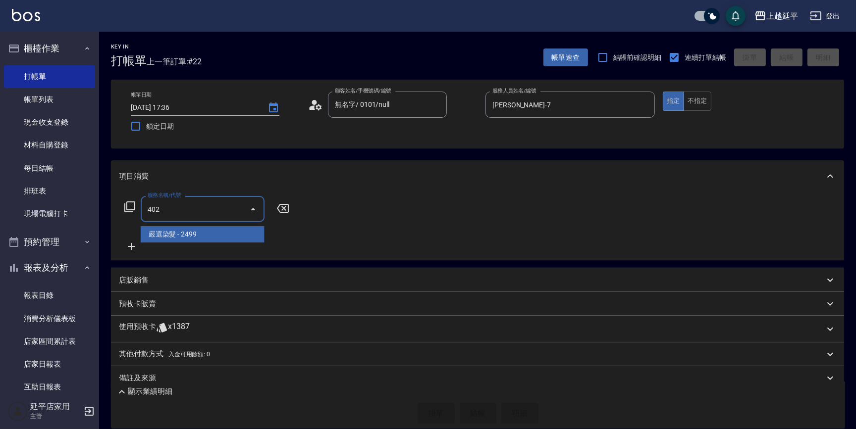
drag, startPoint x: 167, startPoint y: 234, endPoint x: 184, endPoint y: 222, distance: 20.6
click at [168, 232] on span "嚴選染髮 - 2499" at bounding box center [203, 234] width 124 height 16
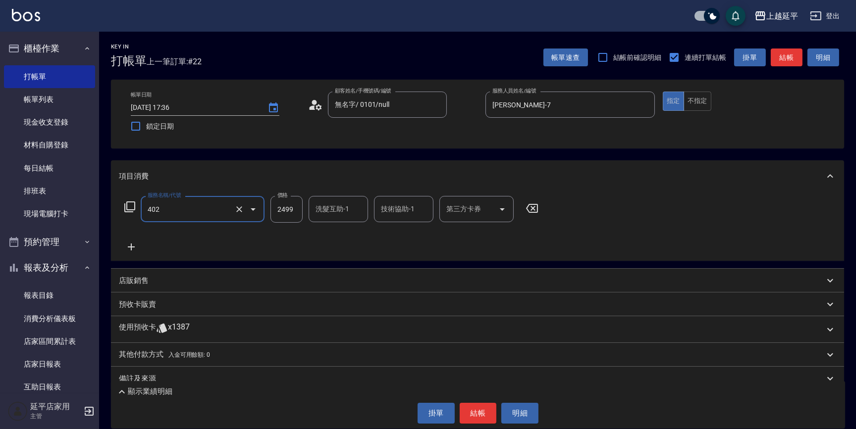
type input "嚴選染髮(402)"
click at [287, 213] on input "2499" at bounding box center [286, 209] width 32 height 27
type input "3899"
click at [339, 212] on input "洗髮互助-1" at bounding box center [338, 209] width 51 height 17
click at [338, 232] on span "恩恩 -23" at bounding box center [347, 234] width 62 height 10
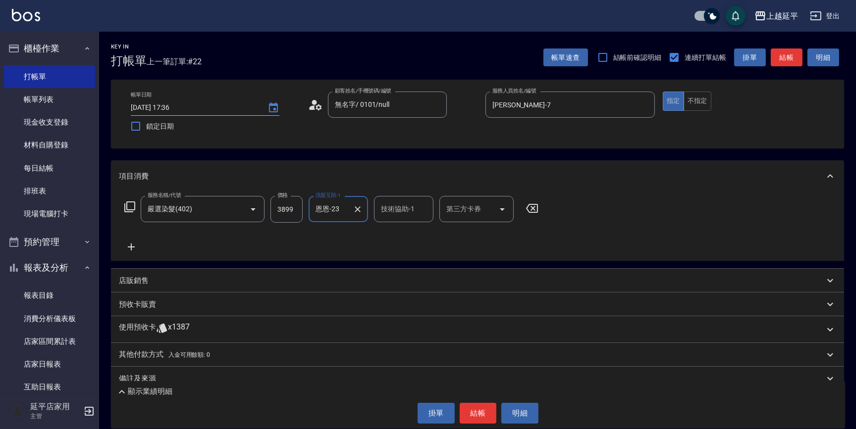
type input "恩恩-23"
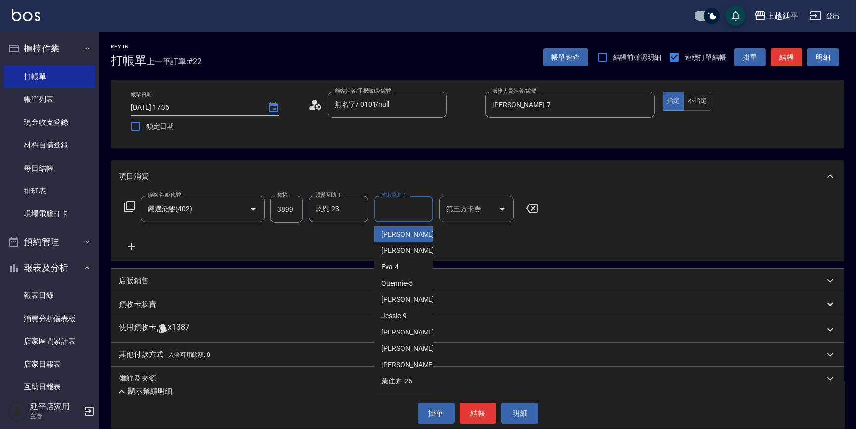
click at [399, 208] on input "技術協助-1" at bounding box center [403, 209] width 51 height 17
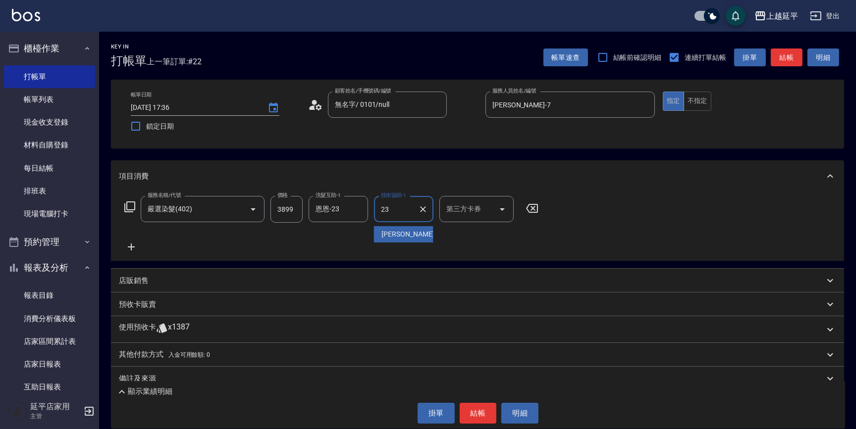
click at [387, 234] on span "恩恩 -23" at bounding box center [413, 234] width 62 height 10
type input "恩恩-23"
click at [475, 418] on button "結帳" at bounding box center [477, 413] width 37 height 21
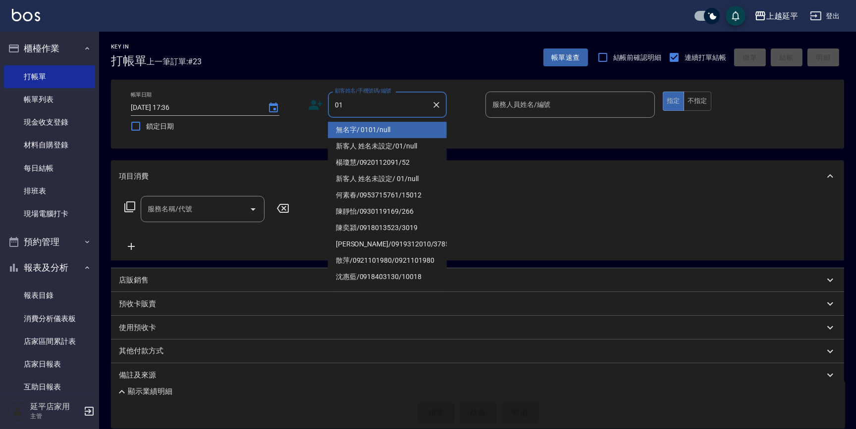
click at [389, 131] on li "無名字/ 0101/null" at bounding box center [387, 130] width 119 height 16
type input "無名字/ 0101/null"
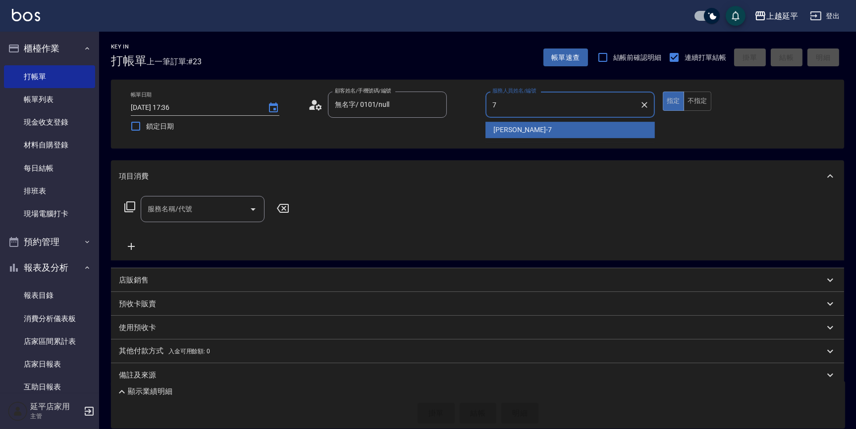
click at [498, 125] on span "[PERSON_NAME] -7" at bounding box center [522, 130] width 58 height 10
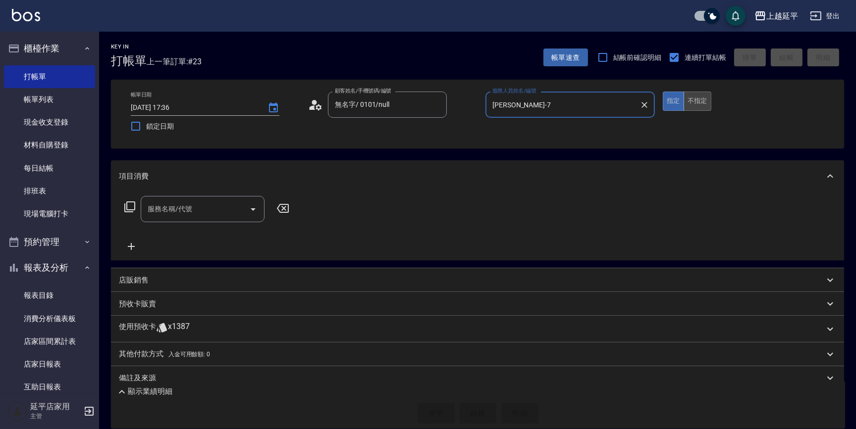
type input "[PERSON_NAME]-7"
click at [686, 96] on button "不指定" at bounding box center [697, 101] width 28 height 19
drag, startPoint x: 220, startPoint y: 198, endPoint x: 209, endPoint y: 192, distance: 12.8
click at [218, 199] on div "服務名稱/代號" at bounding box center [203, 209] width 124 height 26
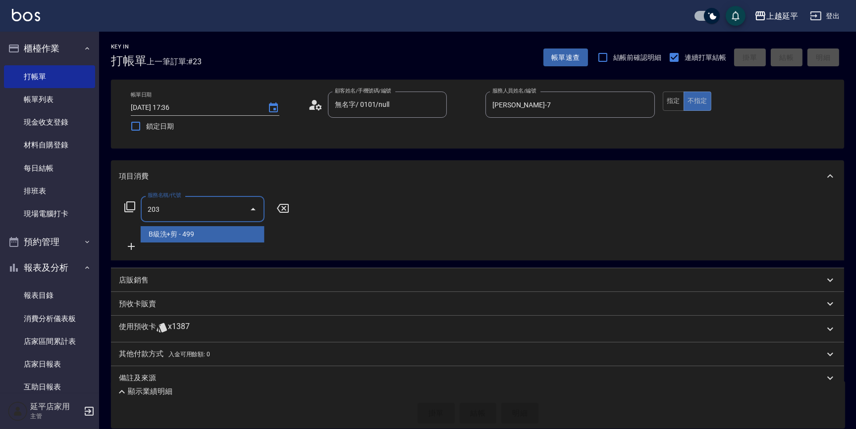
click at [211, 237] on span "B級洗+剪 - 499" at bounding box center [203, 234] width 124 height 16
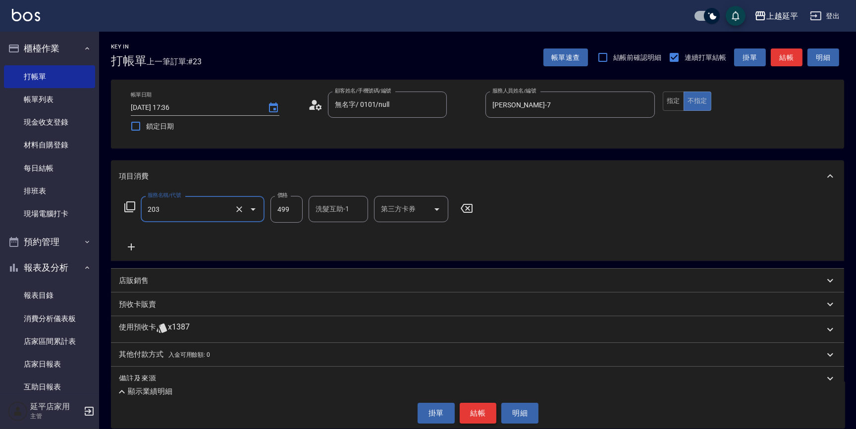
type input "B級洗+剪(203)"
click at [480, 404] on button "結帳" at bounding box center [477, 413] width 37 height 21
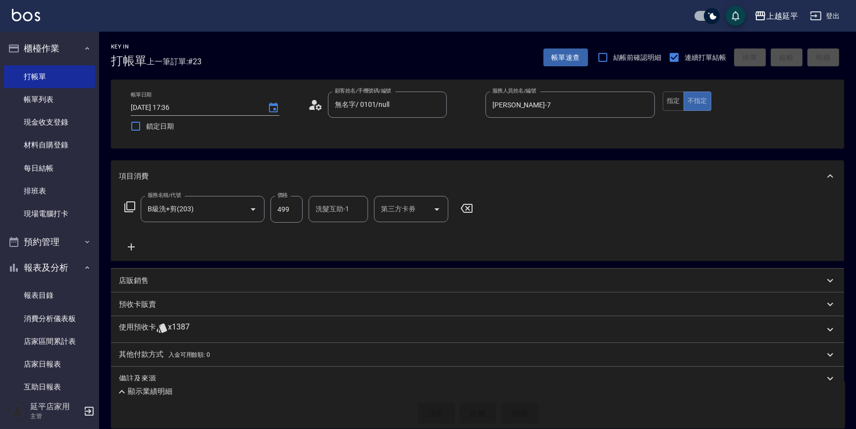
type input "[DATE] 17:37"
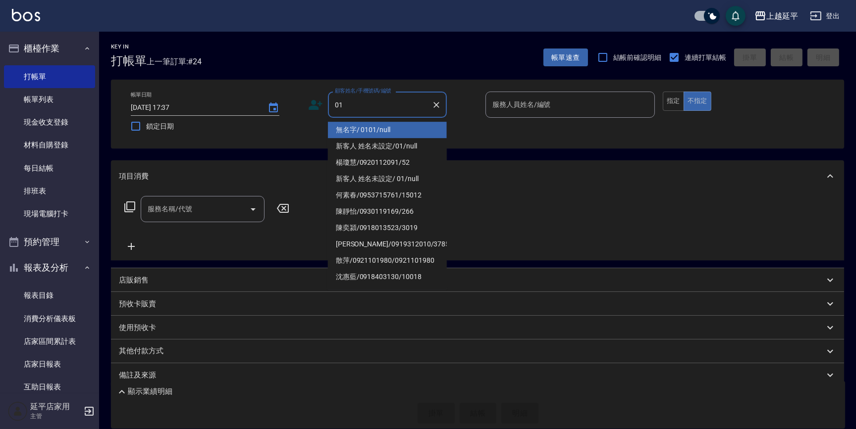
click at [394, 129] on li "無名字/ 0101/null" at bounding box center [387, 130] width 119 height 16
type input "無名字/ 0101/null"
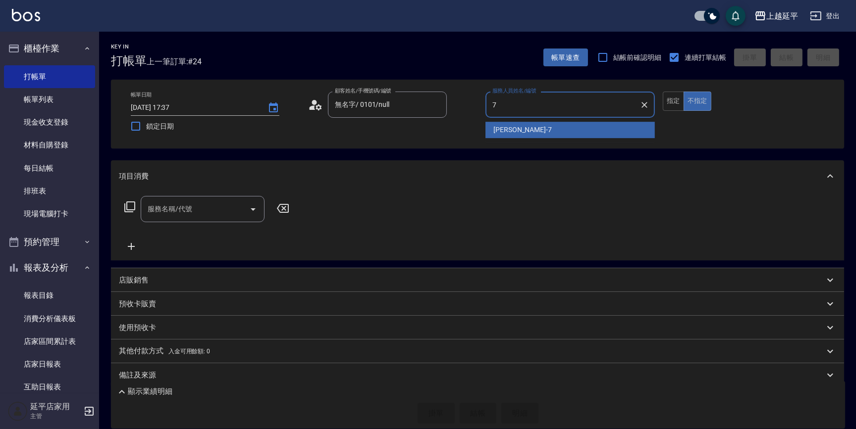
click at [523, 126] on div "[PERSON_NAME] -7" at bounding box center [569, 130] width 169 height 16
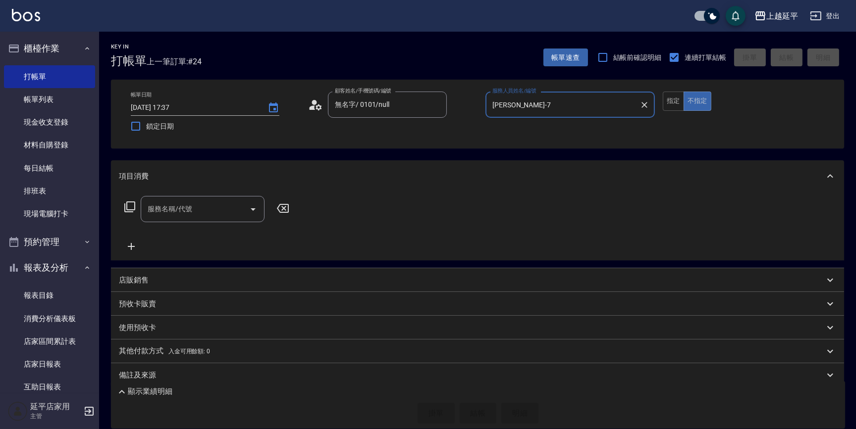
type input "[PERSON_NAME]-7"
click at [180, 215] on input "服務名稱/代號" at bounding box center [195, 209] width 100 height 17
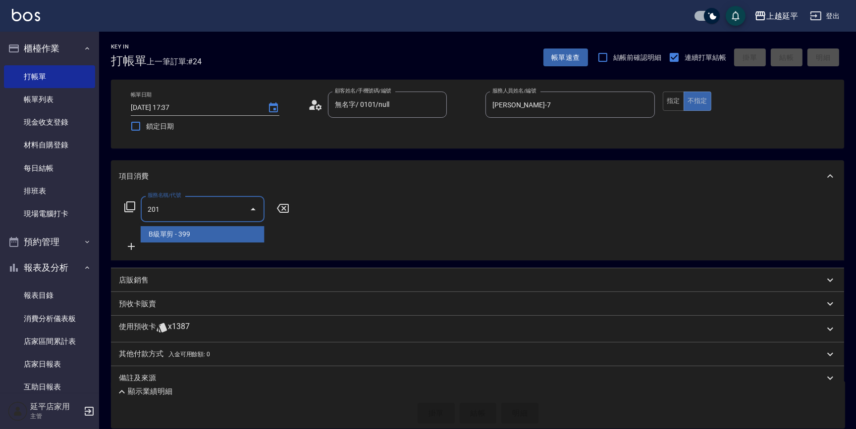
click at [196, 237] on span "B級單剪 - 399" at bounding box center [203, 234] width 124 height 16
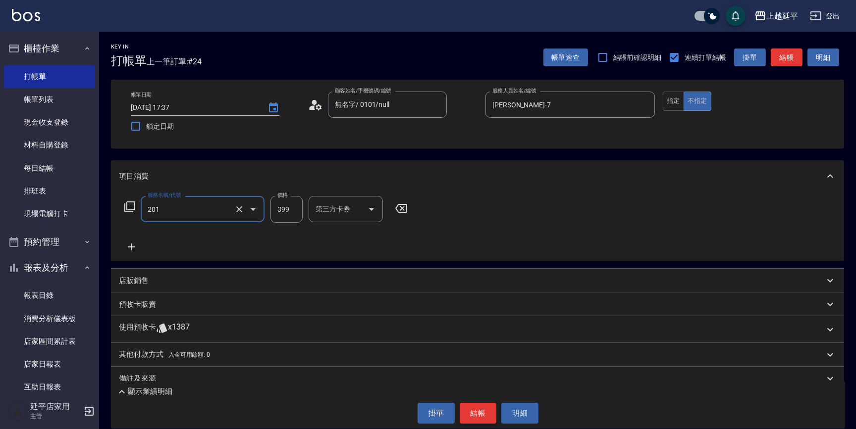
type input "B級單剪(201)"
click at [484, 416] on button "結帳" at bounding box center [477, 413] width 37 height 21
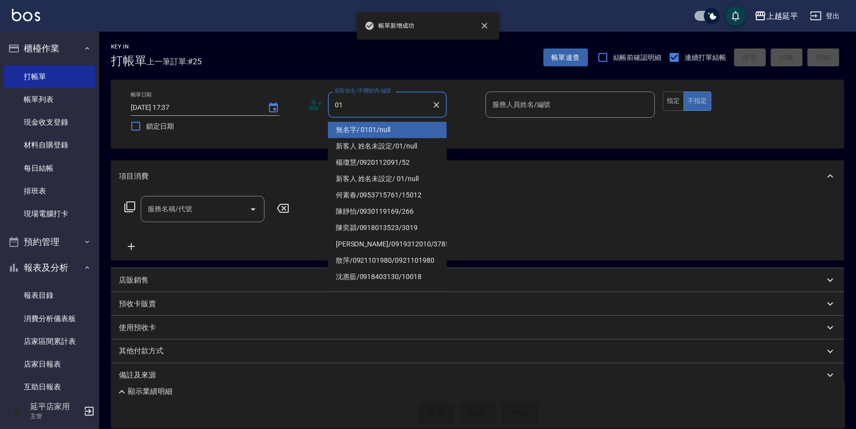
drag, startPoint x: 376, startPoint y: 129, endPoint x: 529, endPoint y: 144, distance: 153.2
click at [376, 129] on li "無名字/ 0101/null" at bounding box center [387, 130] width 119 height 16
type input "無名字/ 0101/null"
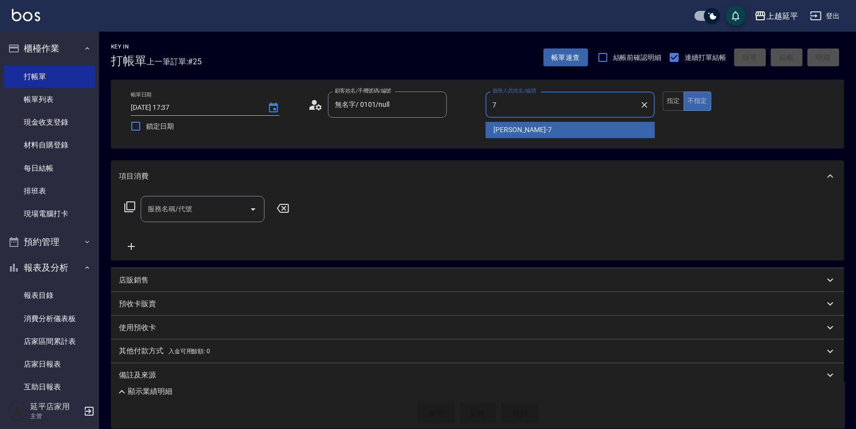
drag, startPoint x: 519, startPoint y: 129, endPoint x: 559, endPoint y: 110, distance: 44.7
click at [520, 127] on div "[PERSON_NAME] -7" at bounding box center [569, 130] width 169 height 16
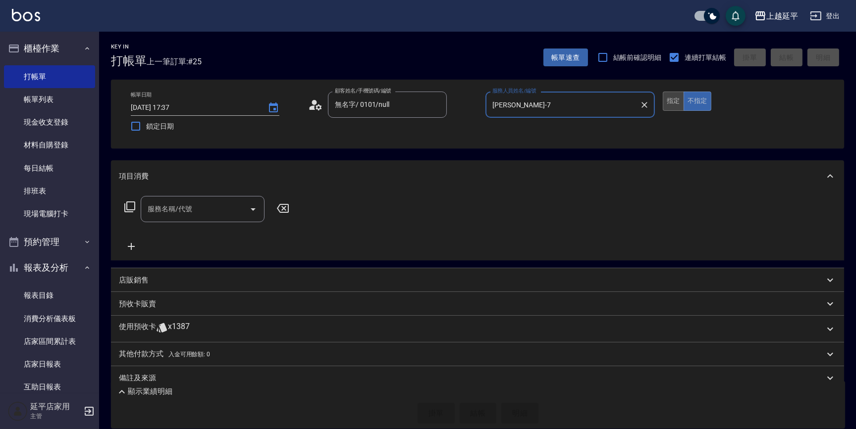
type input "[PERSON_NAME]-7"
click at [674, 99] on button "指定" at bounding box center [672, 101] width 21 height 19
click at [248, 209] on icon "Open" at bounding box center [253, 209] width 12 height 12
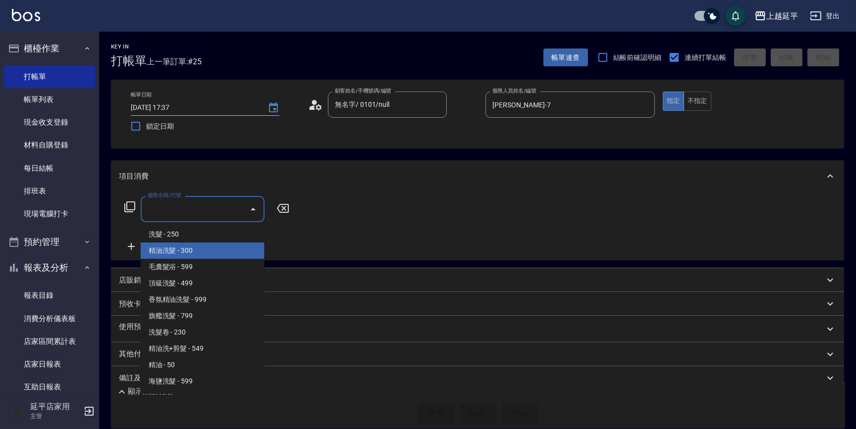
click at [214, 254] on span "精油洗髮 - 300" at bounding box center [203, 251] width 124 height 16
type input "精油洗髮(102)"
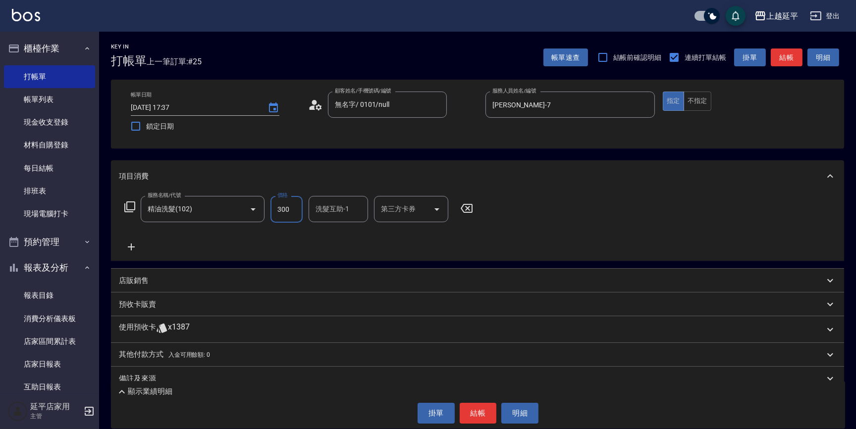
click at [286, 207] on input "300" at bounding box center [286, 209] width 32 height 27
type input "649"
click at [335, 208] on div "洗髮互助-1 洗髮互助-1" at bounding box center [337, 209] width 59 height 26
click at [334, 236] on span "丞宗 -29" at bounding box center [328, 234] width 24 height 10
type input "丞宗-29"
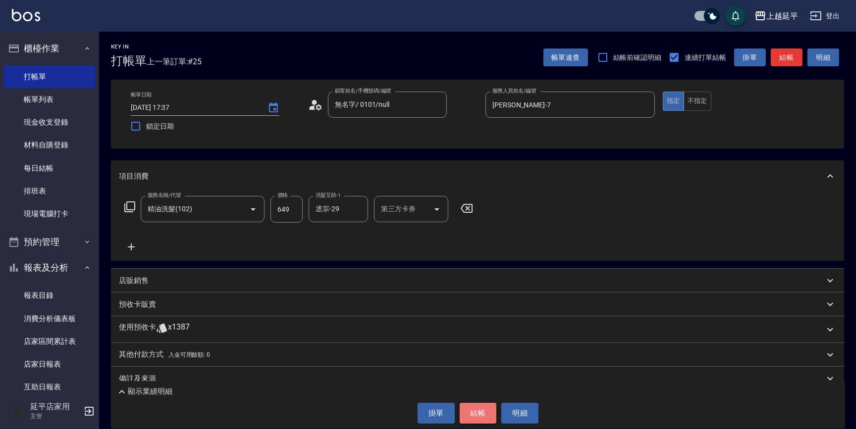
click at [484, 411] on button "結帳" at bounding box center [477, 413] width 37 height 21
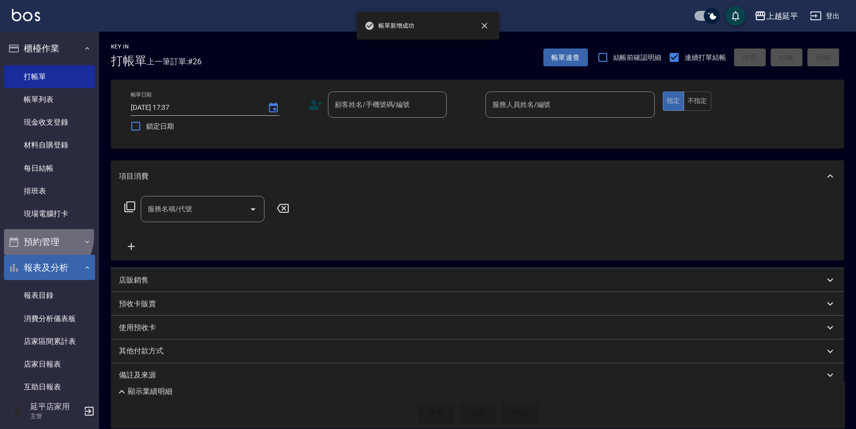
drag, startPoint x: 44, startPoint y: 243, endPoint x: 48, endPoint y: 257, distance: 14.8
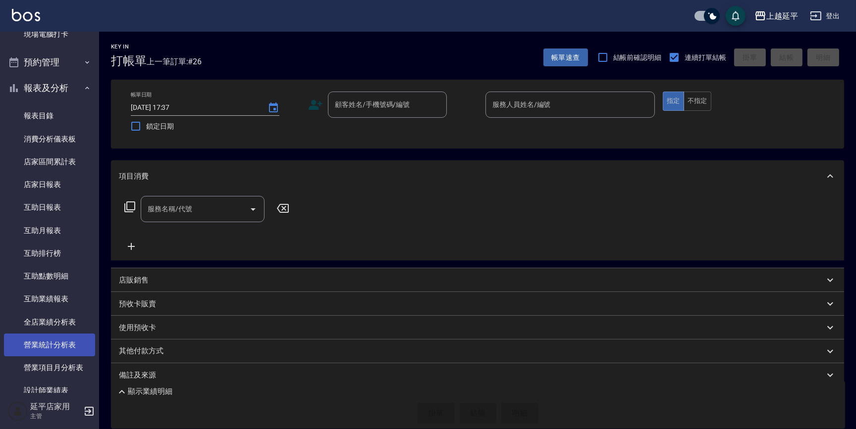
scroll to position [232, 0]
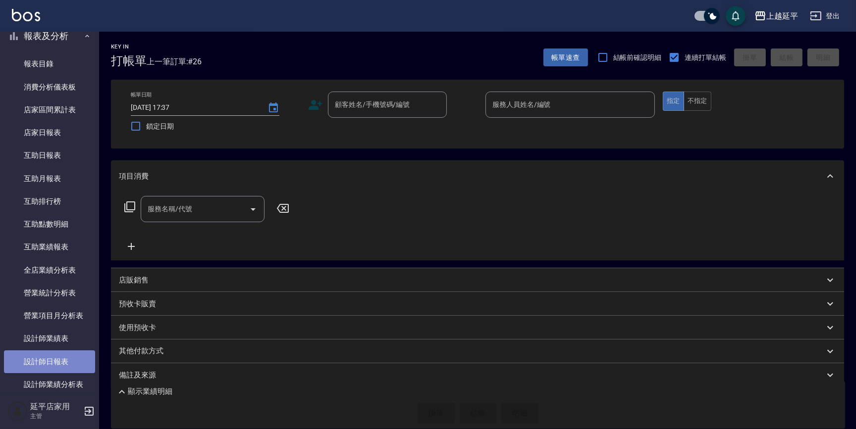
click at [57, 369] on link "設計師日報表" at bounding box center [49, 362] width 91 height 23
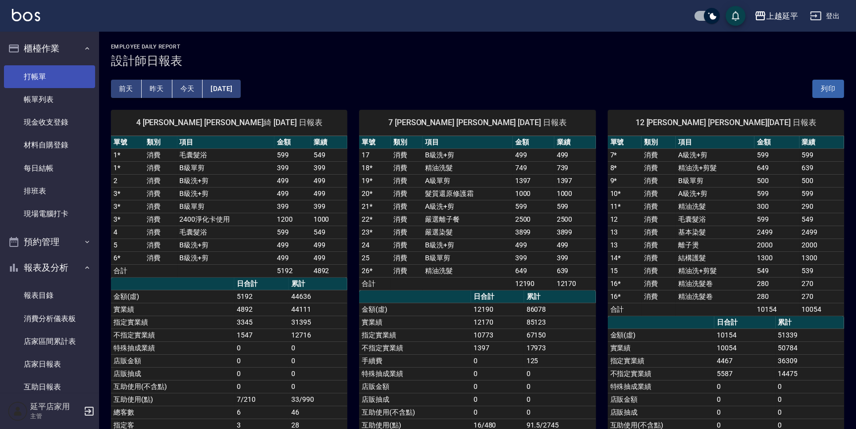
click at [62, 73] on link "打帳單" at bounding box center [49, 76] width 91 height 23
